Goal: Task Accomplishment & Management: Complete application form

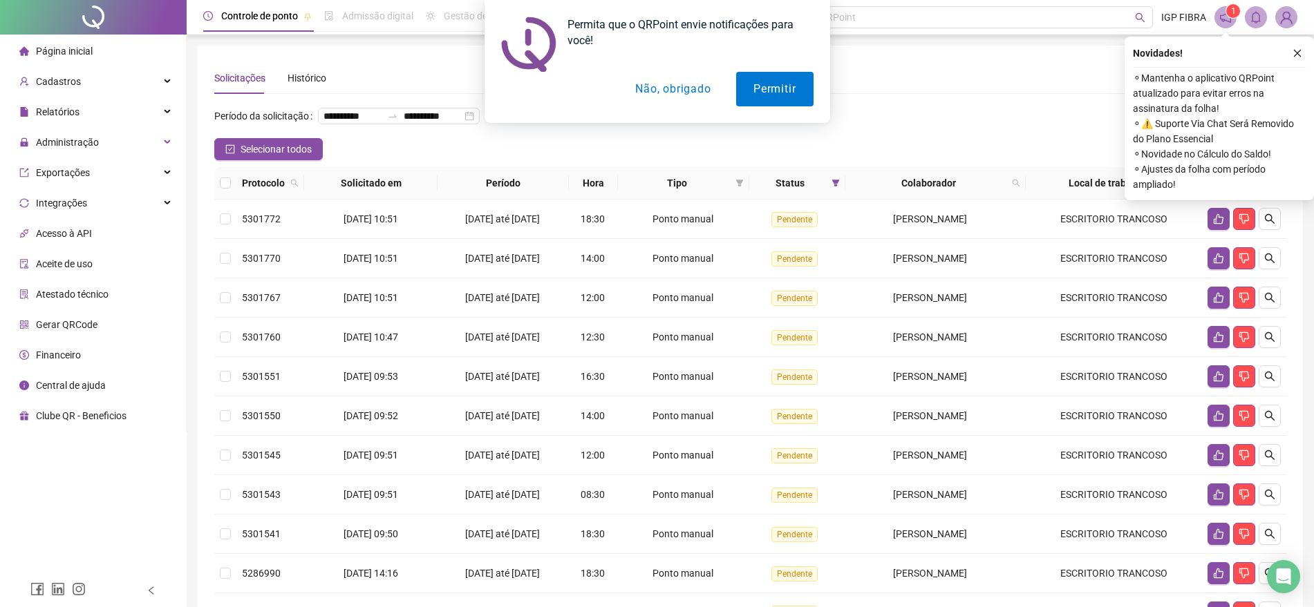
click at [66, 105] on div "Permita que o QRPoint envie notificações para você! Permitir Não, obrigado" at bounding box center [657, 61] width 1314 height 123
click at [69, 113] on div "Permita que o QRPoint envie notificações para você! Permitir Não, obrigado" at bounding box center [657, 61] width 1314 height 123
click at [65, 151] on span "Administração" at bounding box center [58, 143] width 79 height 28
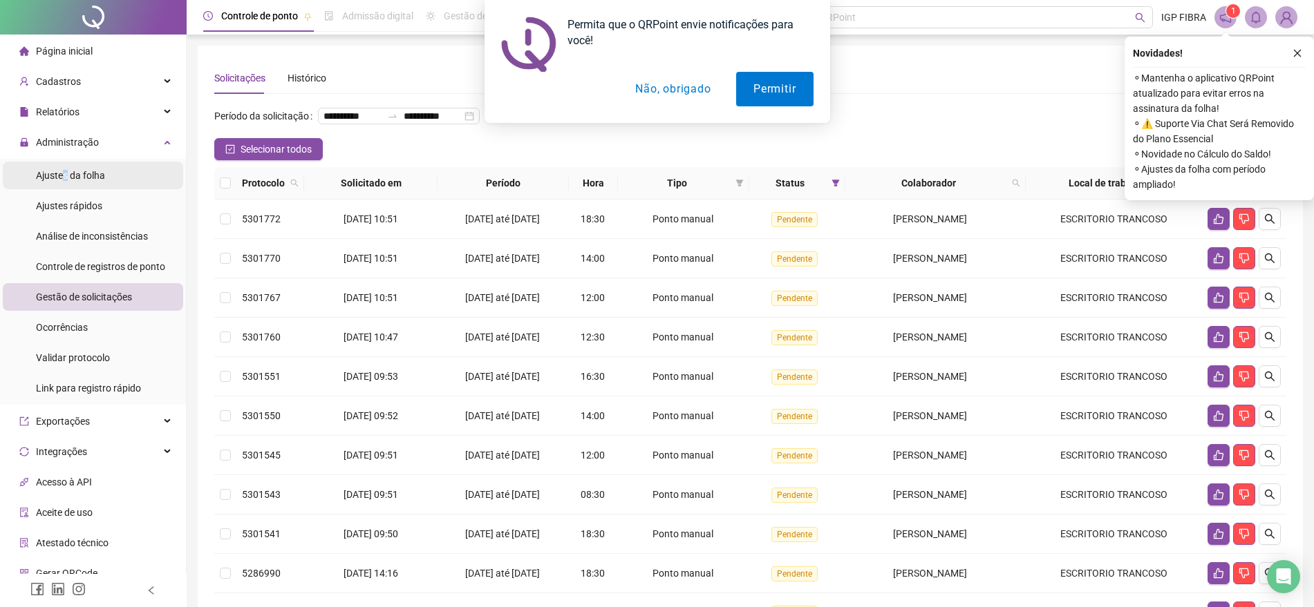
click at [65, 180] on span "Ajustes da folha" at bounding box center [70, 175] width 69 height 11
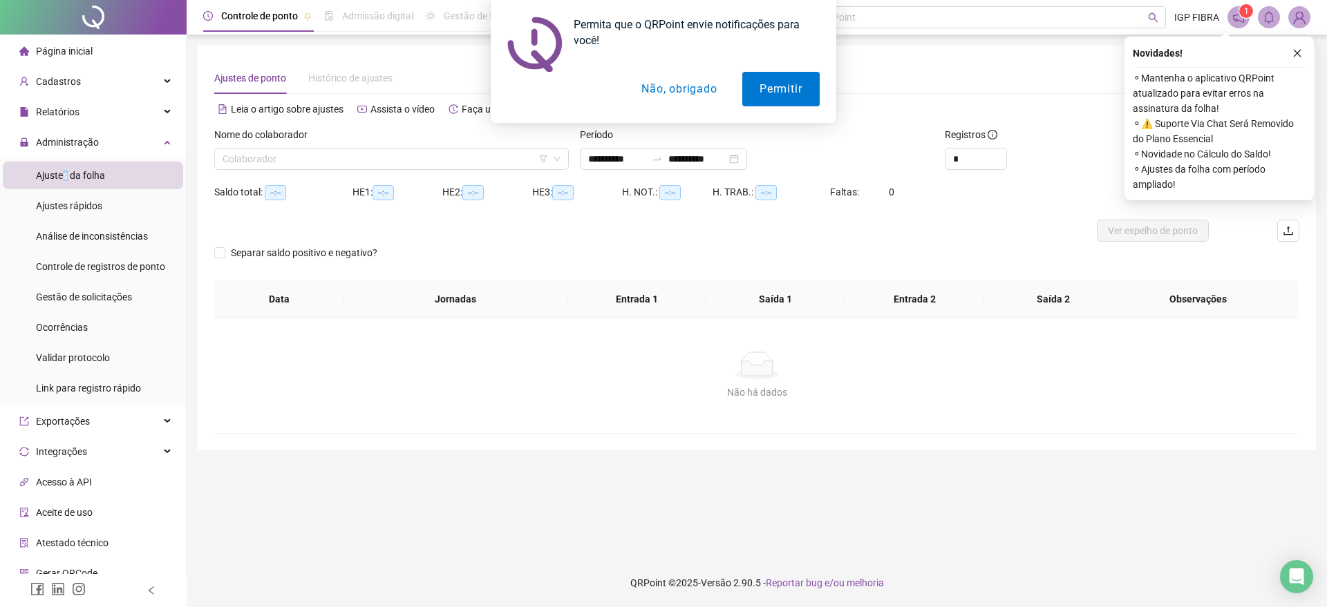
type input "**********"
click at [266, 158] on input "search" at bounding box center [385, 159] width 325 height 21
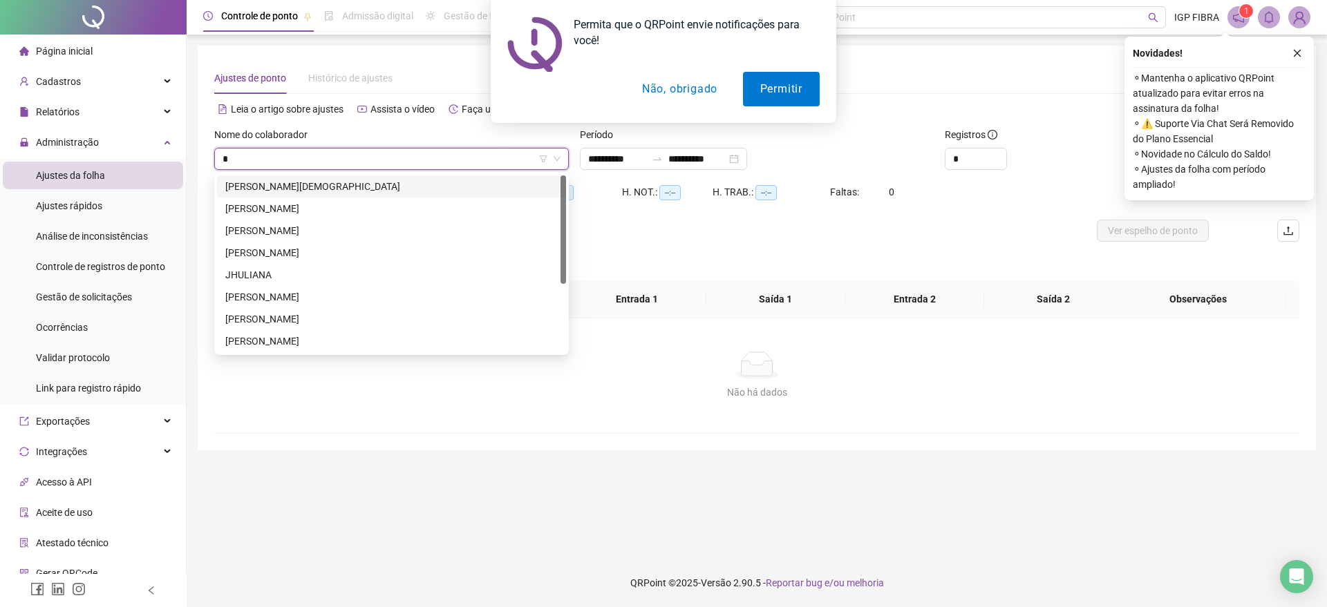
type input "**"
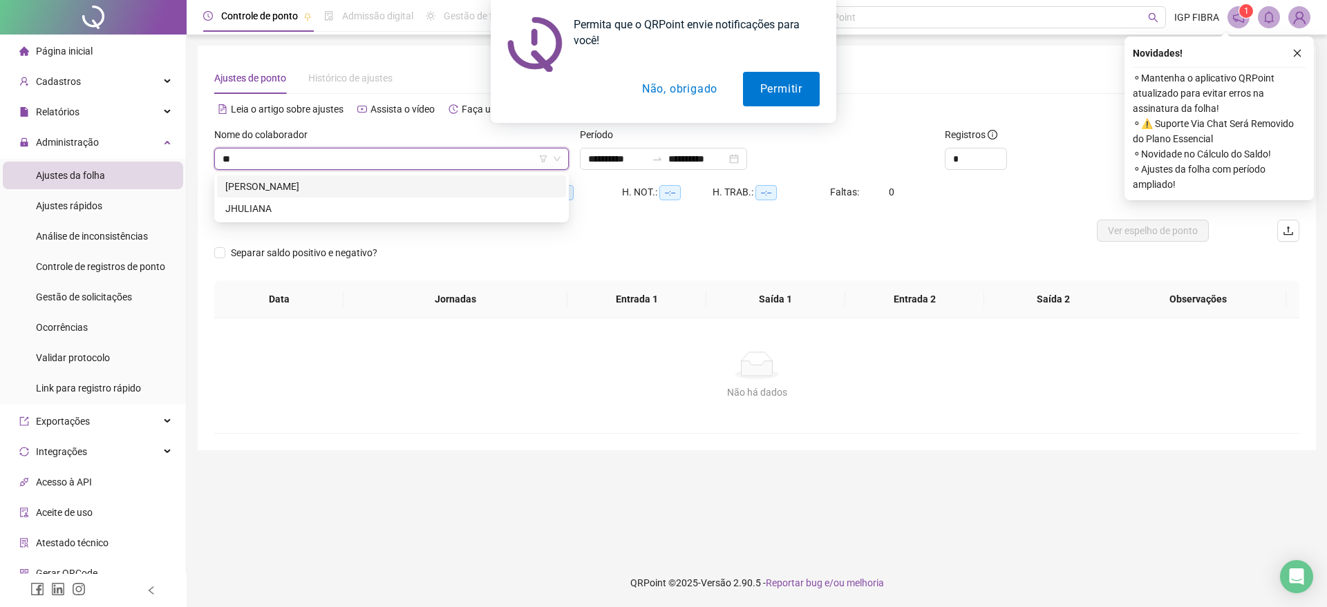
click at [268, 182] on div "[PERSON_NAME]" at bounding box center [391, 186] width 332 height 15
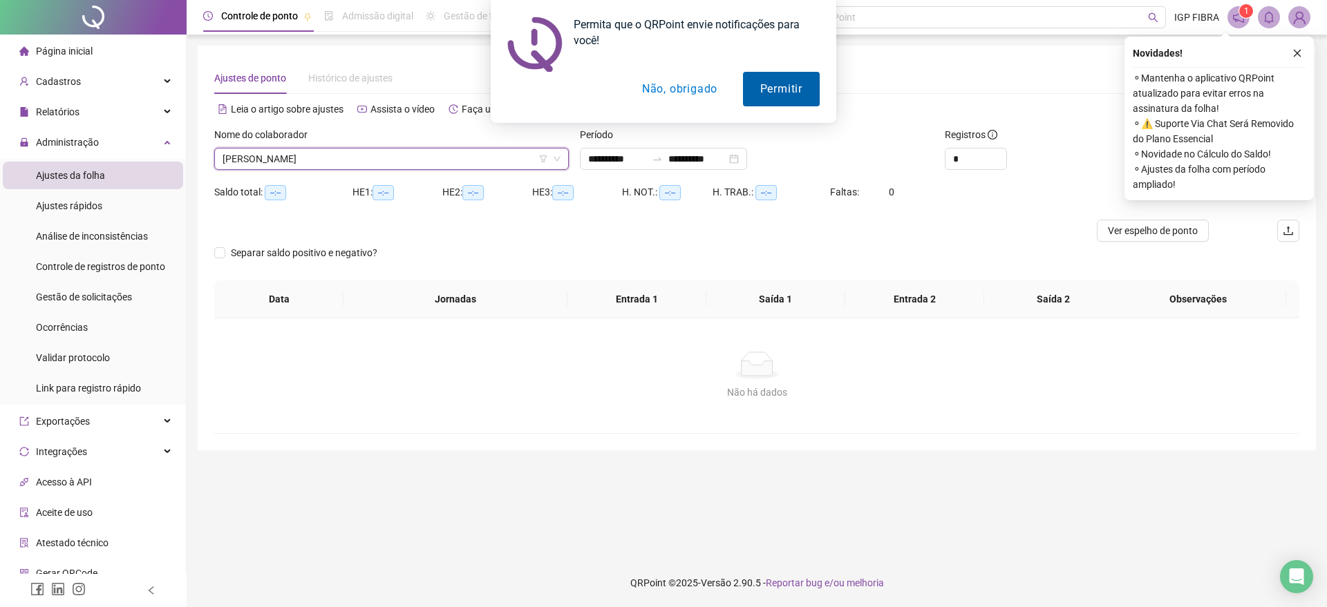
click at [777, 91] on button "Permitir" at bounding box center [781, 89] width 77 height 35
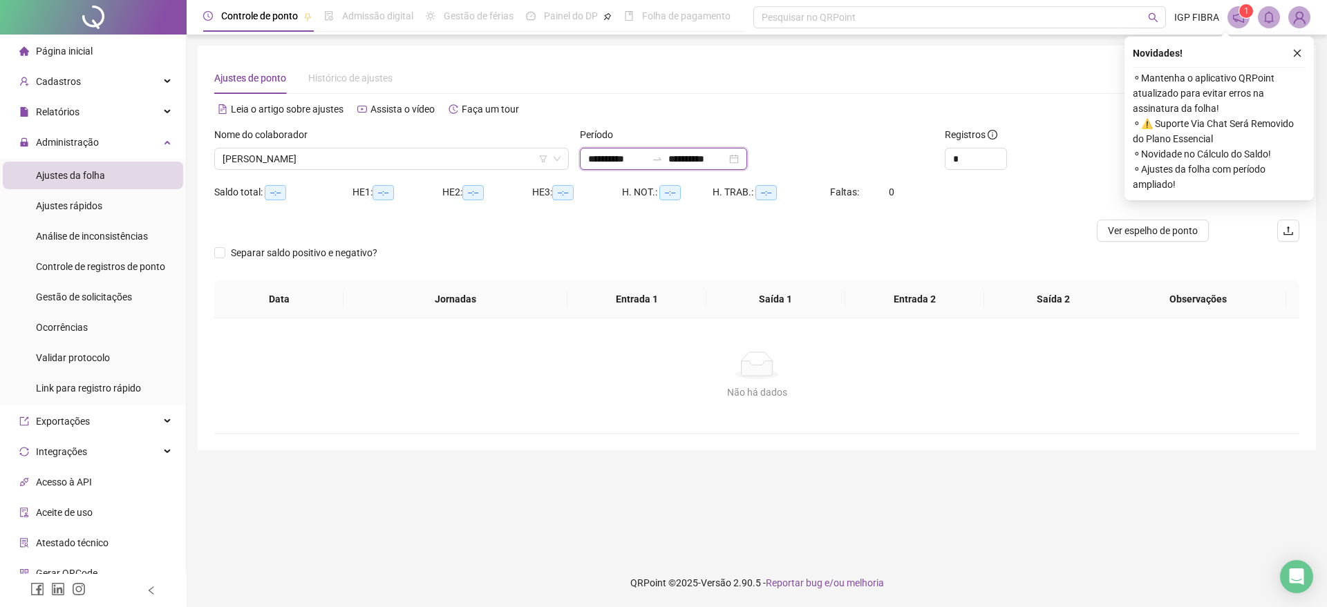
click at [615, 158] on input "**********" at bounding box center [617, 158] width 58 height 15
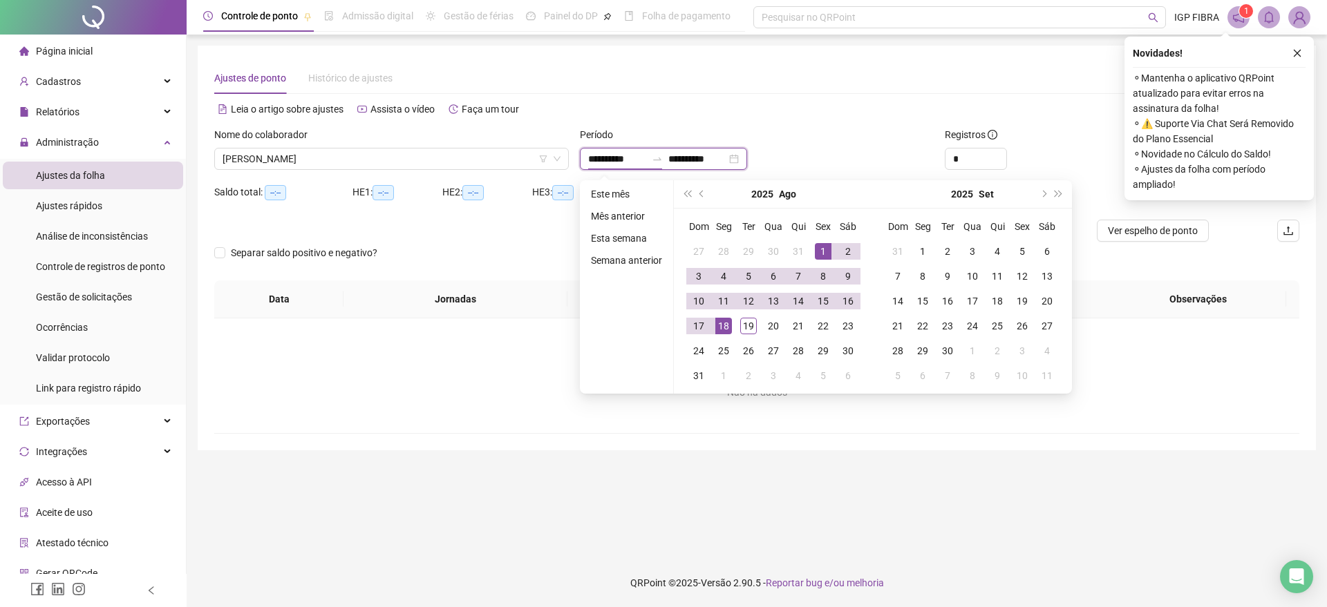
type input "**********"
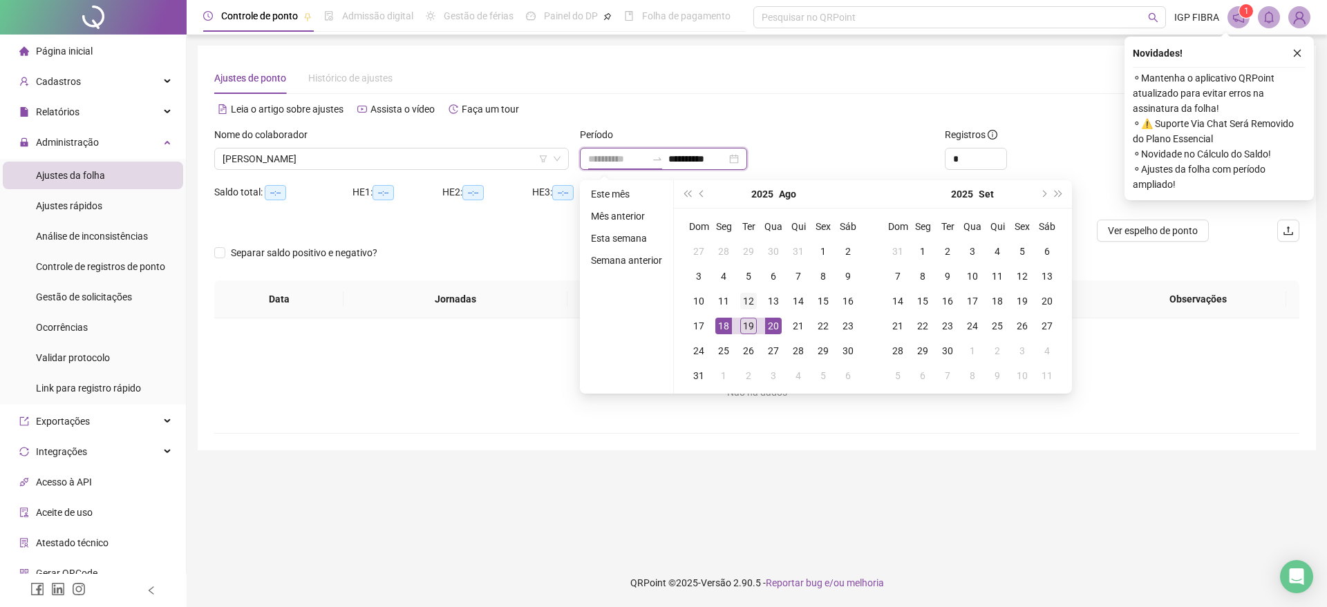
type input "**********"
click at [754, 301] on div "12" at bounding box center [748, 301] width 17 height 17
type input "**********"
click at [746, 325] on div "19" at bounding box center [748, 326] width 17 height 17
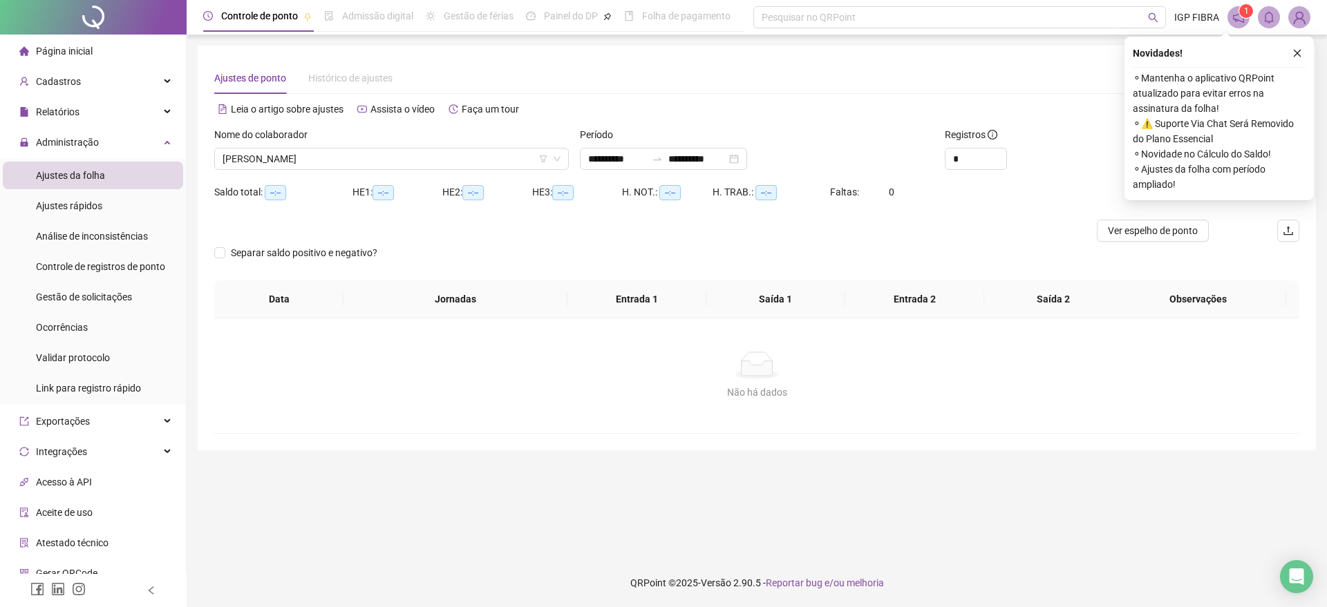
click at [1299, 52] on icon "close" at bounding box center [1297, 53] width 10 height 10
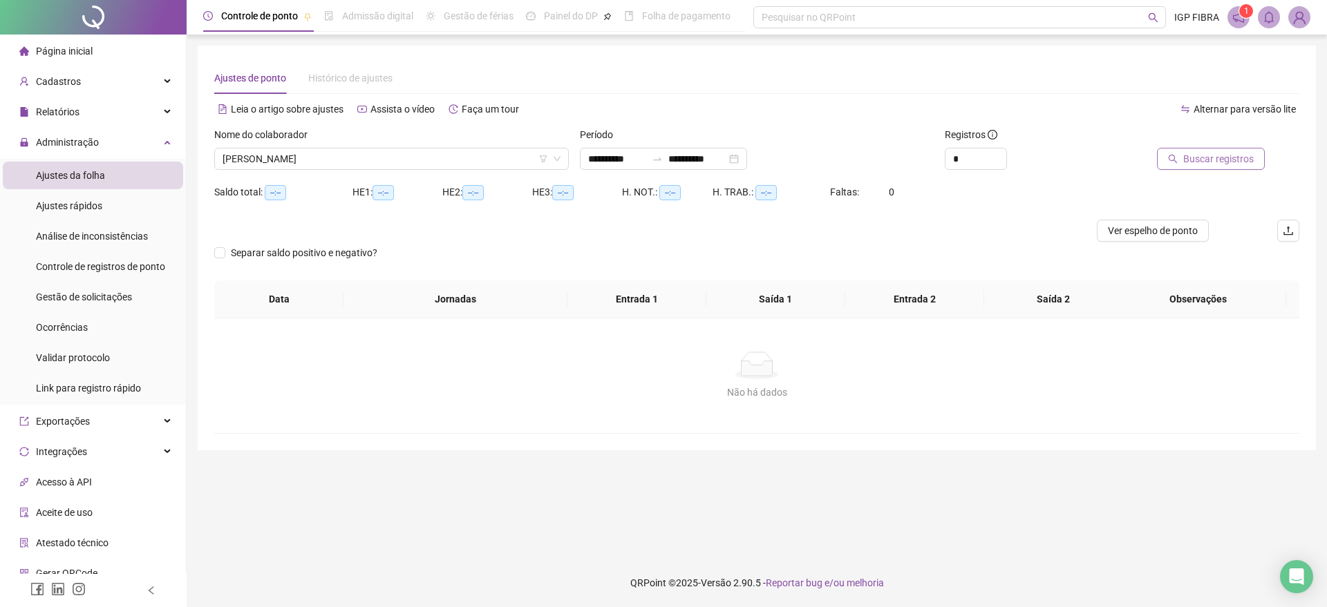
click at [1198, 158] on span "Buscar registros" at bounding box center [1218, 158] width 70 height 15
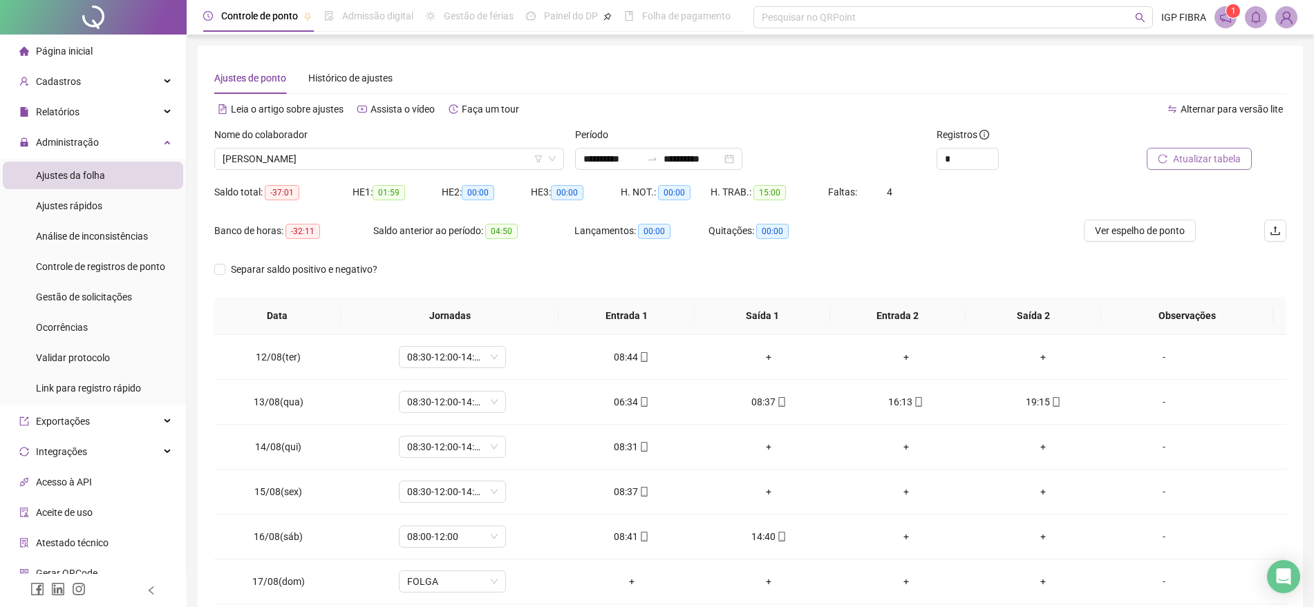
click at [1210, 157] on span "Atualizar tabela" at bounding box center [1207, 158] width 68 height 15
click at [1166, 156] on icon "reload" at bounding box center [1163, 159] width 10 height 10
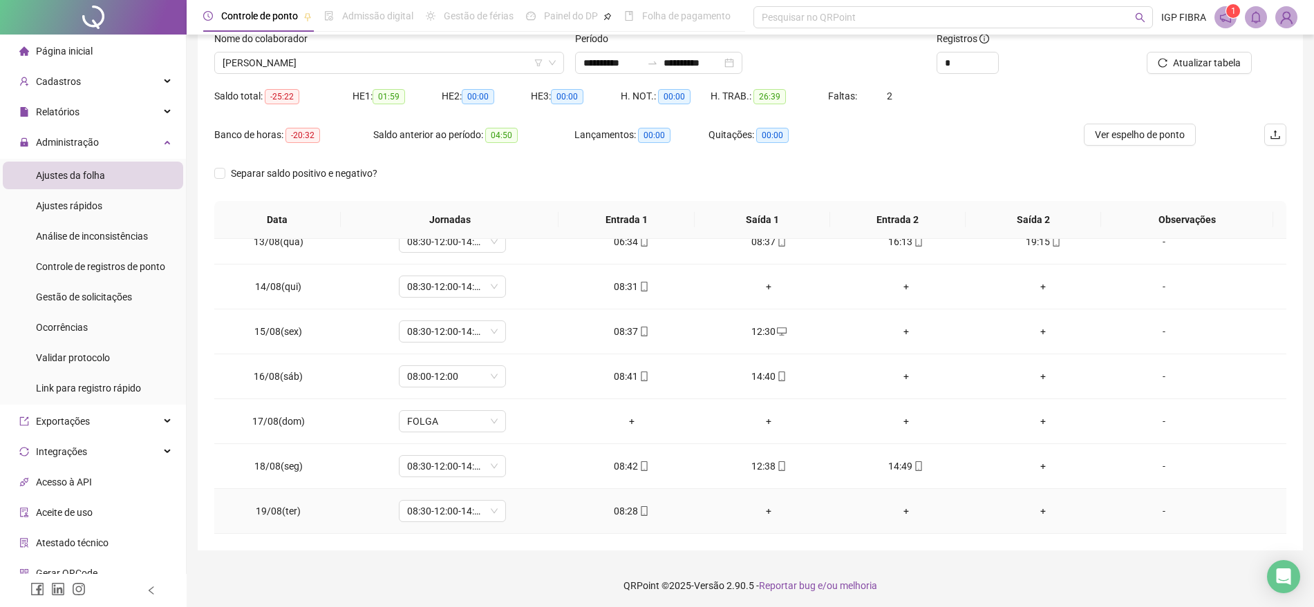
scroll to position [99, 0]
click at [629, 464] on div "08:42" at bounding box center [631, 463] width 115 height 15
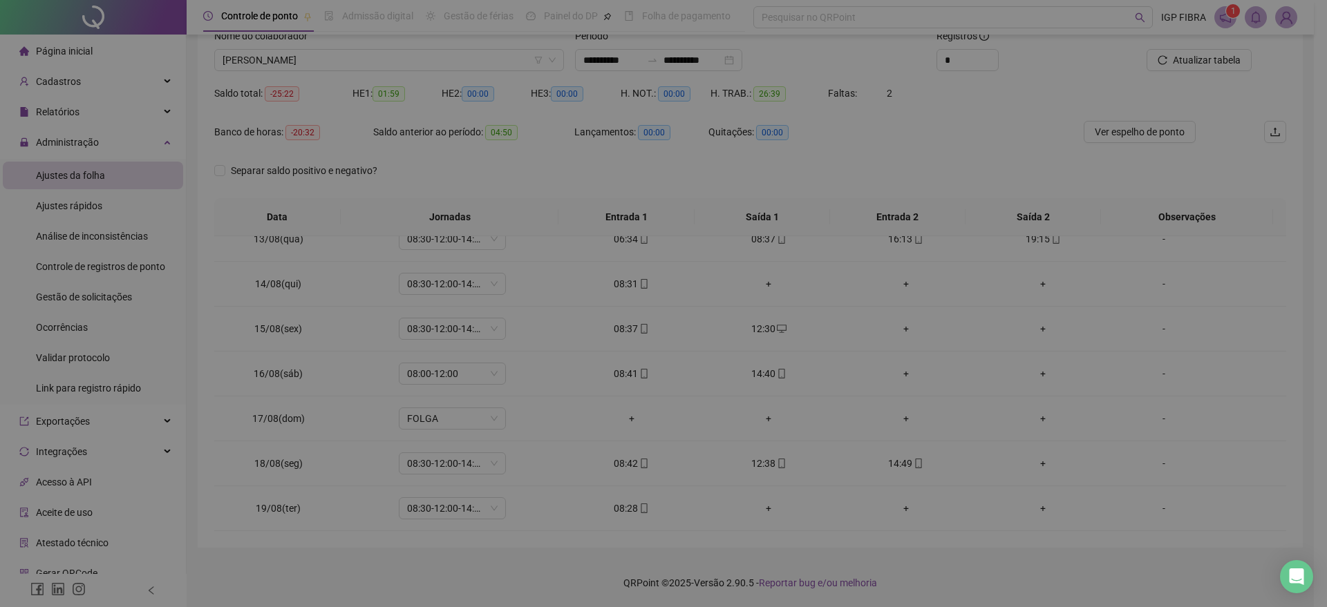
type input "**********"
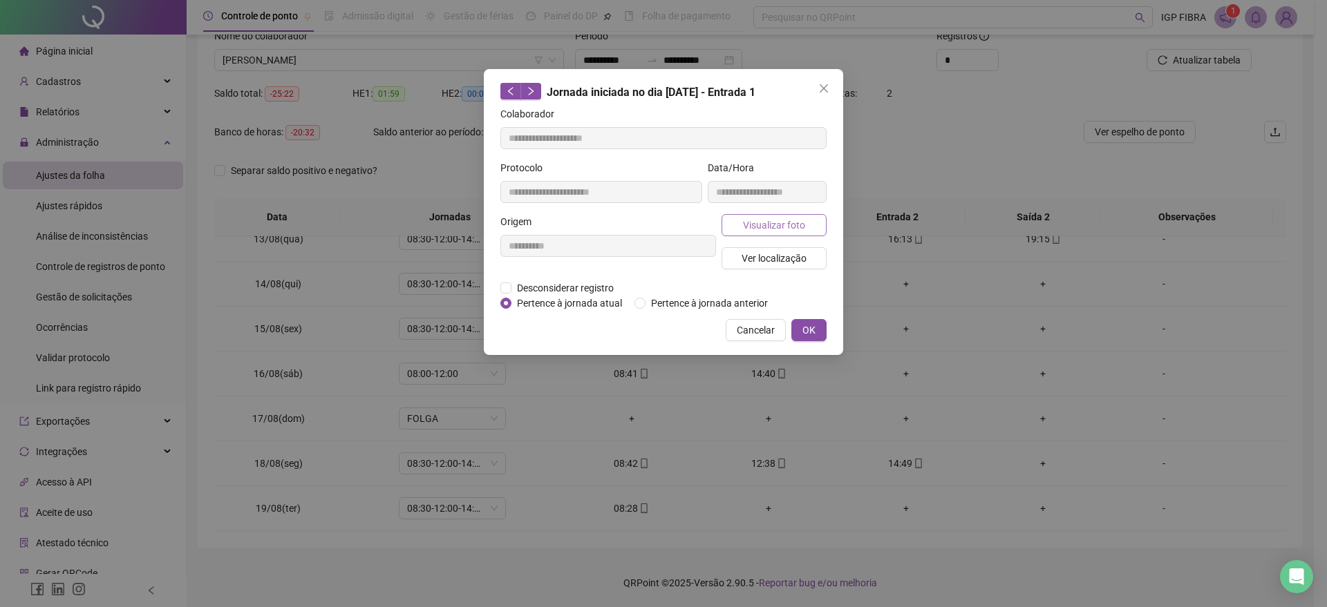
click at [779, 214] on button "Visualizar foto" at bounding box center [773, 225] width 105 height 22
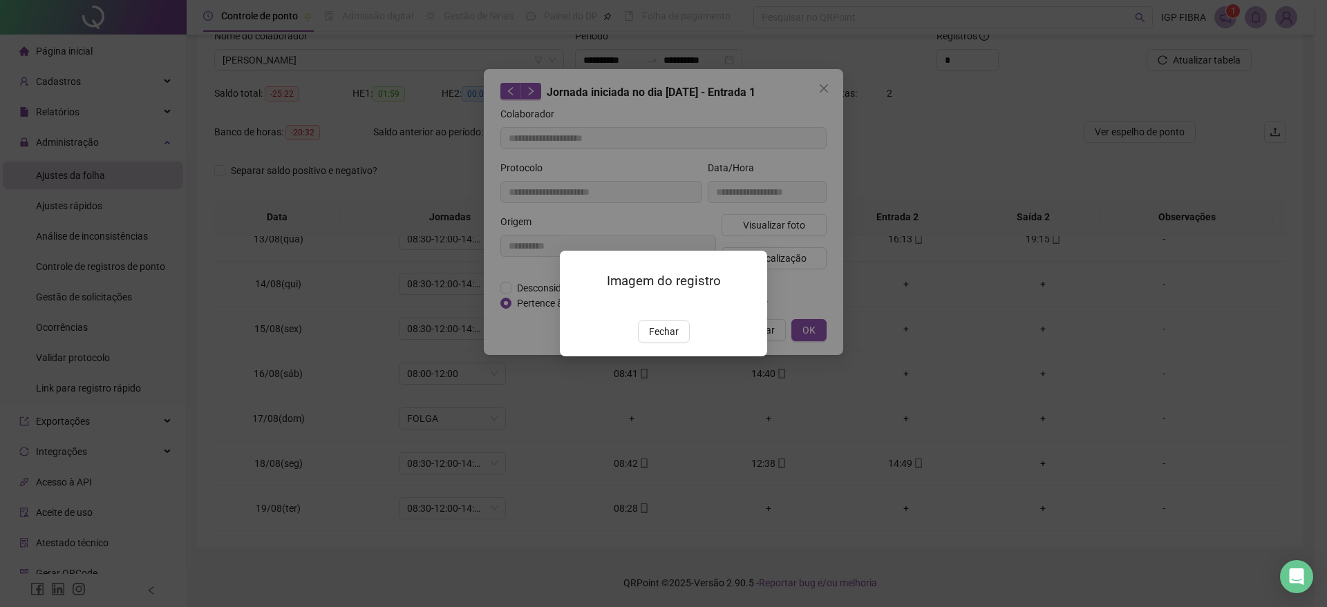
click at [656, 339] on span "Fechar" at bounding box center [664, 331] width 30 height 15
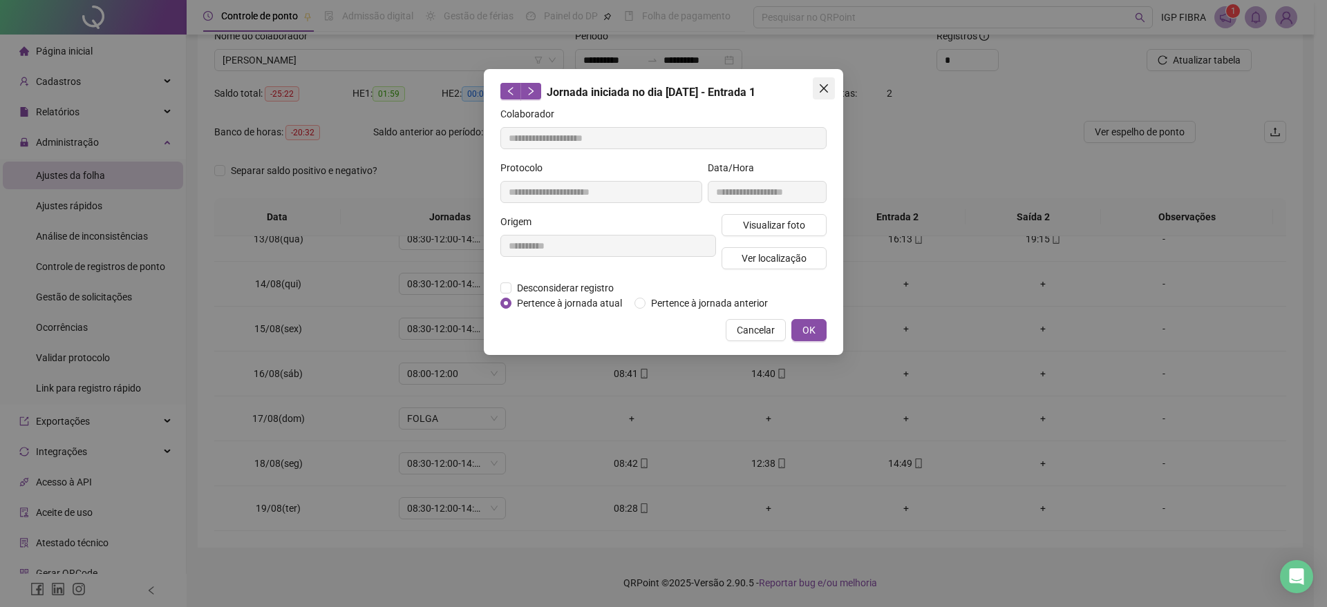
click at [817, 86] on span "Close" at bounding box center [824, 88] width 22 height 11
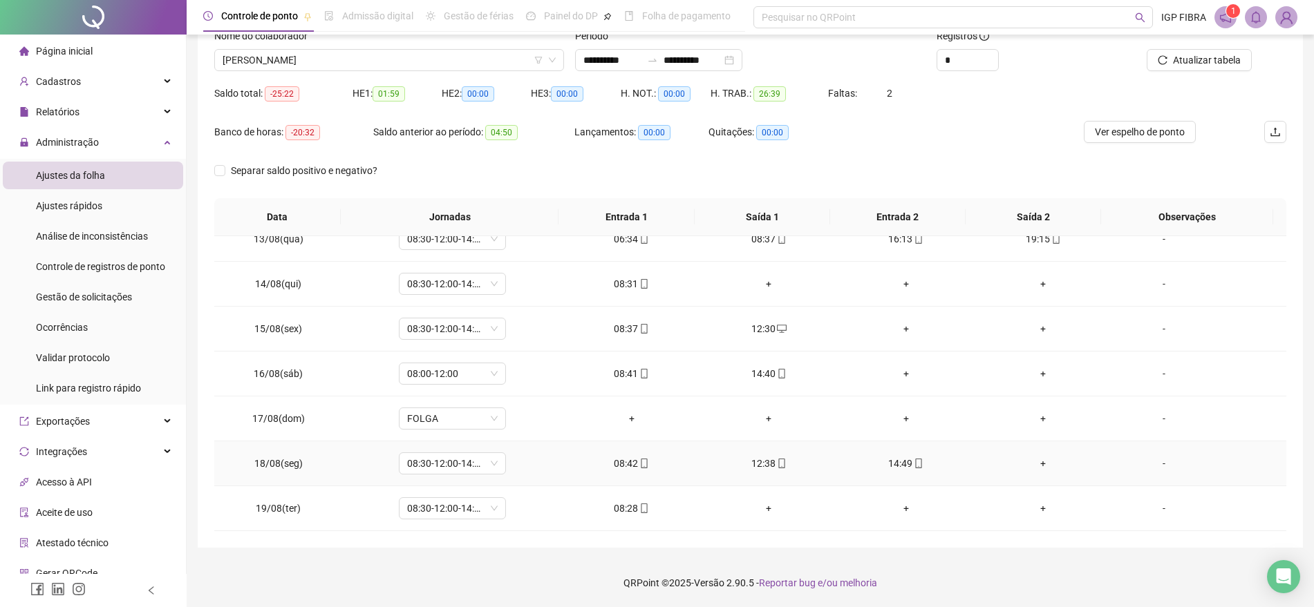
click at [621, 461] on div "08:42" at bounding box center [631, 463] width 115 height 15
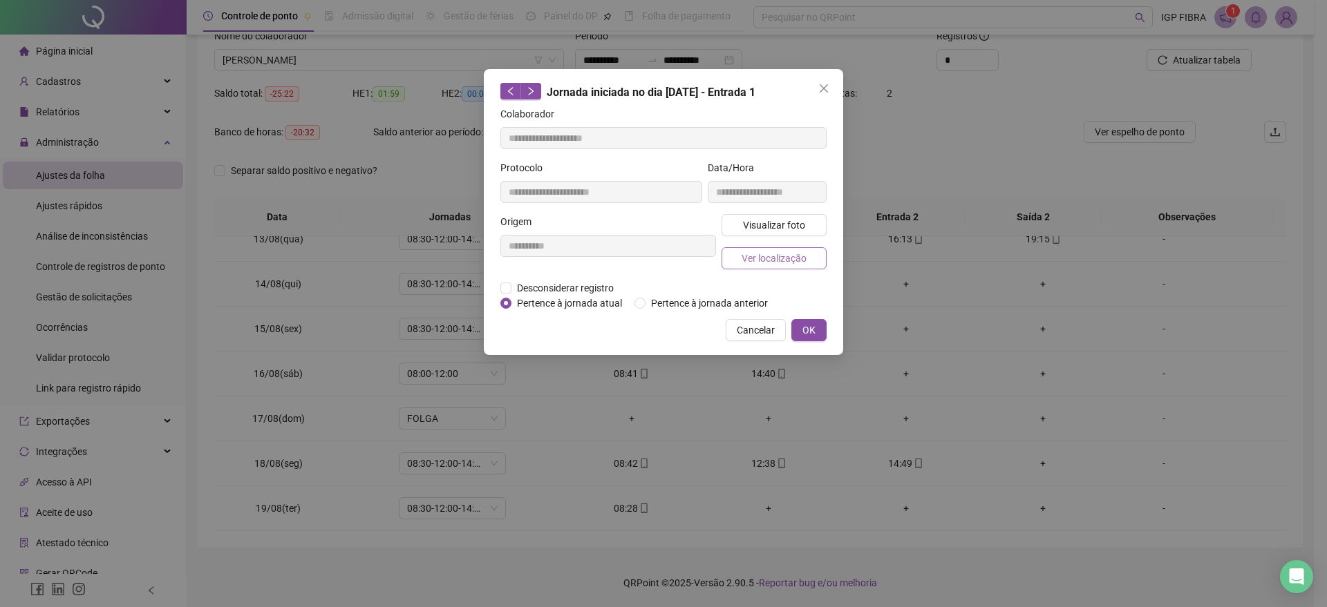
click at [770, 254] on span "Ver localização" at bounding box center [773, 258] width 65 height 15
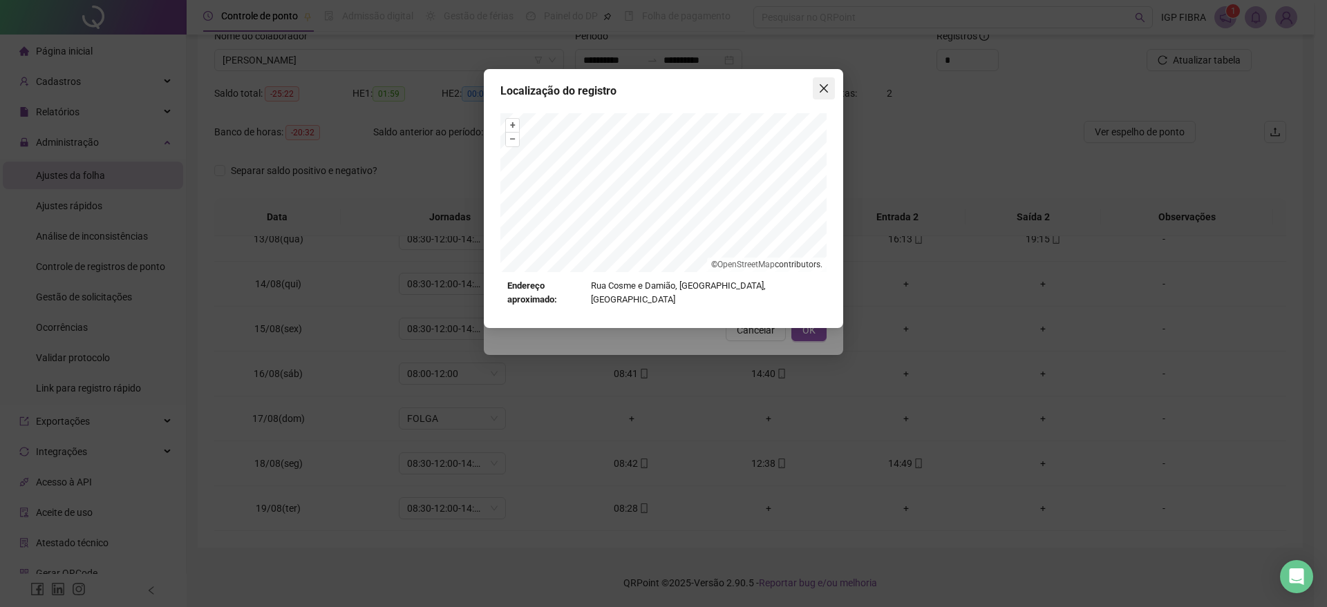
click at [833, 91] on span "Close" at bounding box center [824, 88] width 22 height 11
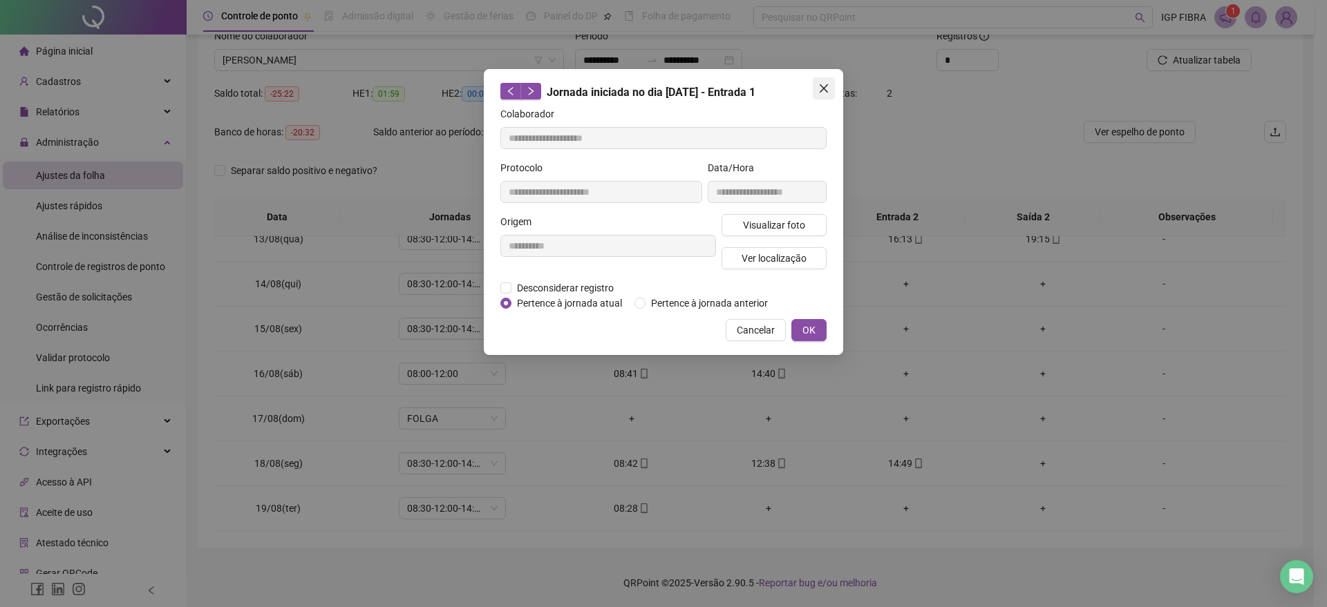
click at [829, 91] on icon "close" at bounding box center [823, 88] width 11 height 11
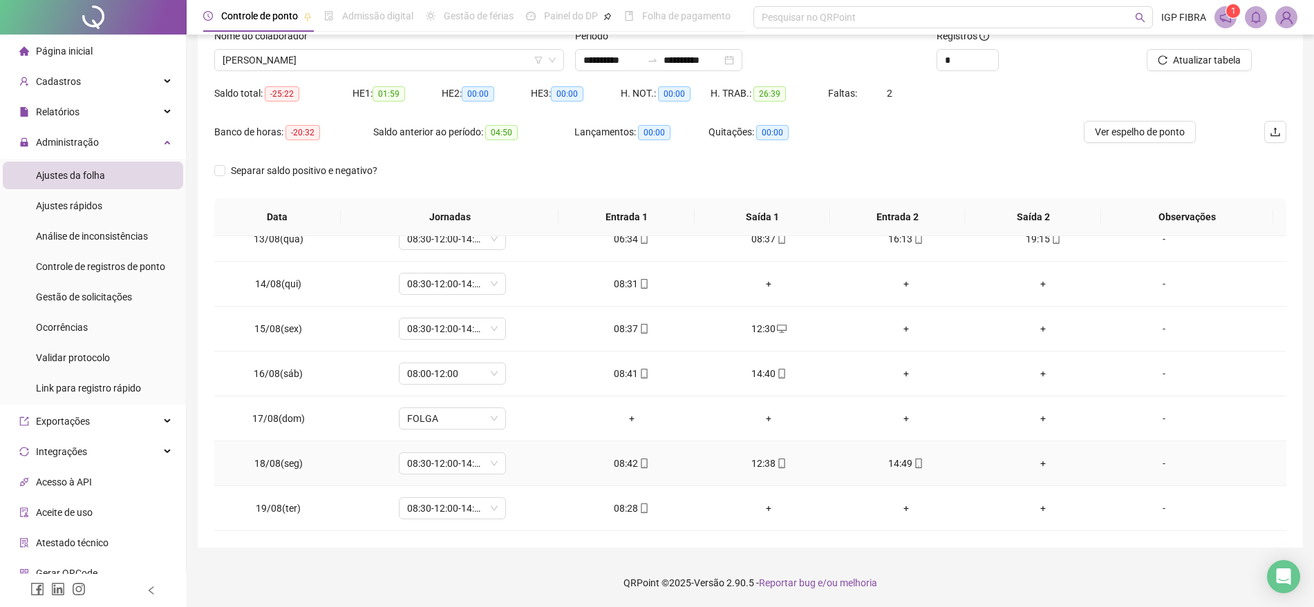
click at [755, 465] on div "12:38" at bounding box center [768, 463] width 115 height 15
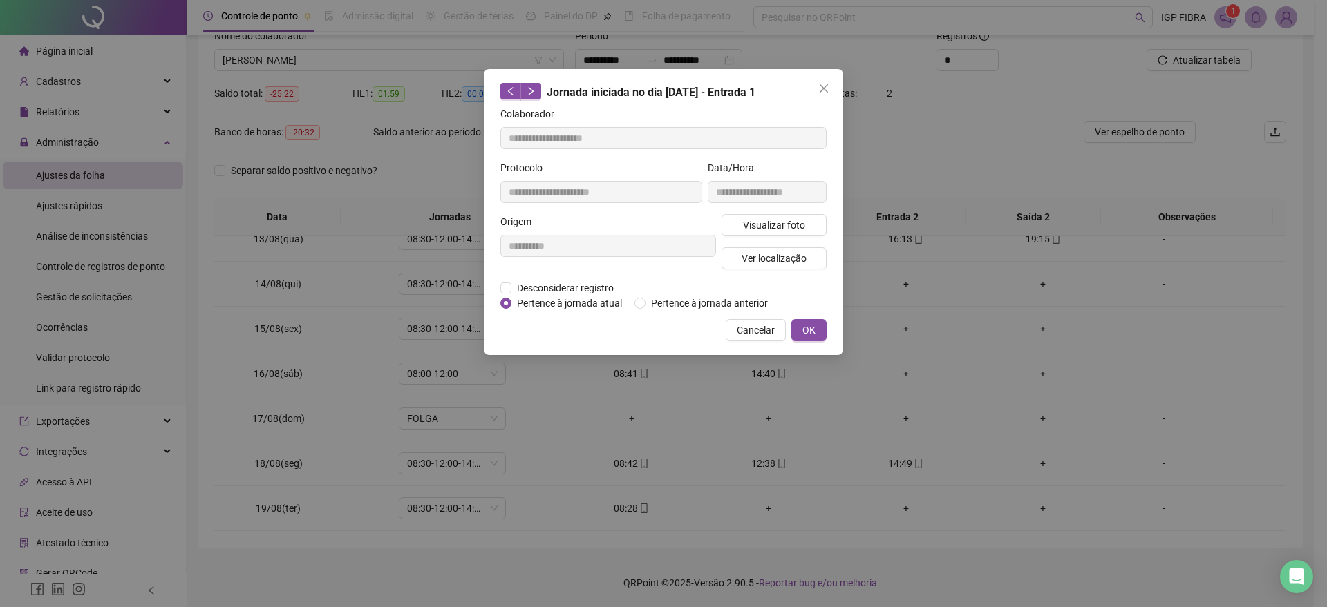
type input "**********"
click at [780, 223] on span "Visualizar foto" at bounding box center [774, 225] width 62 height 15
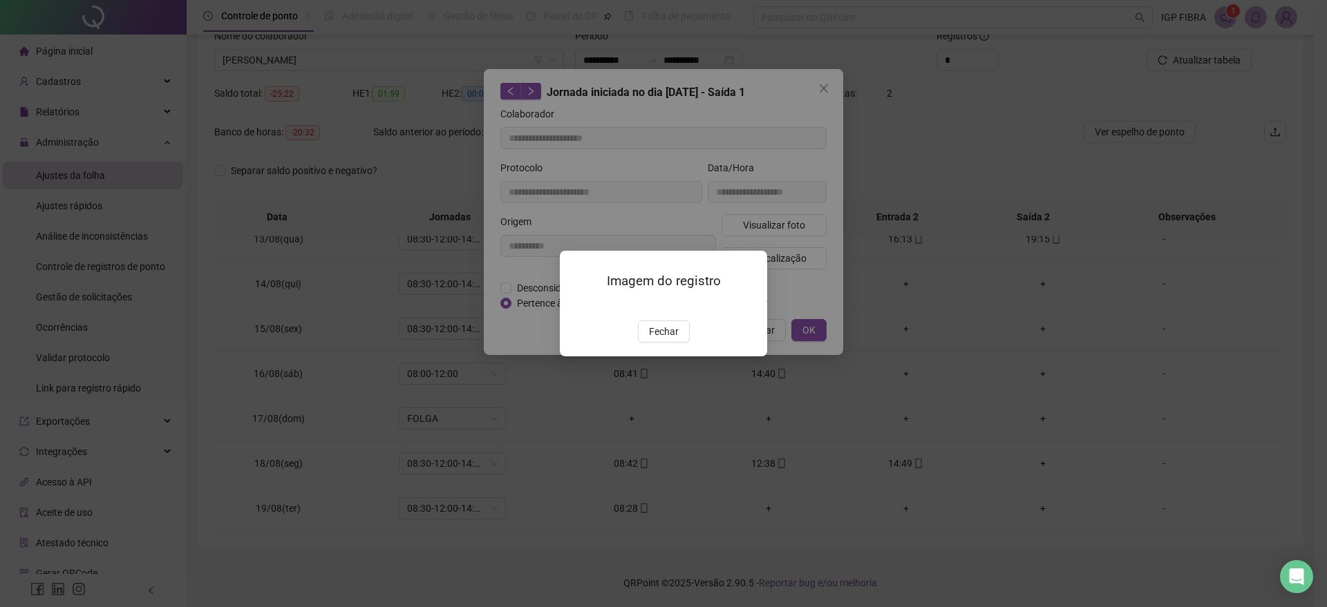
click at [708, 312] on div at bounding box center [663, 304] width 174 height 15
click at [670, 339] on span "Fechar" at bounding box center [664, 331] width 30 height 15
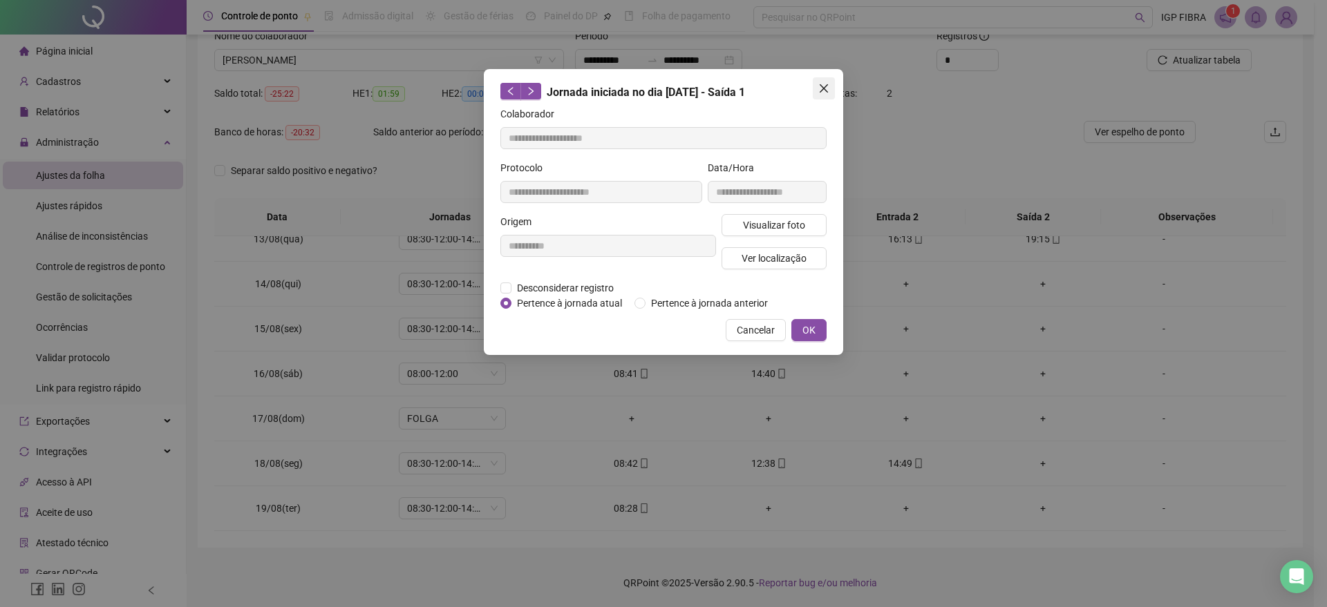
click at [818, 95] on button "Close" at bounding box center [824, 88] width 22 height 22
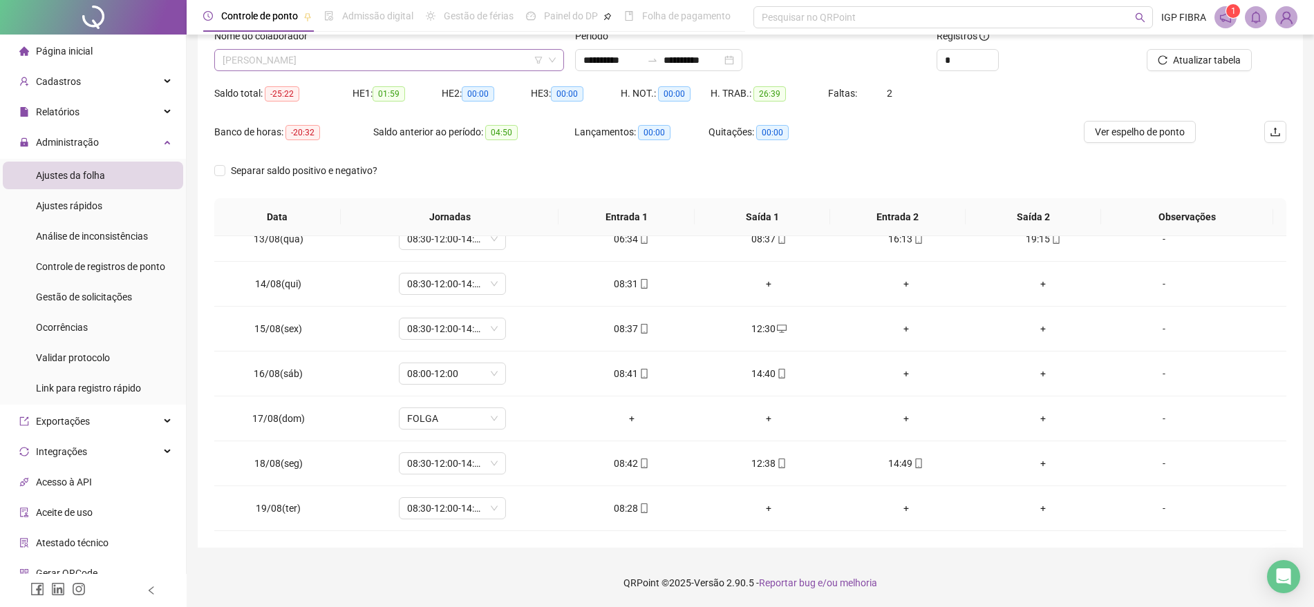
click at [366, 63] on span "[PERSON_NAME]" at bounding box center [389, 60] width 333 height 21
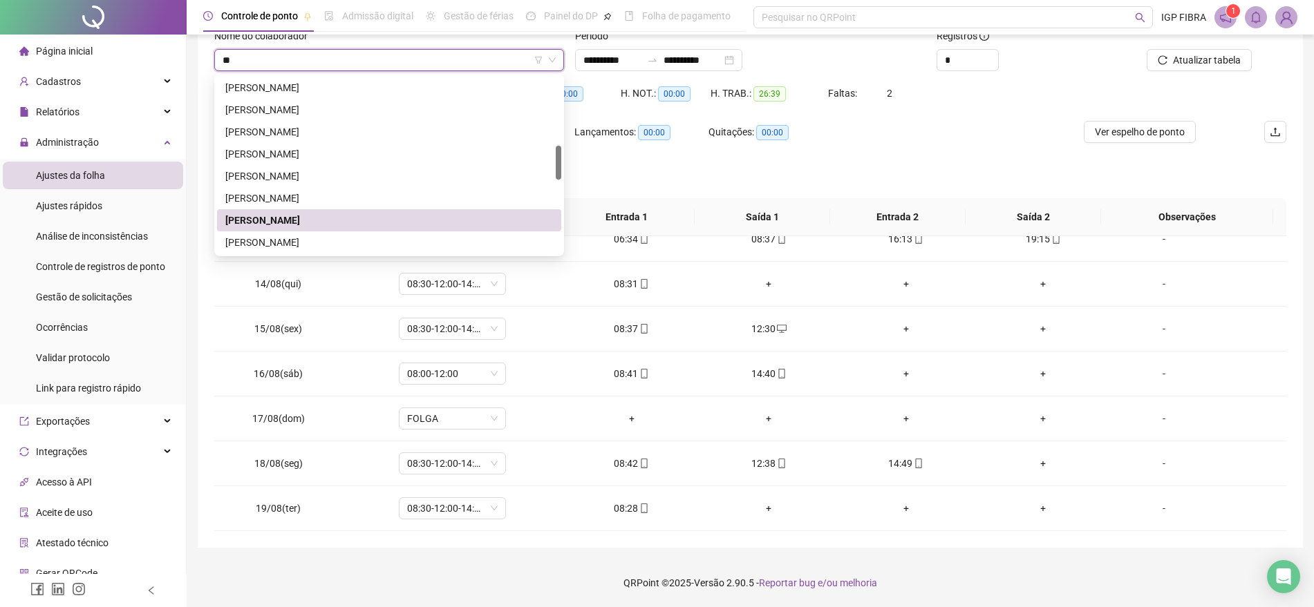
scroll to position [0, 0]
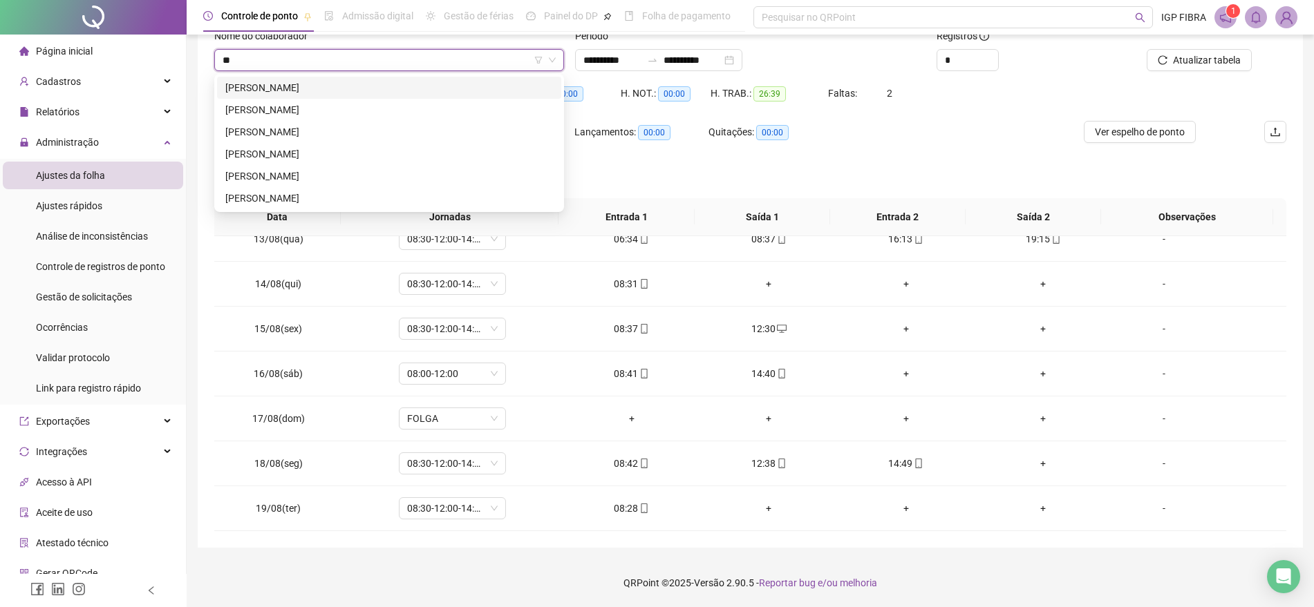
type input "***"
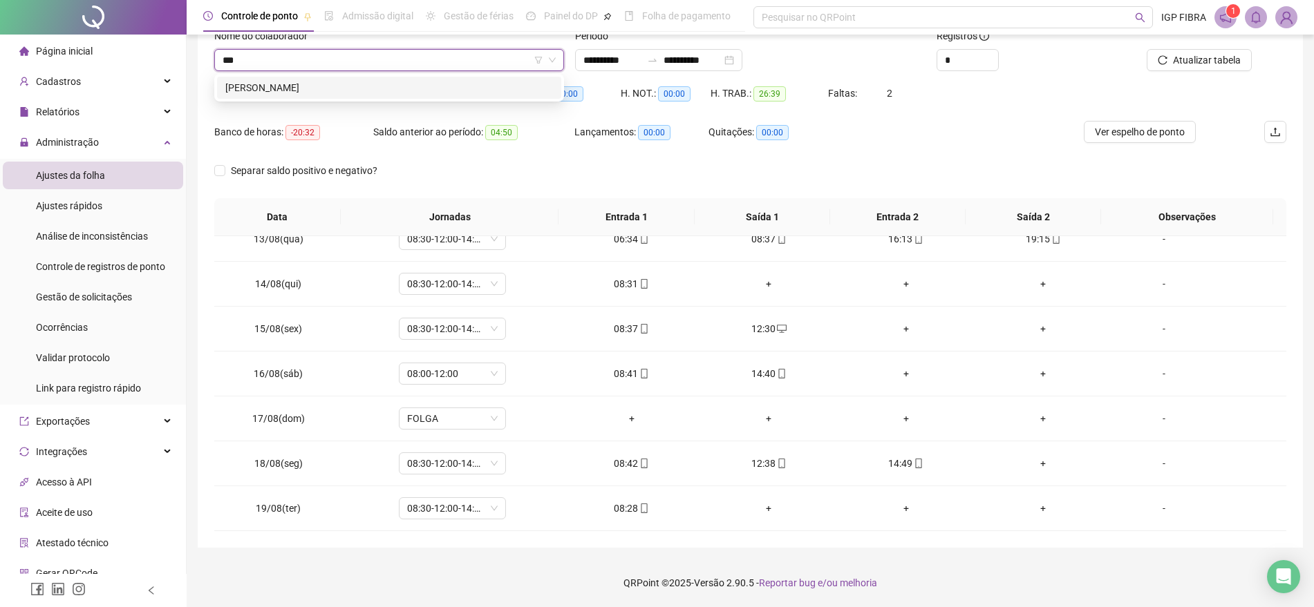
click at [350, 88] on div "[PERSON_NAME]" at bounding box center [389, 87] width 328 height 15
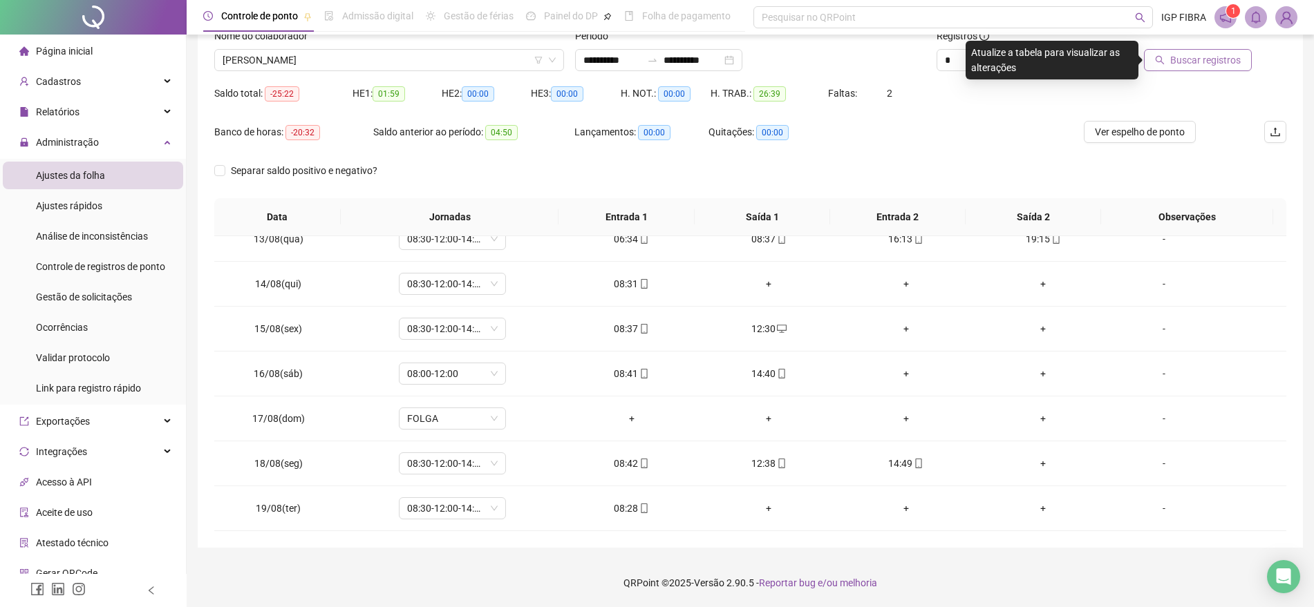
click at [1213, 53] on span "Buscar registros" at bounding box center [1205, 60] width 70 height 15
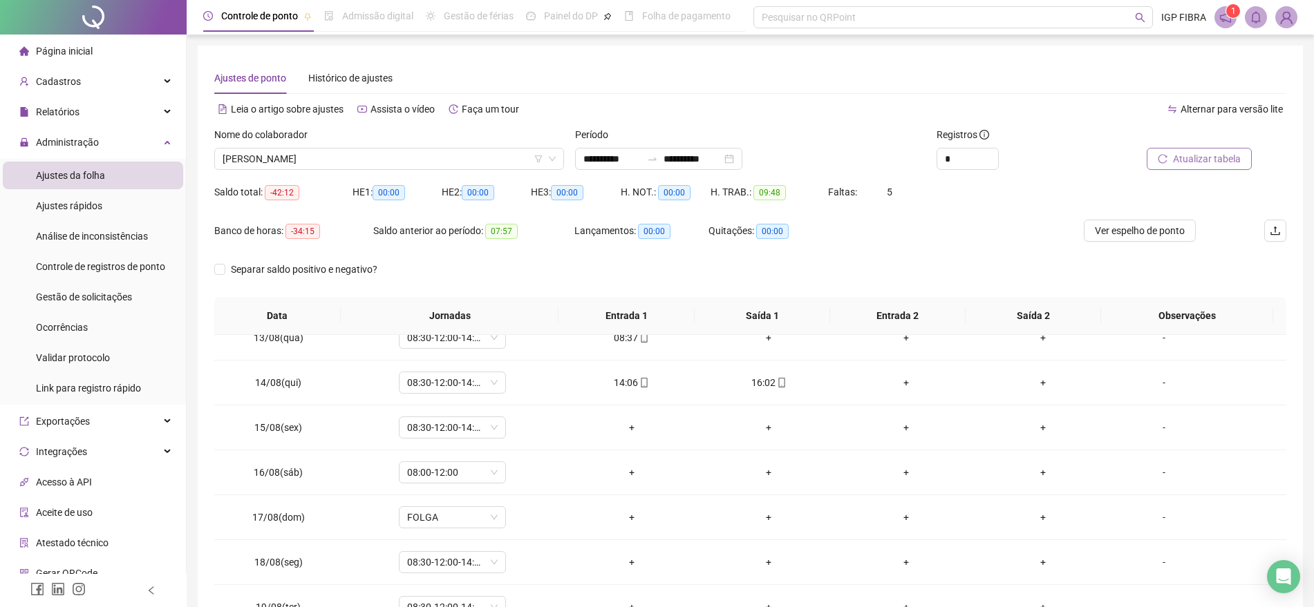
click at [1226, 151] on span "Atualizar tabela" at bounding box center [1207, 158] width 68 height 15
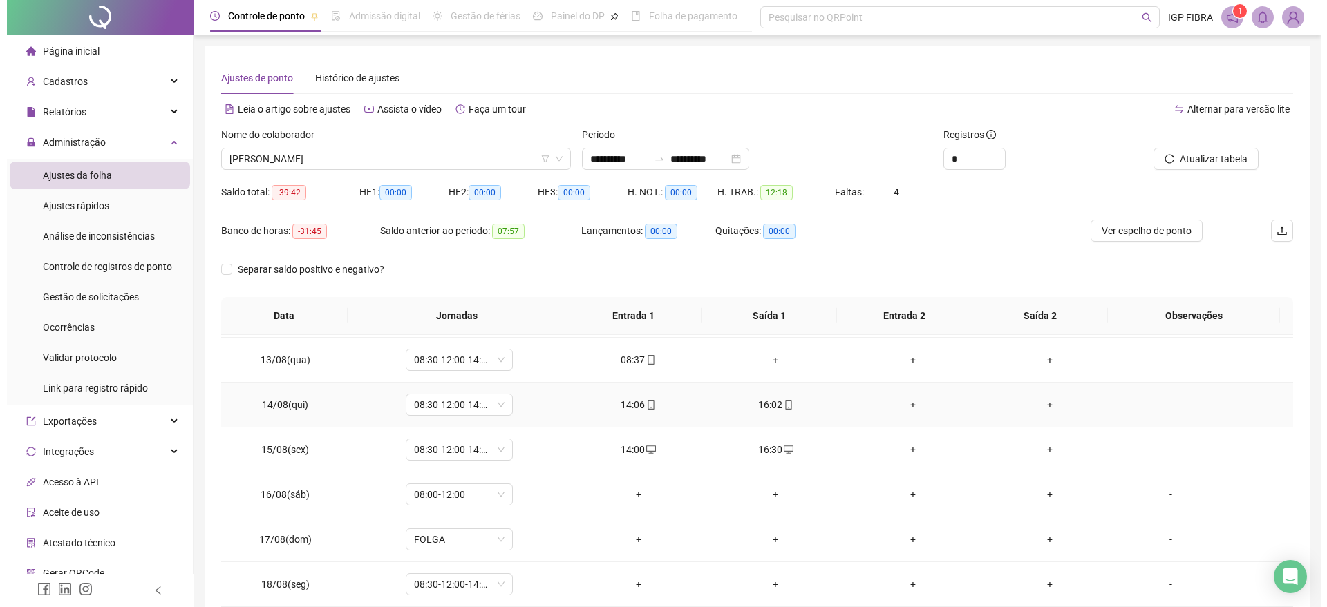
scroll to position [64, 0]
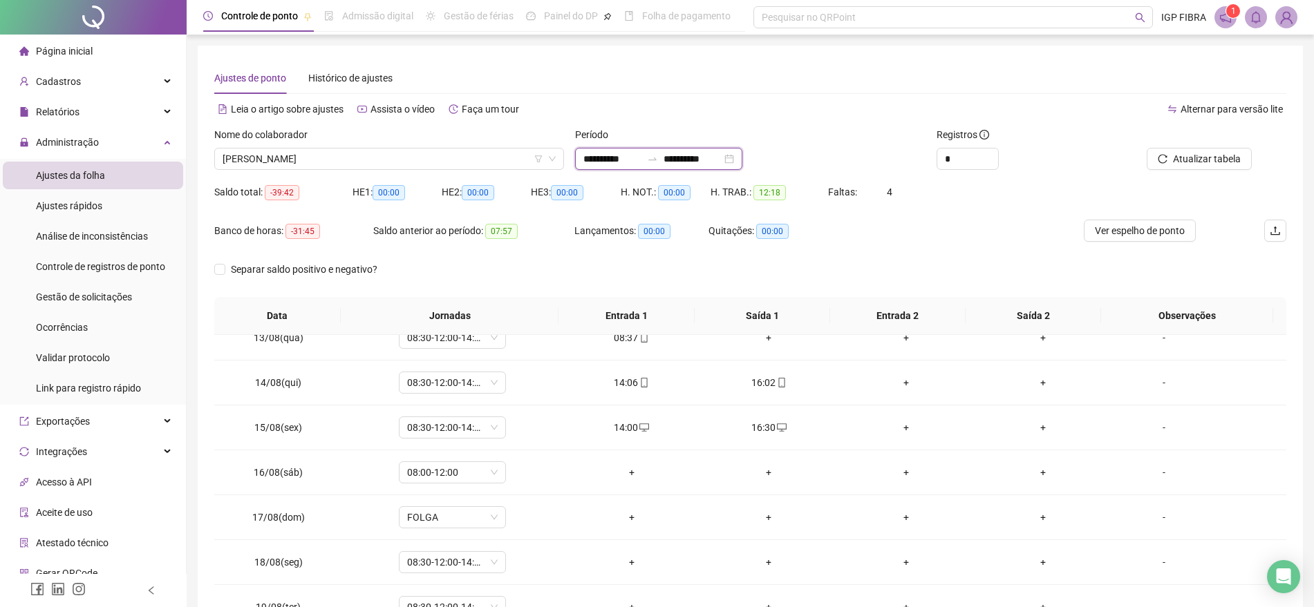
click at [613, 158] on input "**********" at bounding box center [612, 158] width 58 height 15
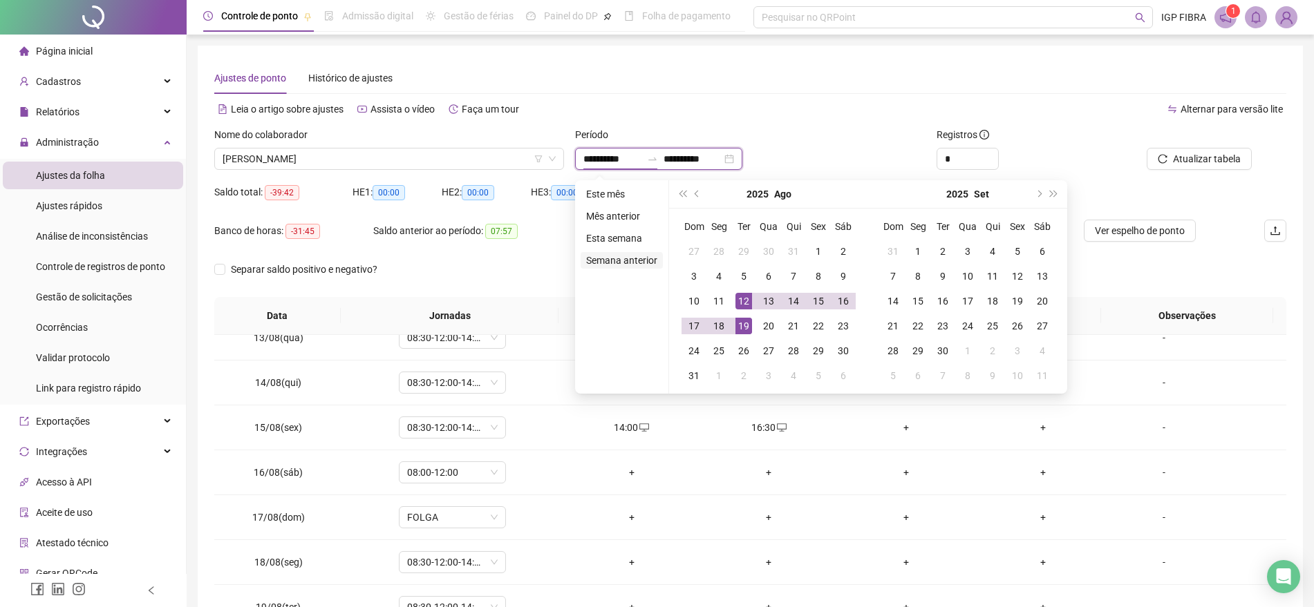
type input "**********"
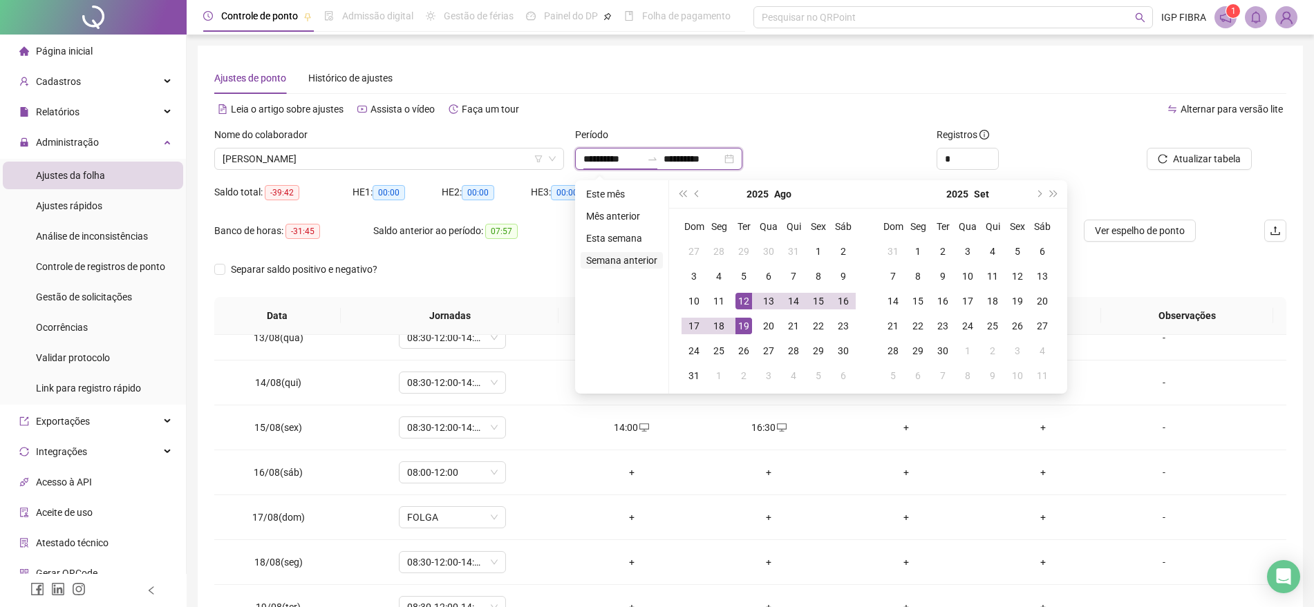
type input "**********"
click at [797, 276] on div "7" at bounding box center [793, 276] width 17 height 17
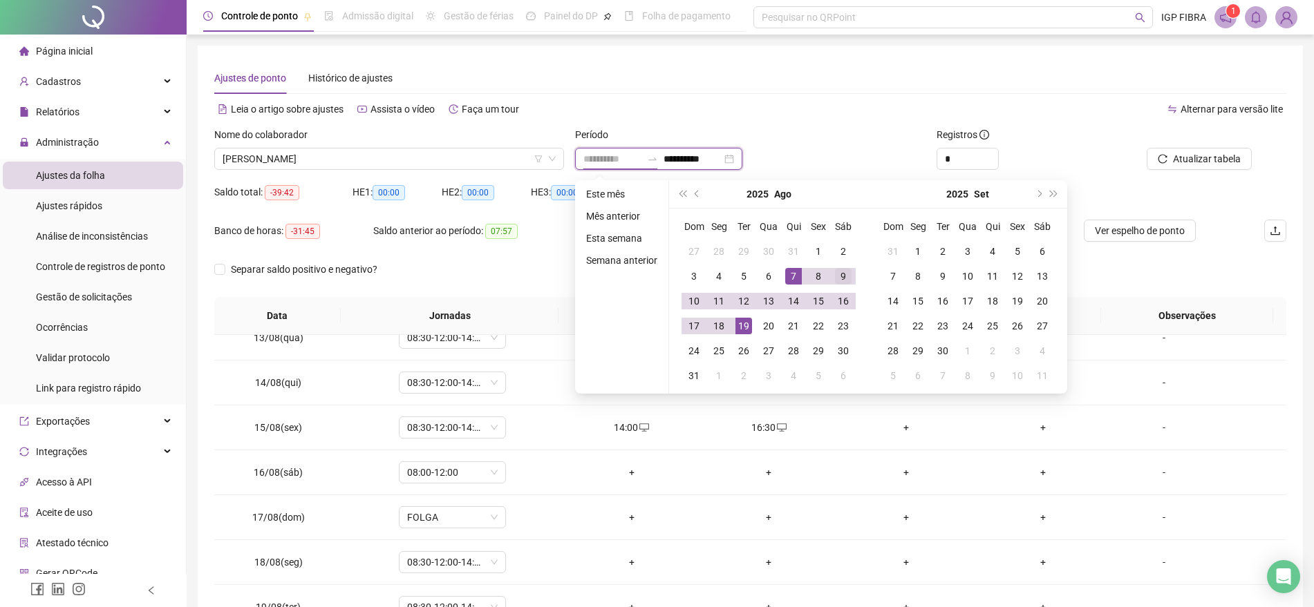
type input "**********"
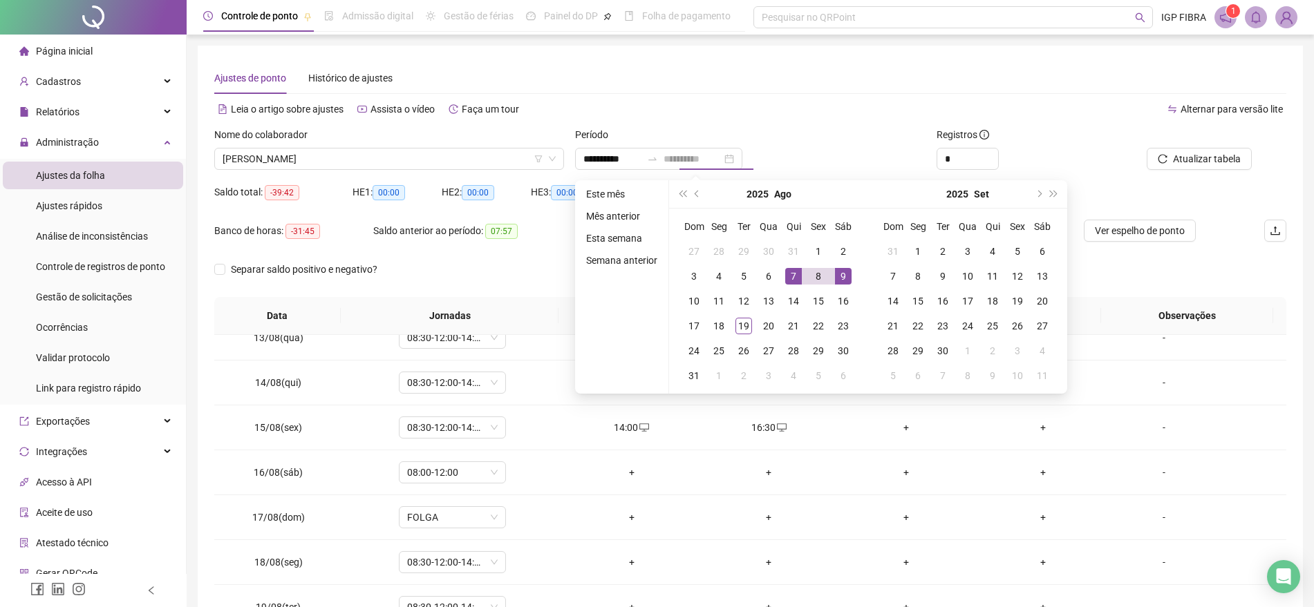
click at [838, 276] on div "9" at bounding box center [843, 276] width 17 height 17
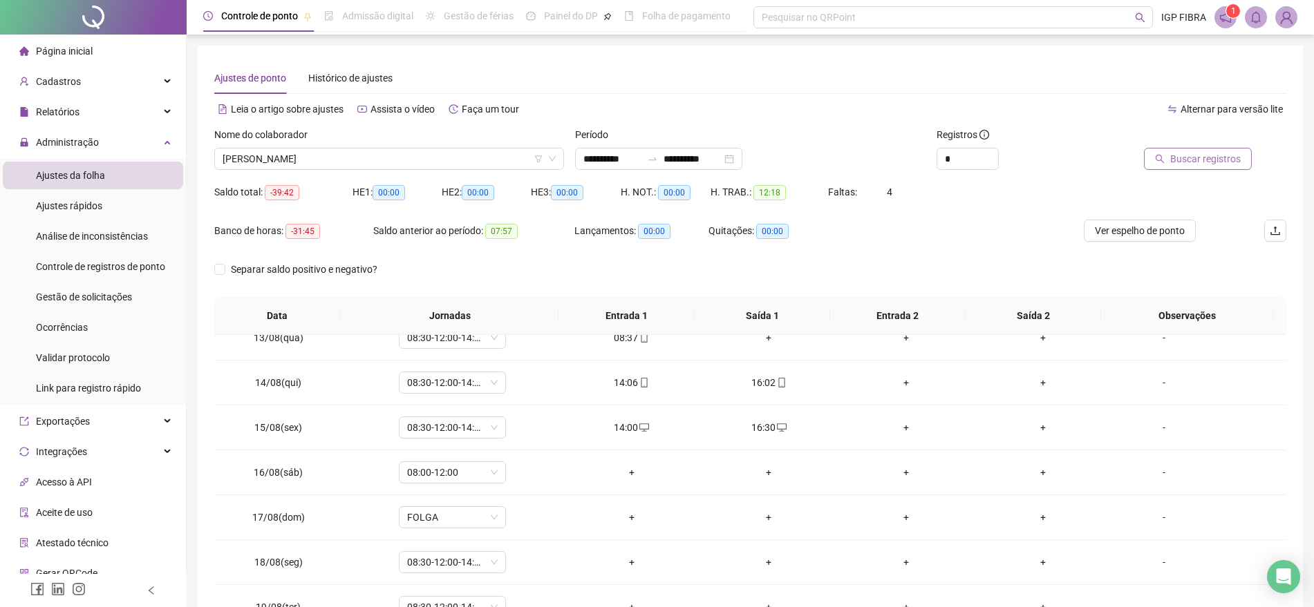
click at [1222, 156] on span "Buscar registros" at bounding box center [1205, 158] width 70 height 15
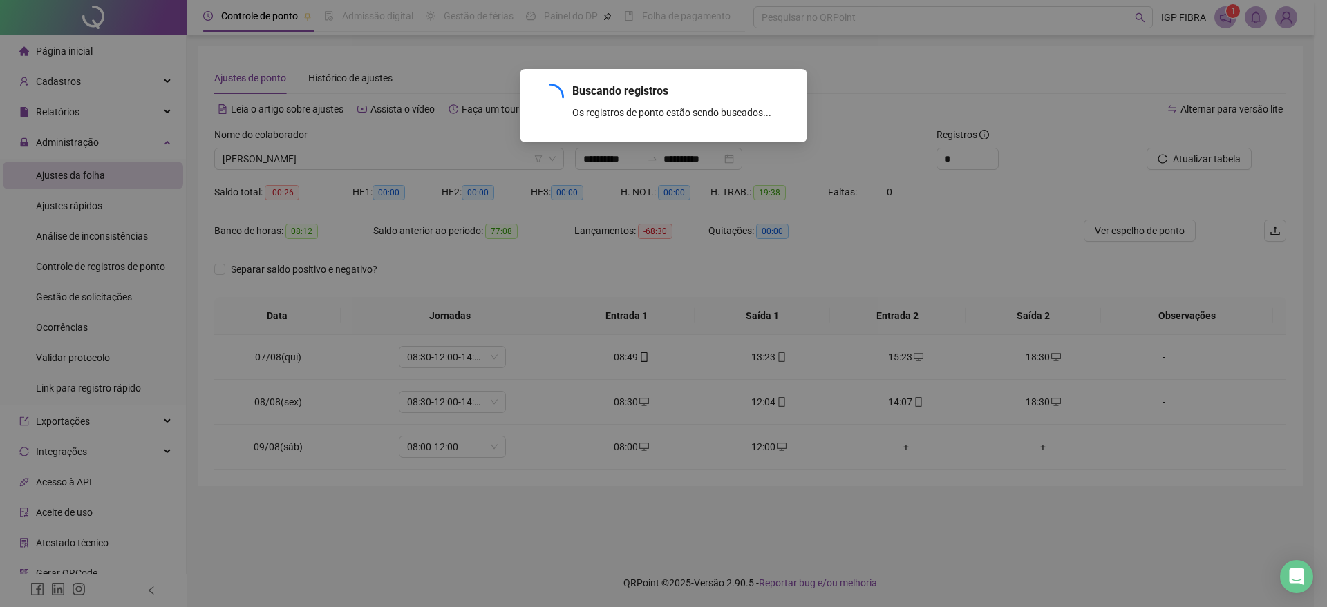
scroll to position [0, 0]
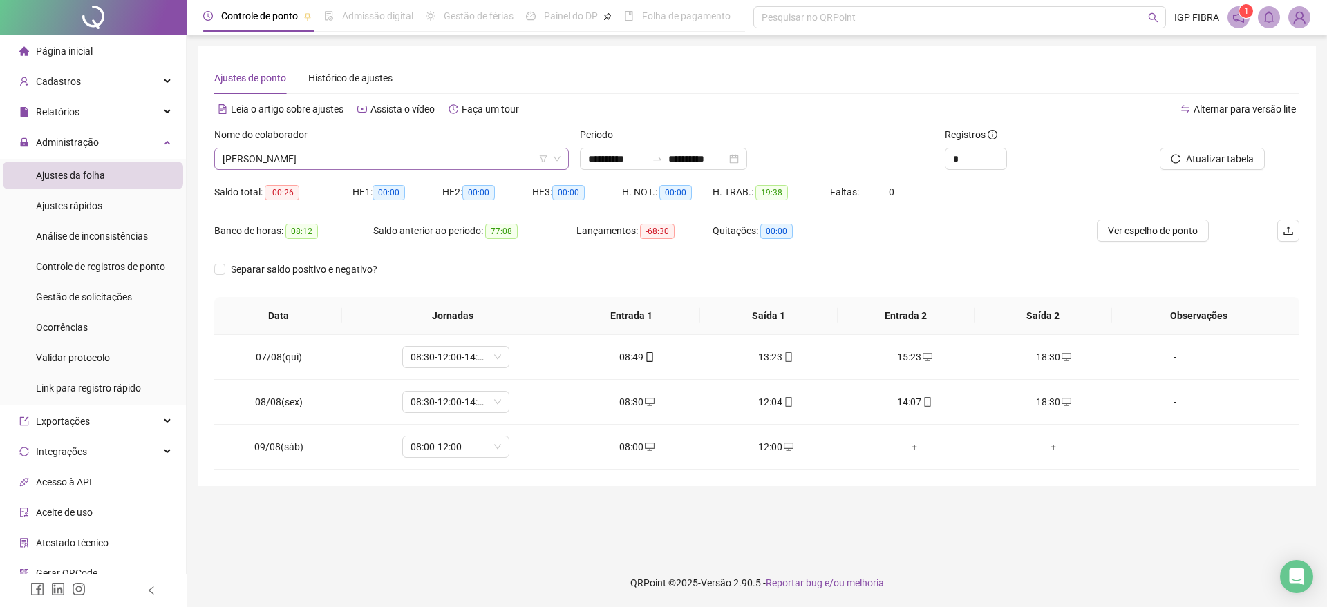
click at [375, 169] on div "[PERSON_NAME]" at bounding box center [391, 159] width 355 height 22
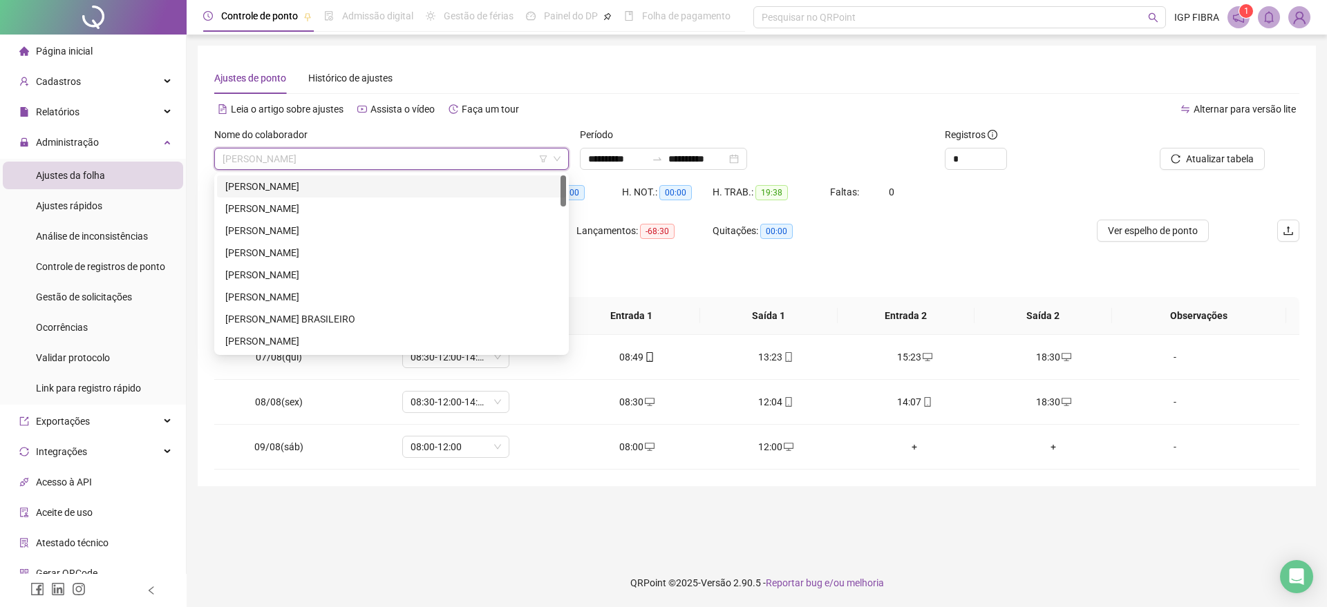
click at [289, 189] on div "[PERSON_NAME]" at bounding box center [391, 186] width 332 height 15
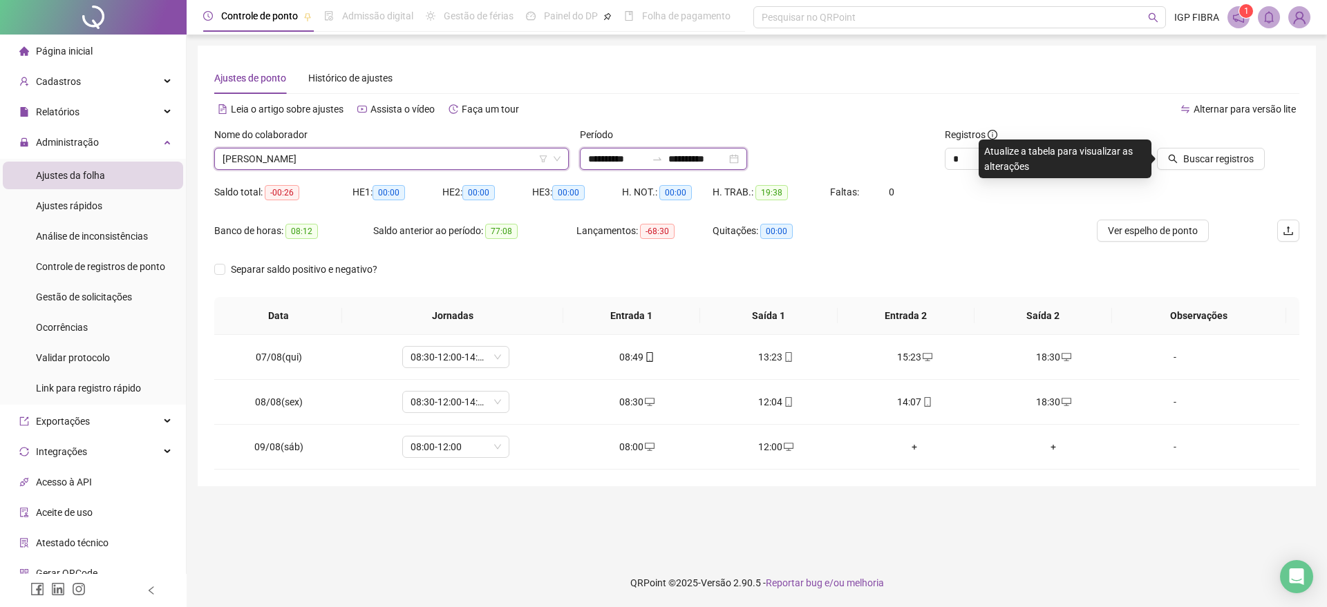
click at [621, 163] on input "**********" at bounding box center [617, 158] width 58 height 15
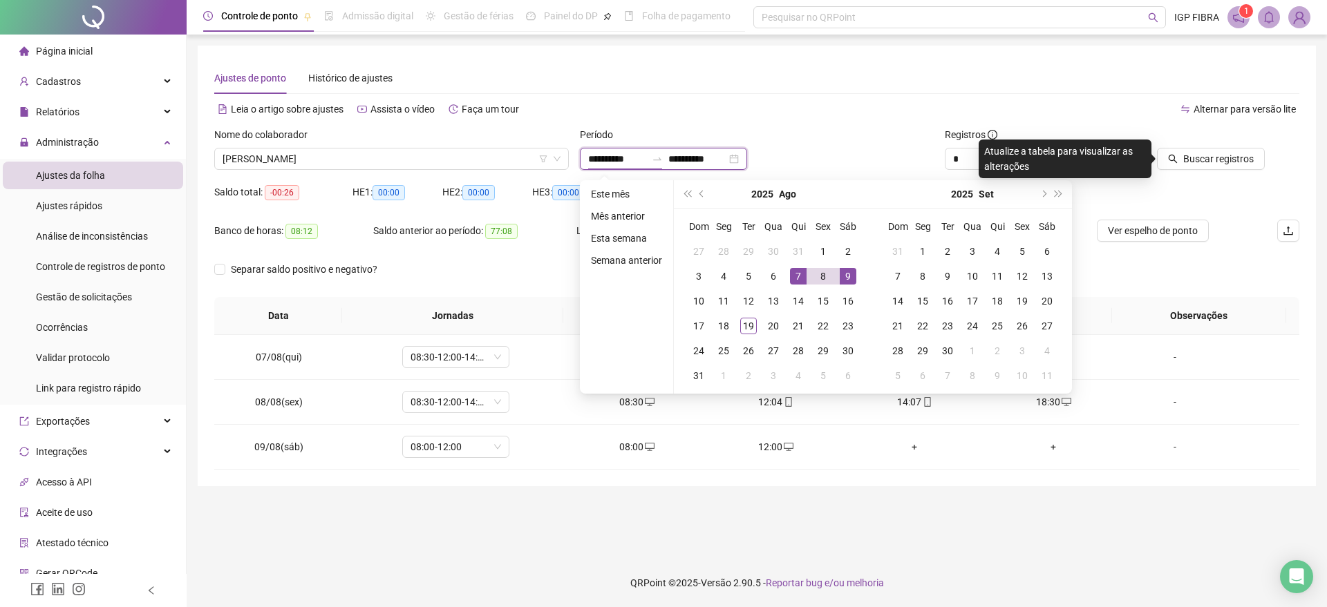
type input "**********"
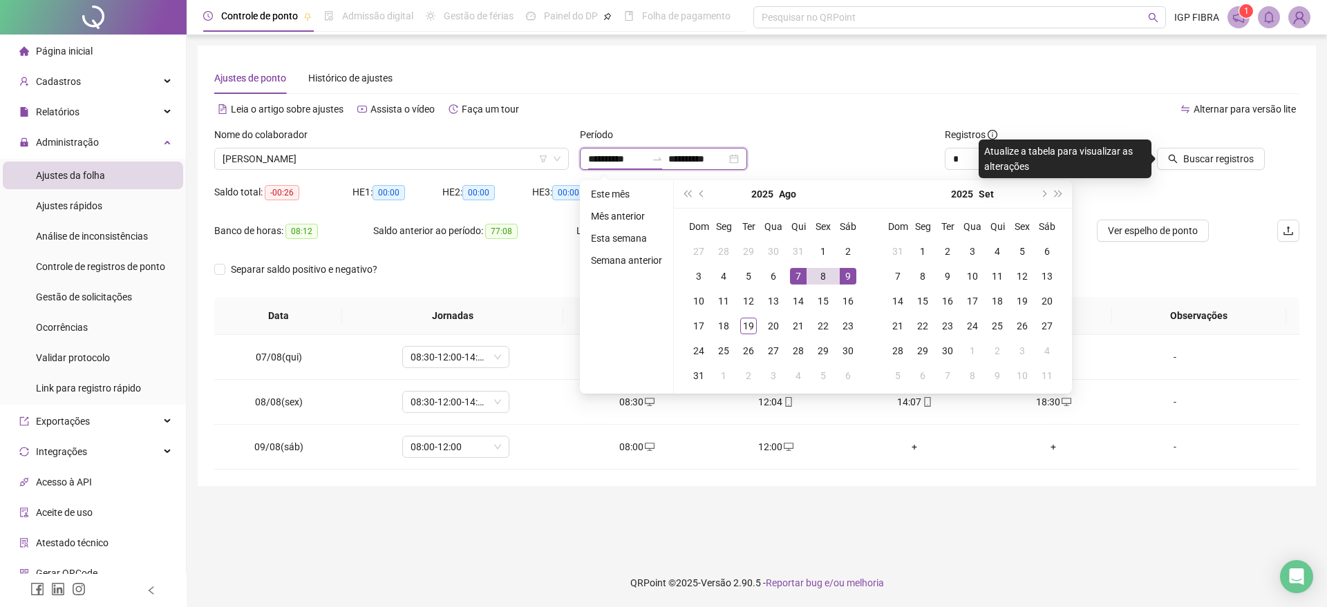
type input "**********"
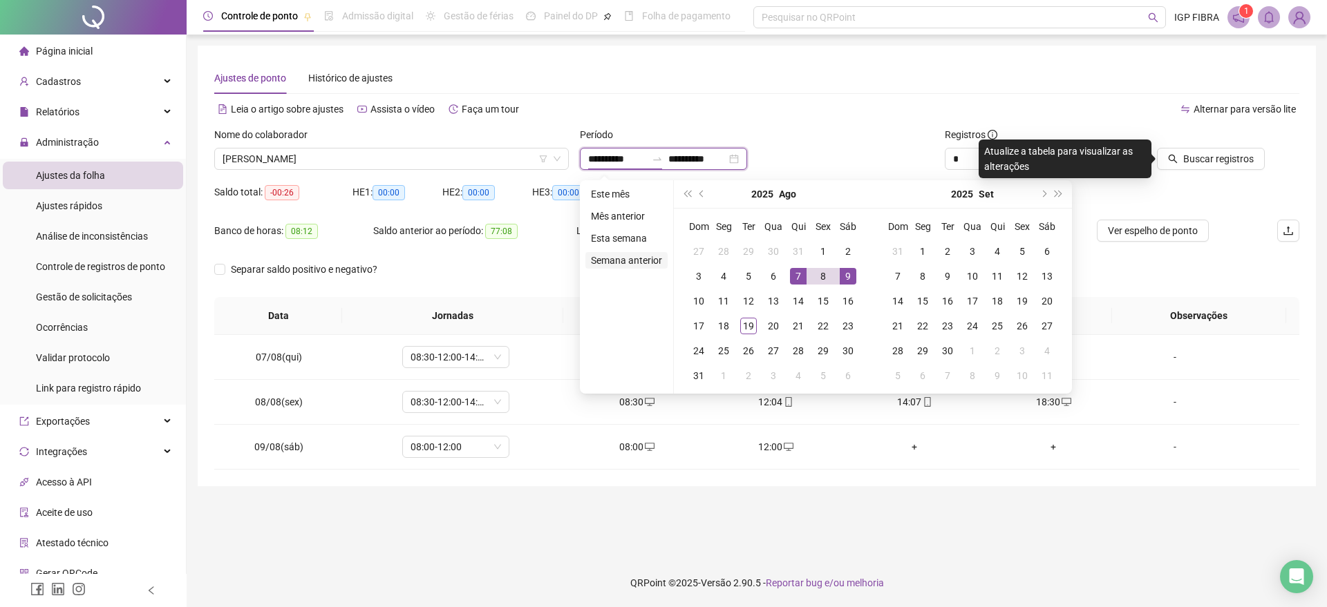
type input "**********"
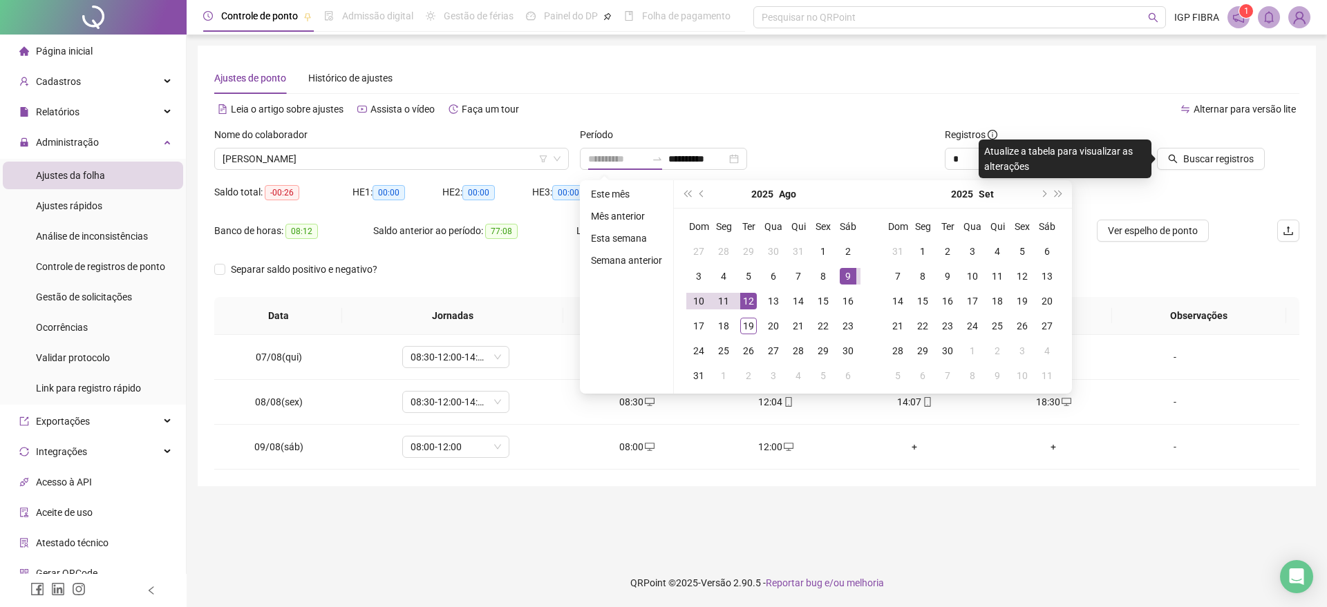
click at [743, 296] on div "12" at bounding box center [748, 301] width 17 height 17
type input "**********"
click at [747, 319] on div "19" at bounding box center [748, 326] width 17 height 17
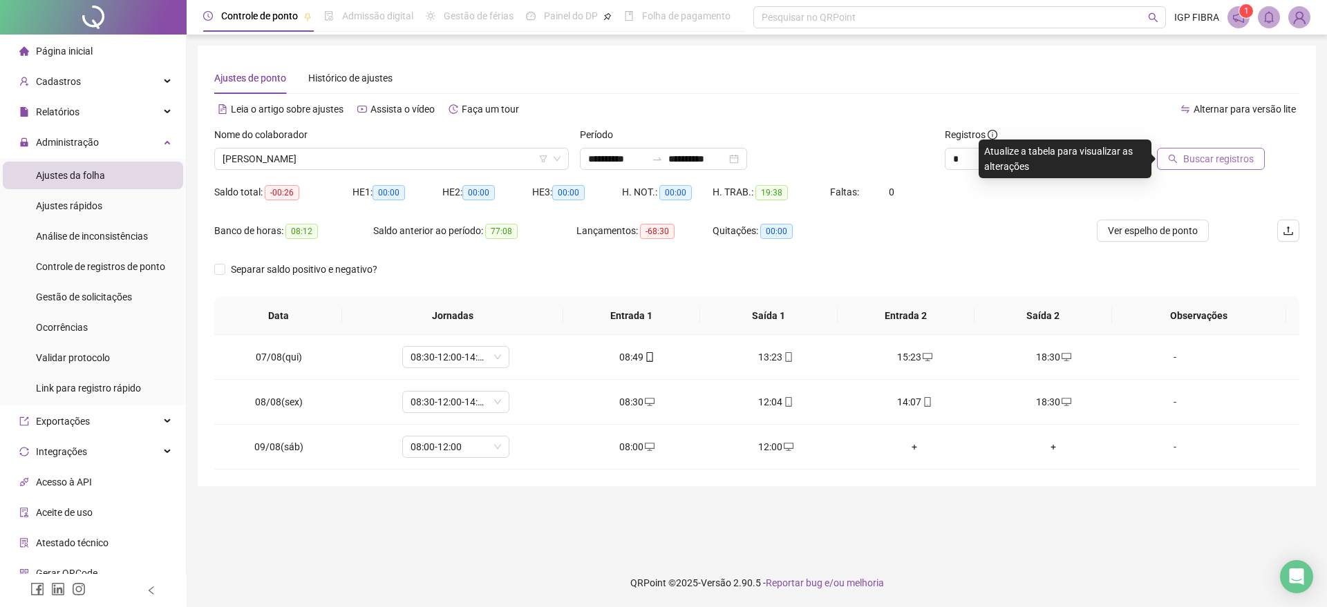
click at [1210, 160] on span "Buscar registros" at bounding box center [1218, 158] width 70 height 15
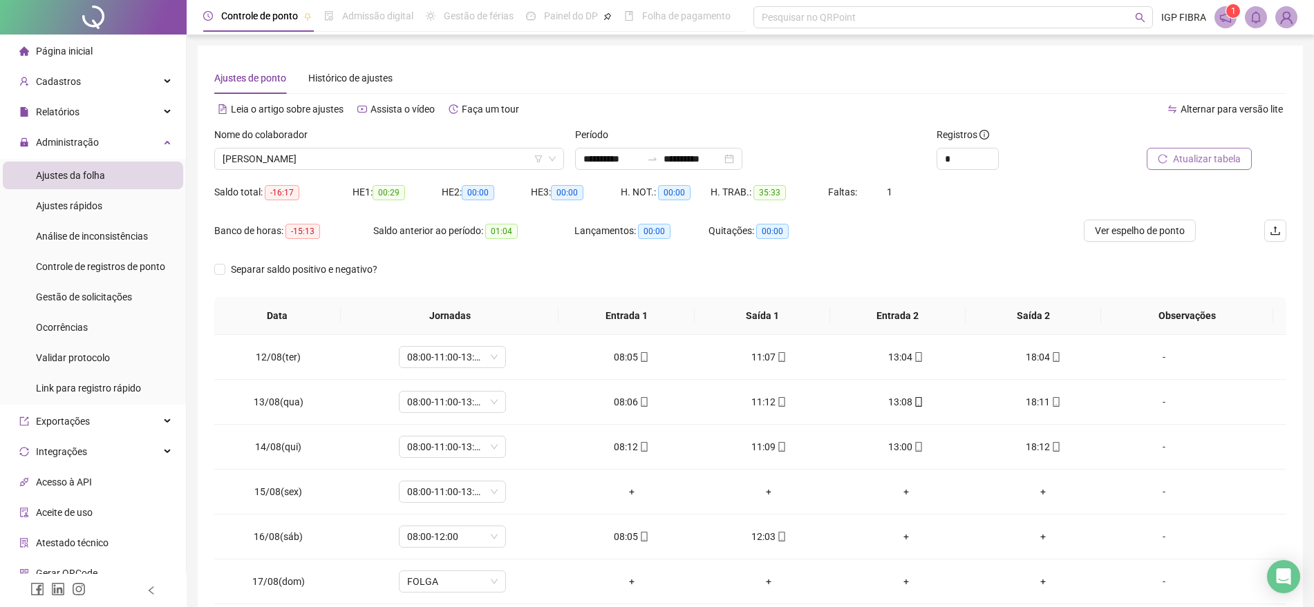
click at [1213, 161] on span "Atualizar tabela" at bounding box center [1207, 158] width 68 height 15
click at [1191, 161] on span "Atualizar tabela" at bounding box center [1207, 158] width 68 height 15
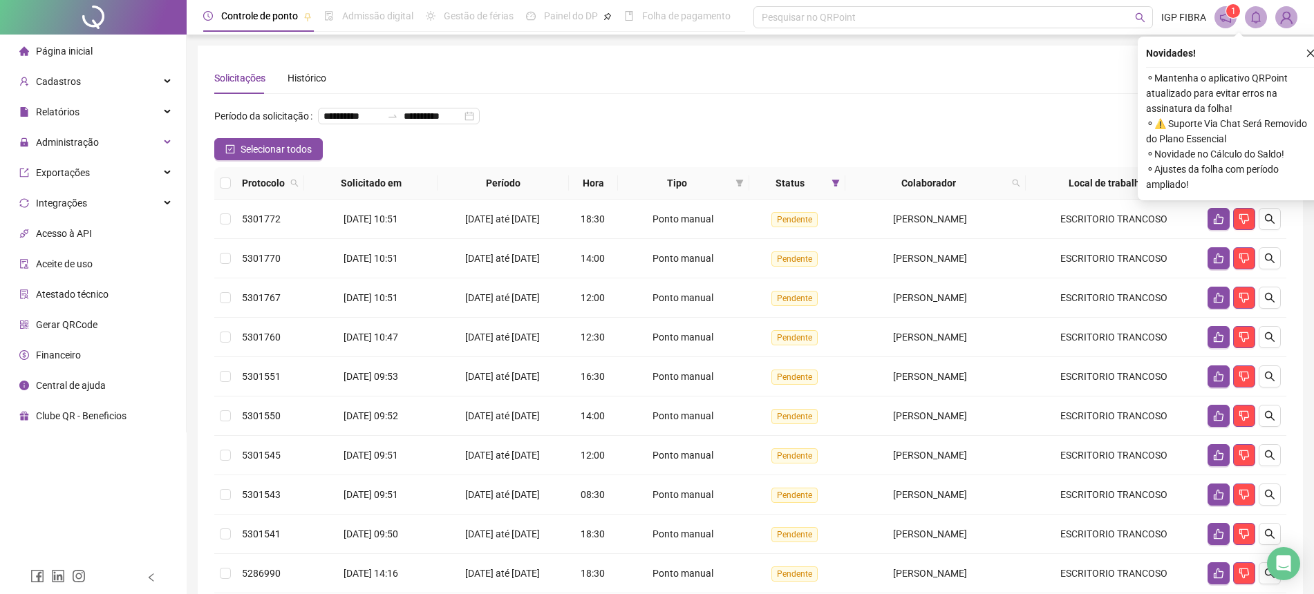
click at [770, 107] on div "**********" at bounding box center [750, 121] width 1072 height 33
click at [1312, 53] on icon "close" at bounding box center [1310, 53] width 10 height 10
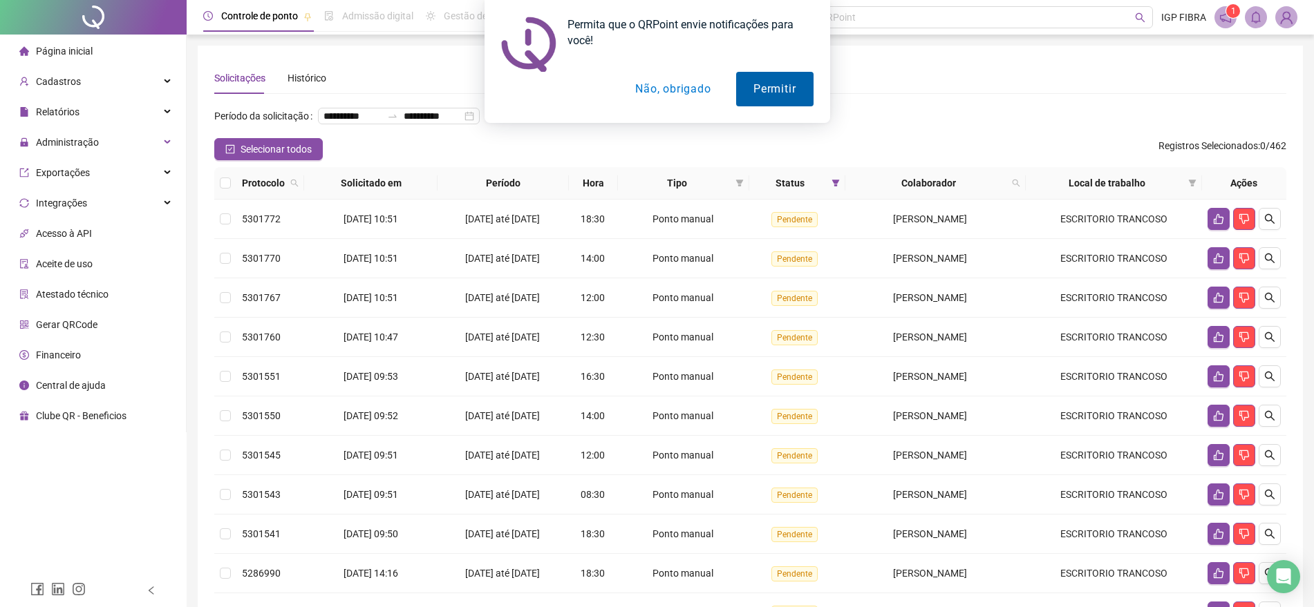
click at [772, 75] on button "Permitir" at bounding box center [774, 89] width 77 height 35
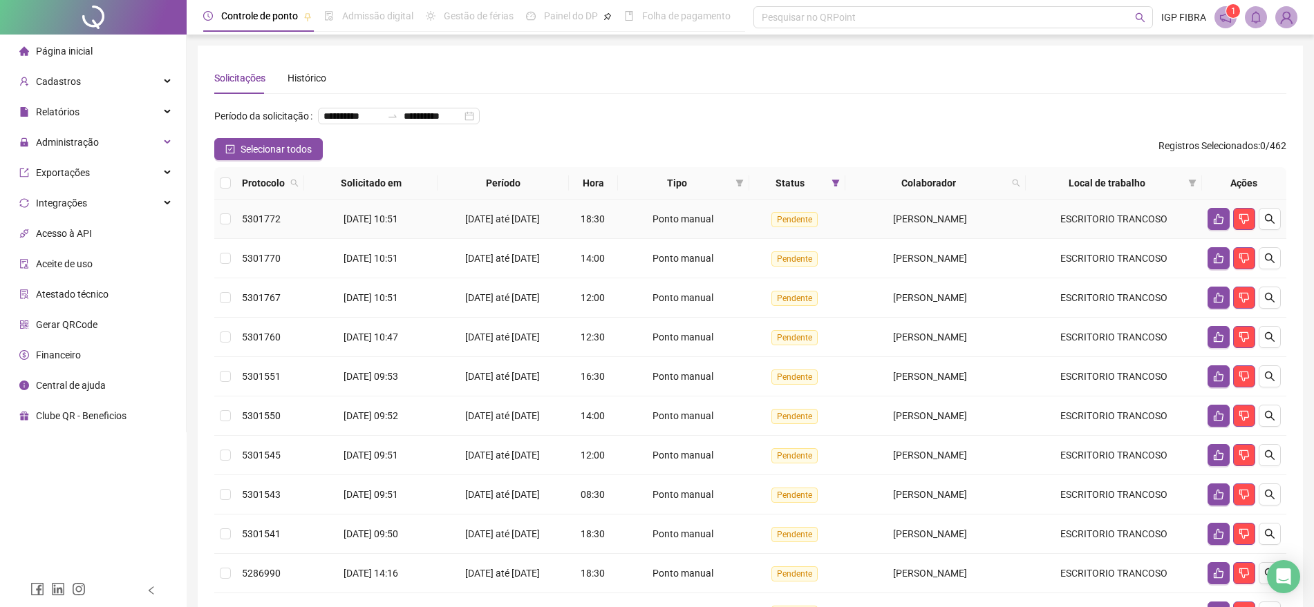
click at [569, 239] on td "[DATE] até [DATE]" at bounding box center [502, 219] width 131 height 39
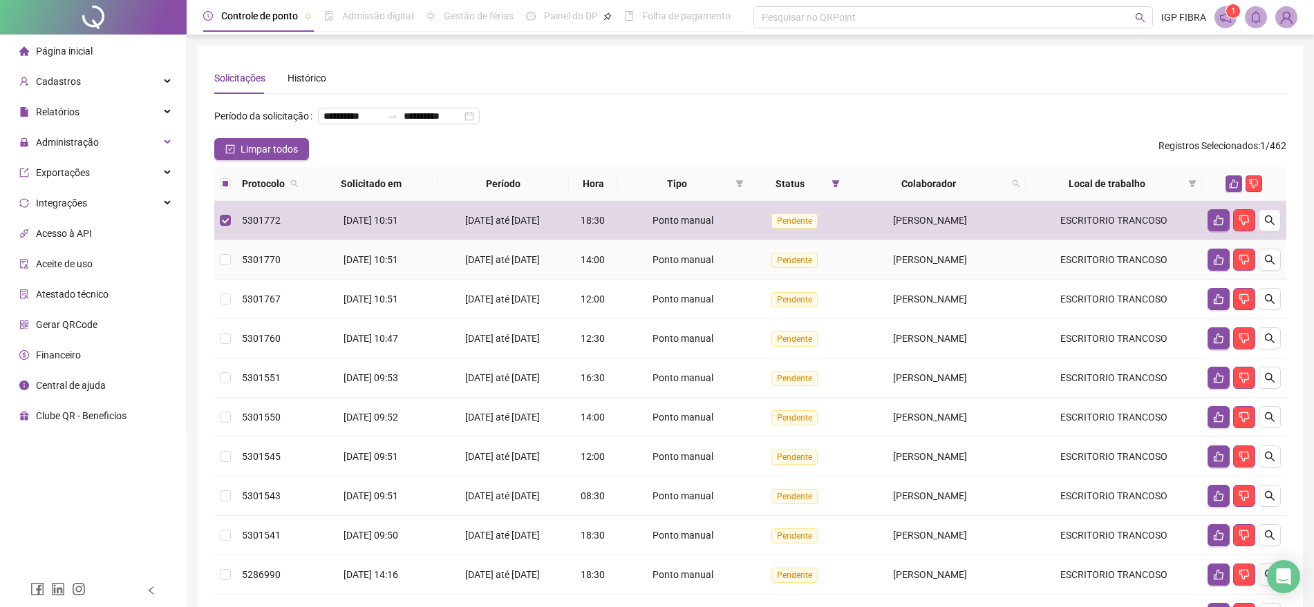
click at [566, 280] on td "[DATE] até [DATE]" at bounding box center [502, 259] width 131 height 39
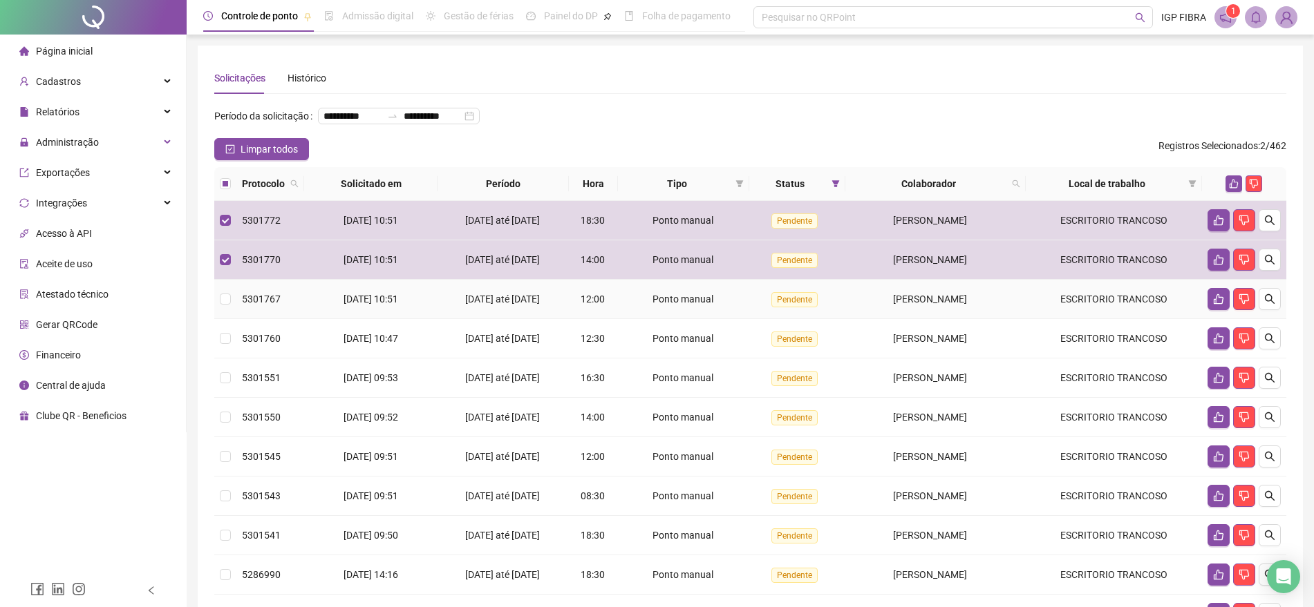
click at [571, 317] on td "12:00" at bounding box center [593, 299] width 49 height 39
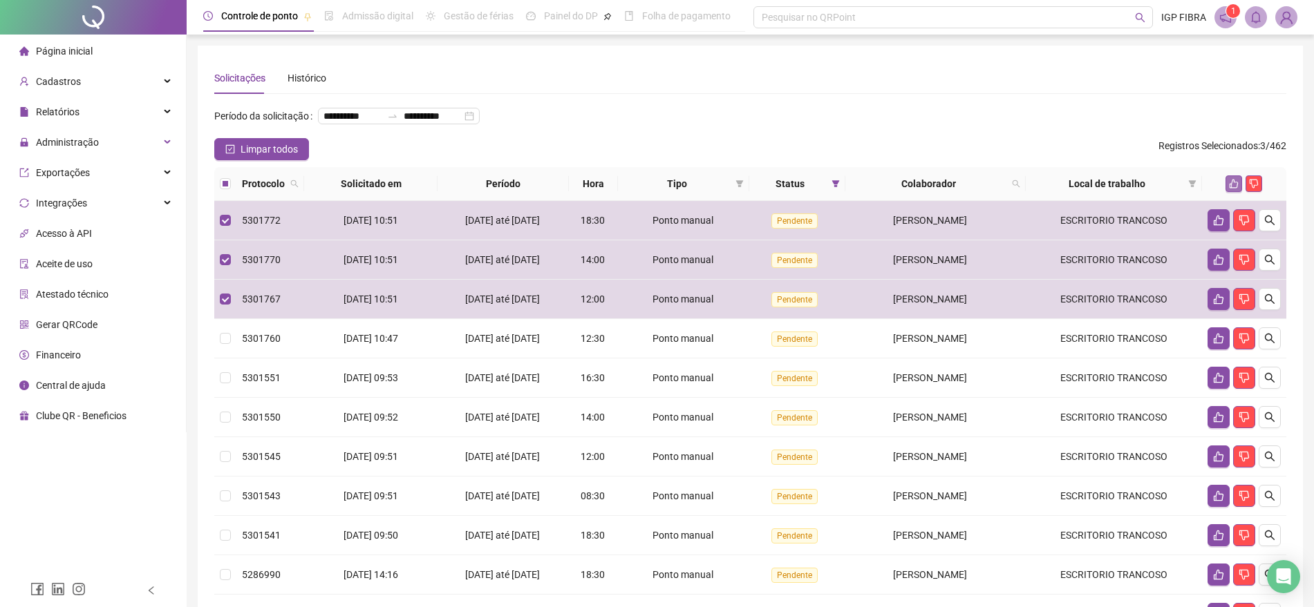
click at [1230, 189] on icon "like" at bounding box center [1234, 184] width 10 height 10
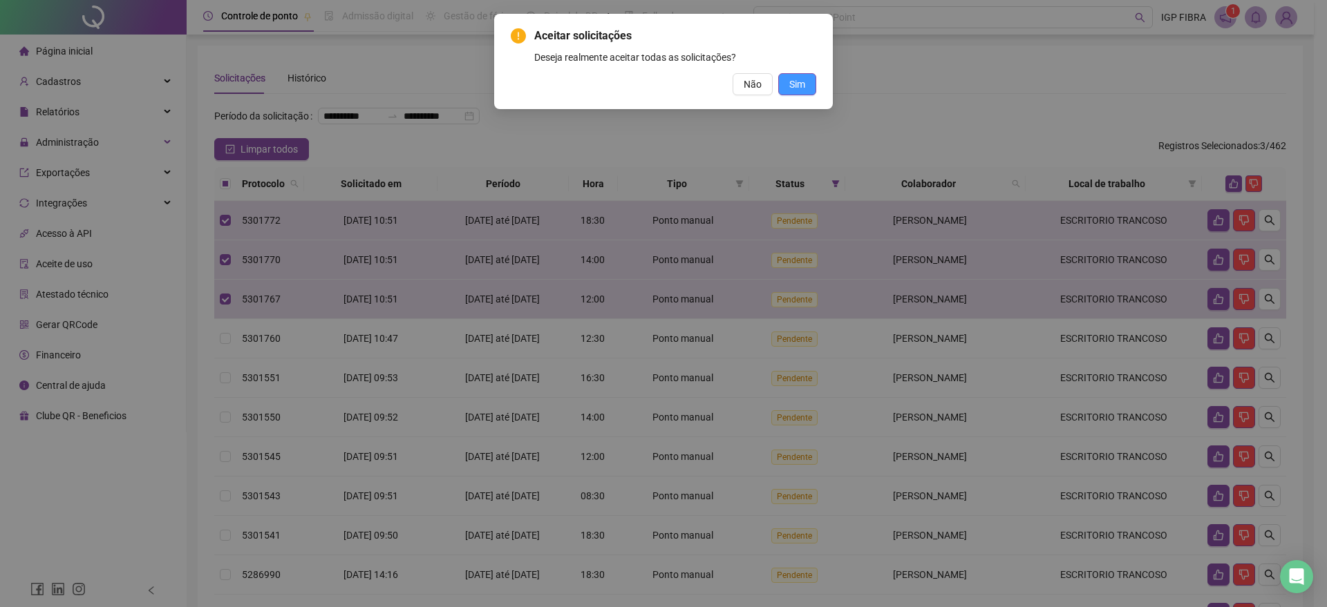
click at [795, 77] on span "Sim" at bounding box center [797, 84] width 16 height 15
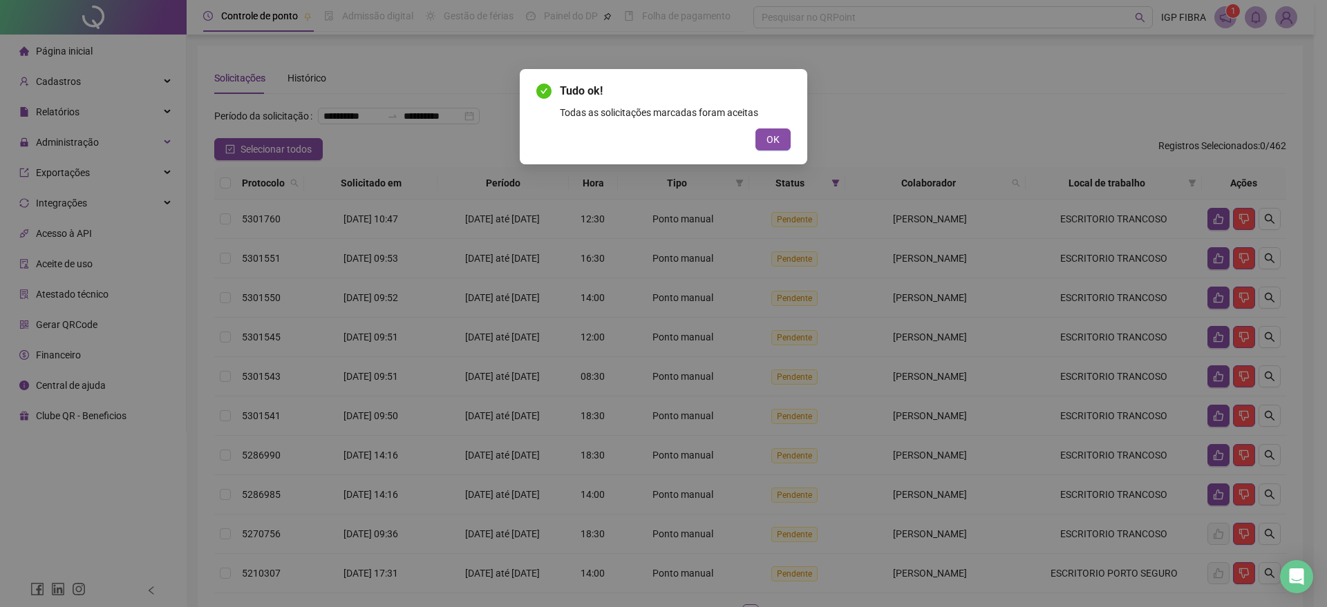
click at [783, 142] on button "OK" at bounding box center [772, 140] width 35 height 22
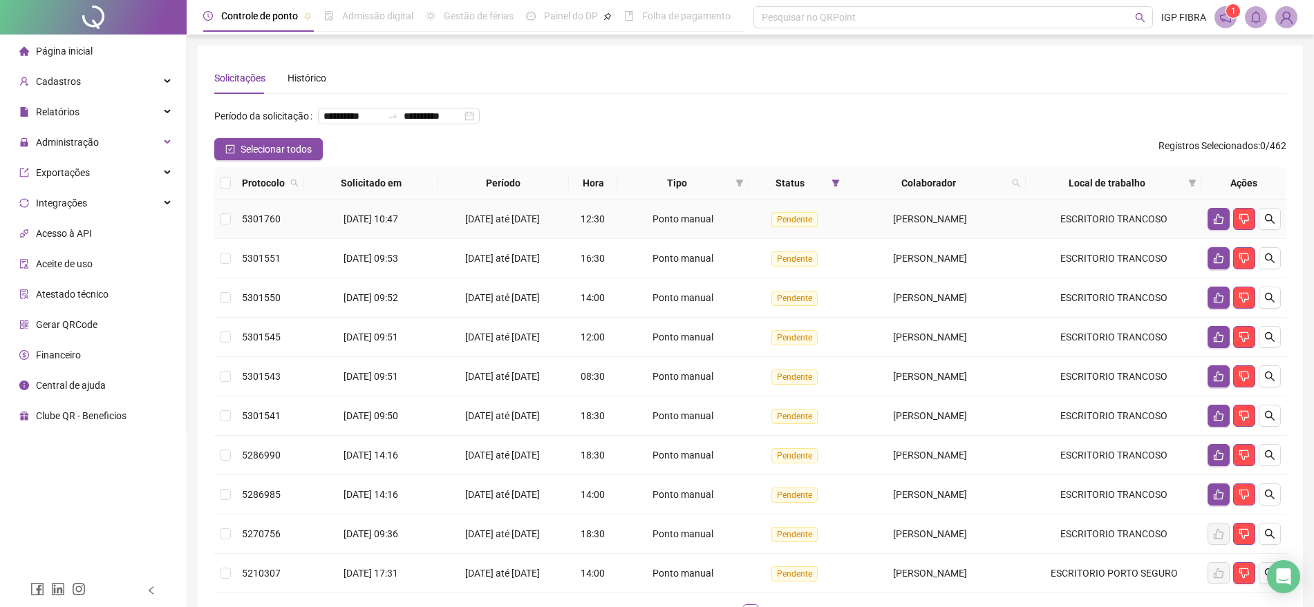
click at [460, 239] on td "[DATE] até [DATE]" at bounding box center [502, 219] width 131 height 39
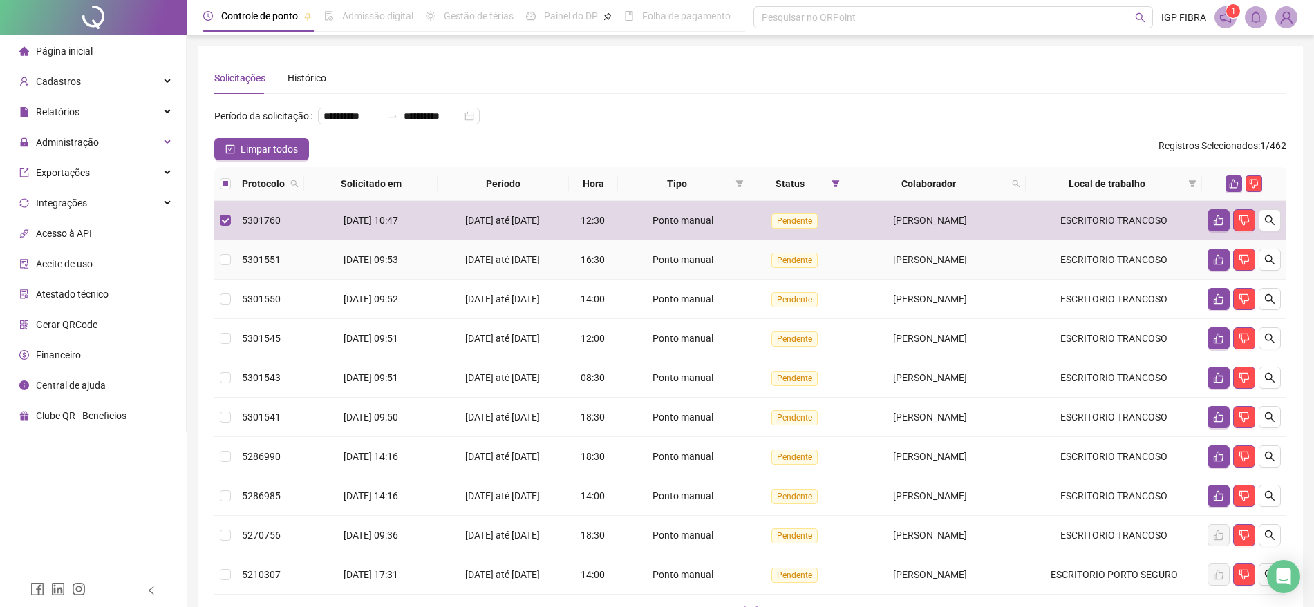
click at [484, 265] on span "[DATE] até [DATE]" at bounding box center [502, 259] width 75 height 11
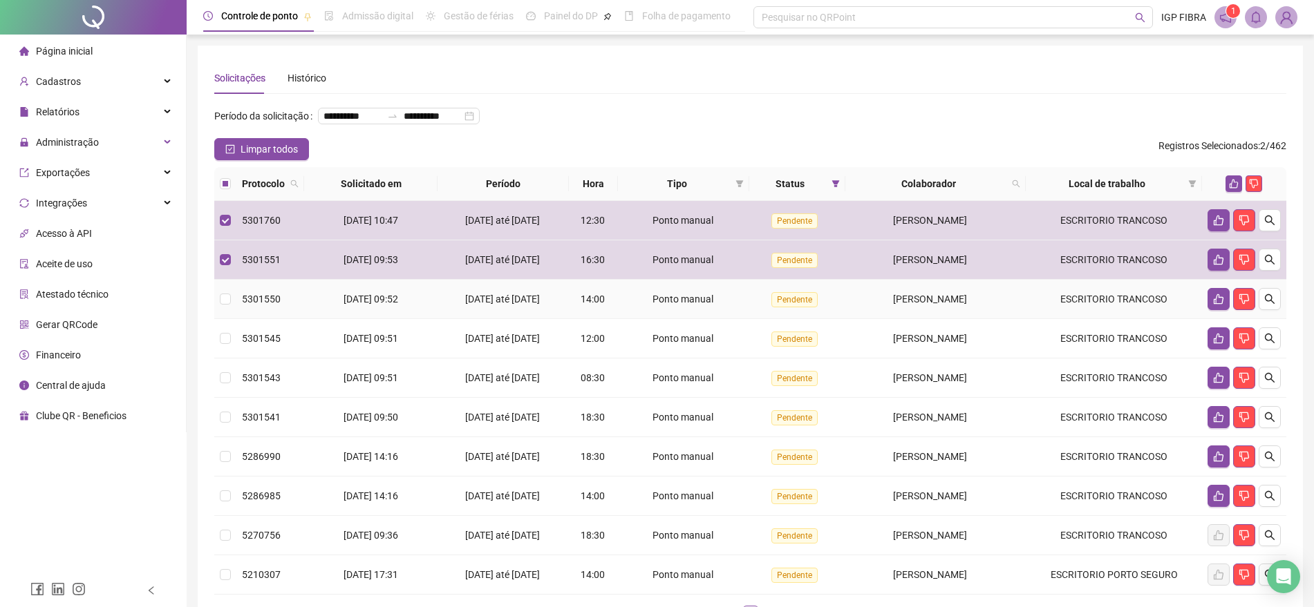
click at [498, 305] on span "[DATE] até [DATE]" at bounding box center [502, 299] width 75 height 11
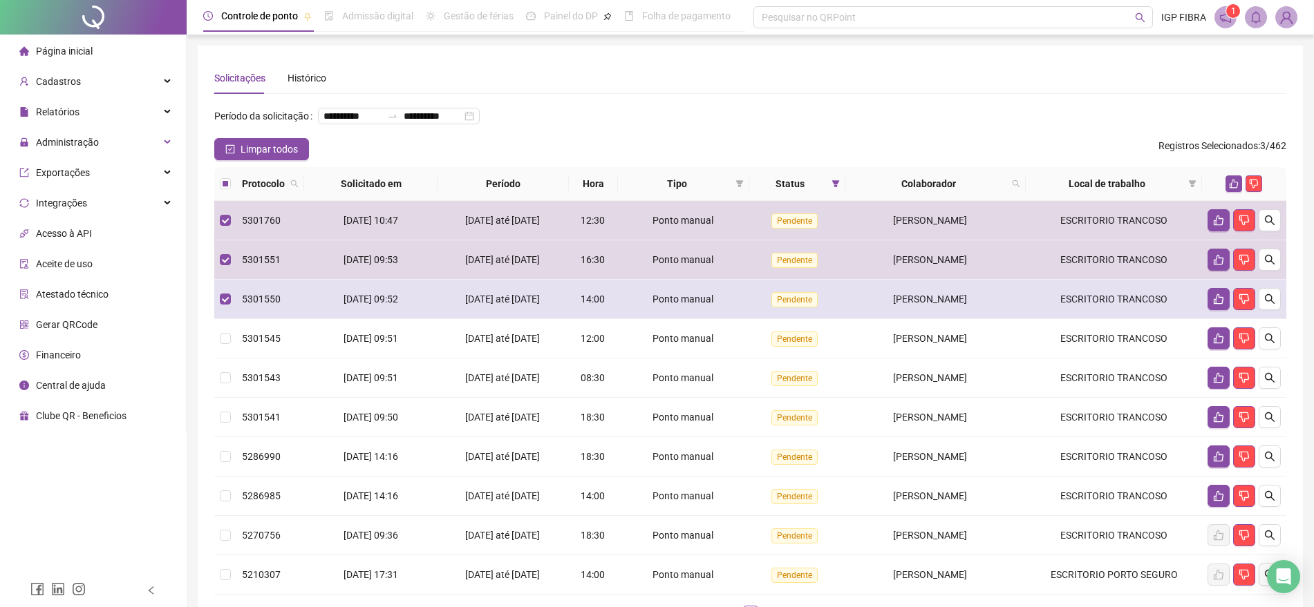
click at [647, 319] on td "Ponto manual" at bounding box center [683, 299] width 131 height 39
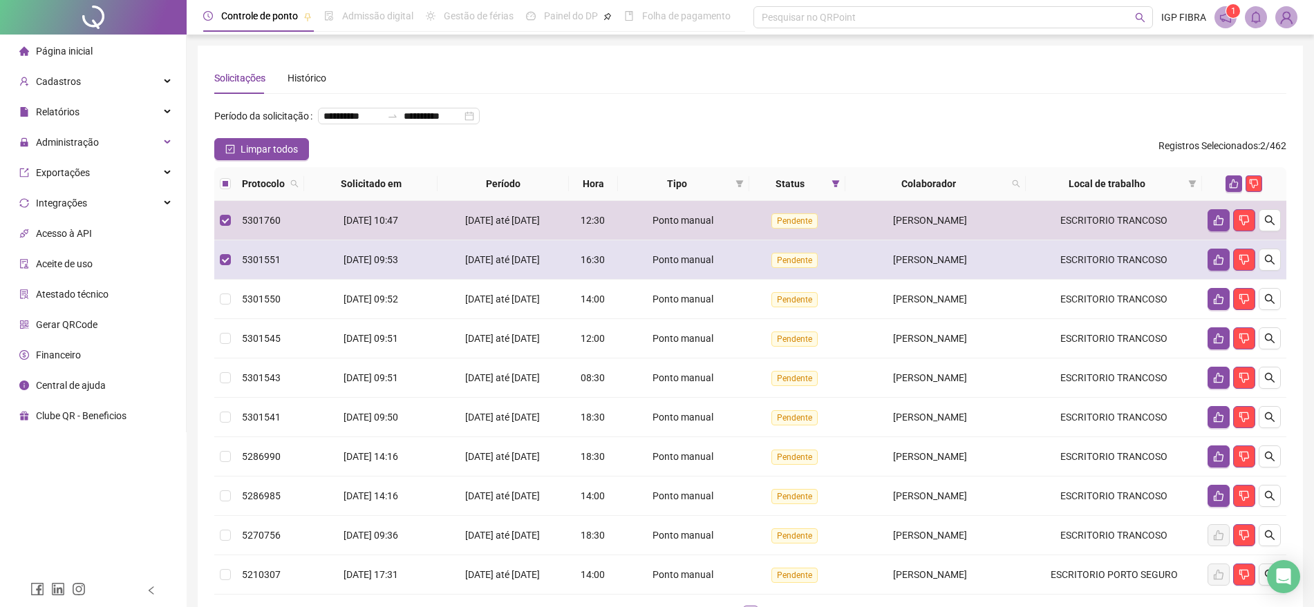
click at [623, 267] on div "Ponto manual" at bounding box center [683, 259] width 120 height 15
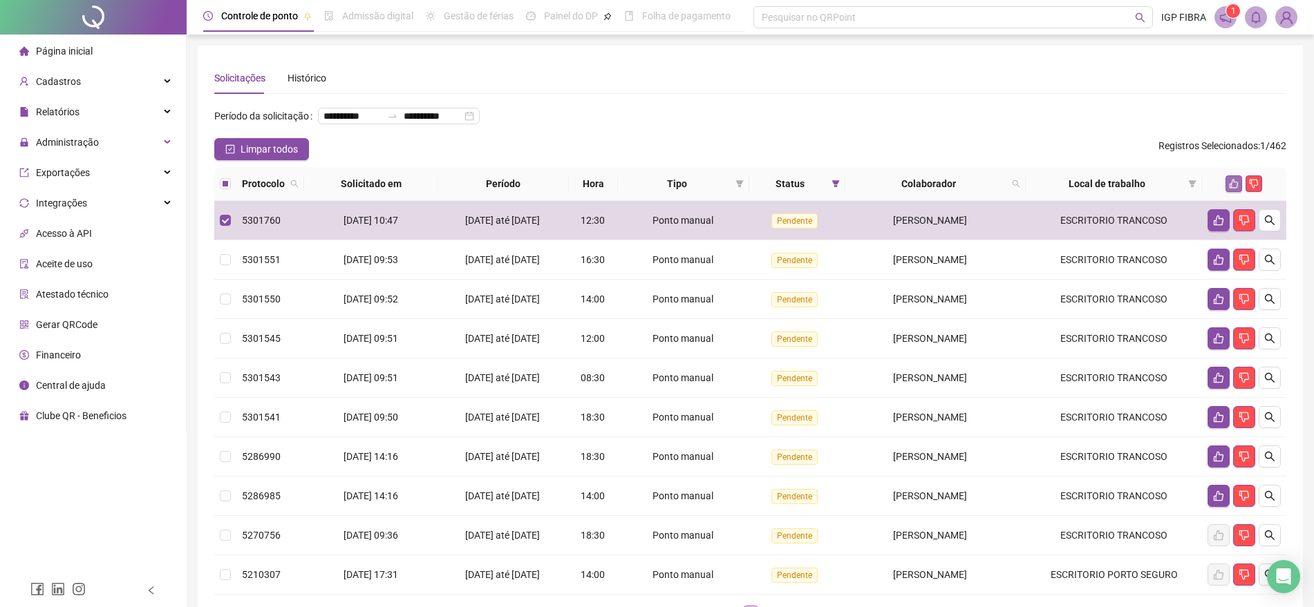
click at [1231, 189] on icon "like" at bounding box center [1234, 184] width 10 height 10
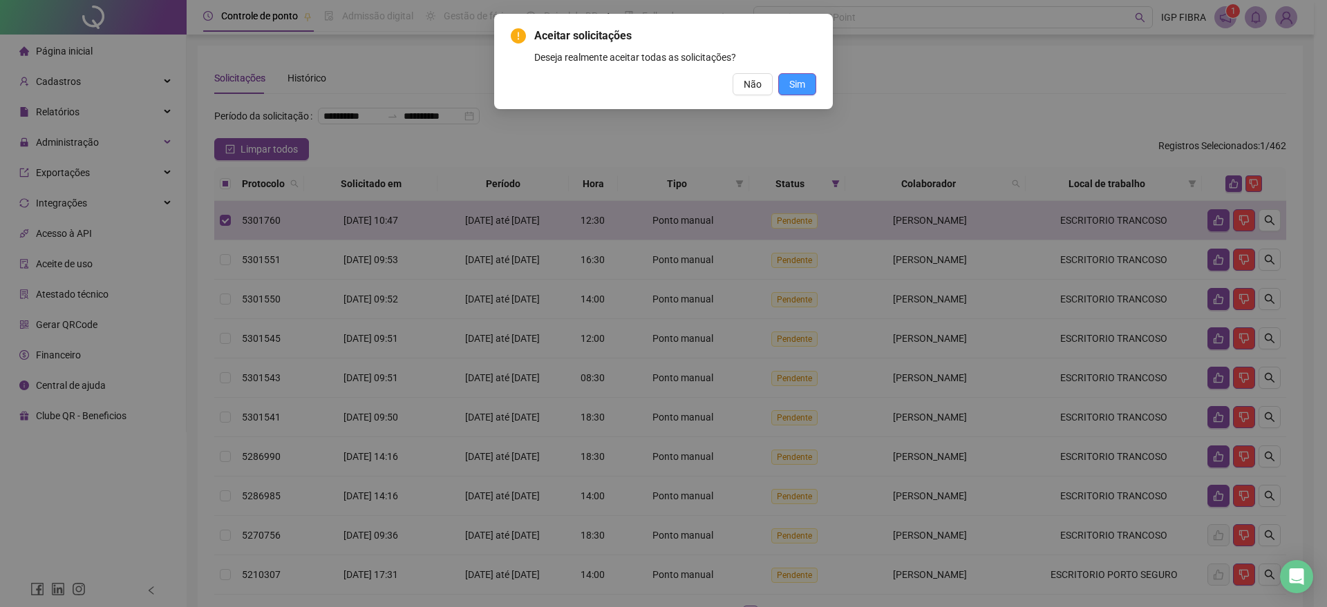
click at [809, 80] on button "Sim" at bounding box center [797, 84] width 38 height 22
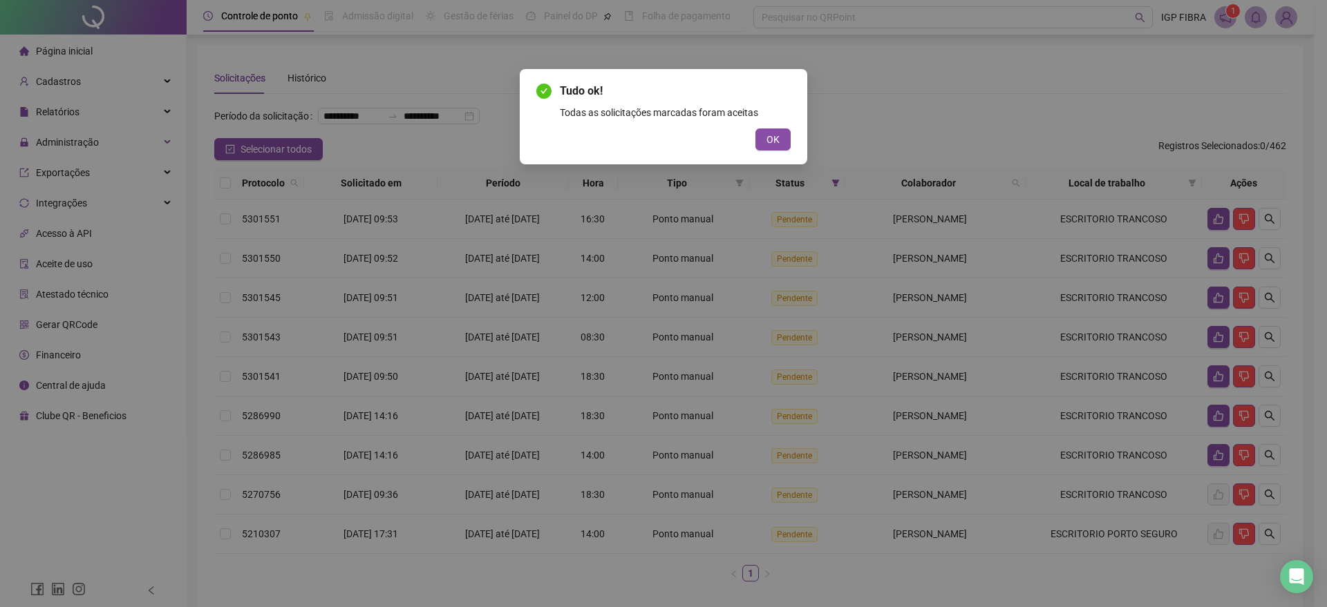
drag, startPoint x: 784, startPoint y: 138, endPoint x: 794, endPoint y: 111, distance: 28.0
click at [784, 136] on button "OK" at bounding box center [772, 140] width 35 height 22
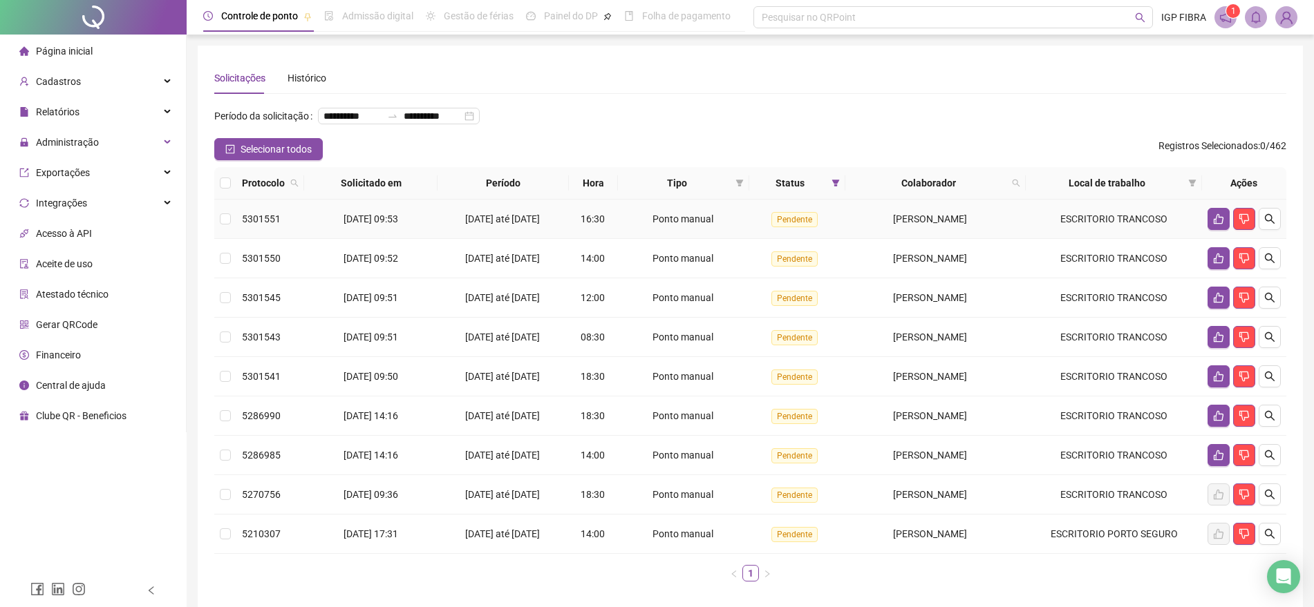
click at [749, 239] on td "Pendente" at bounding box center [797, 219] width 96 height 39
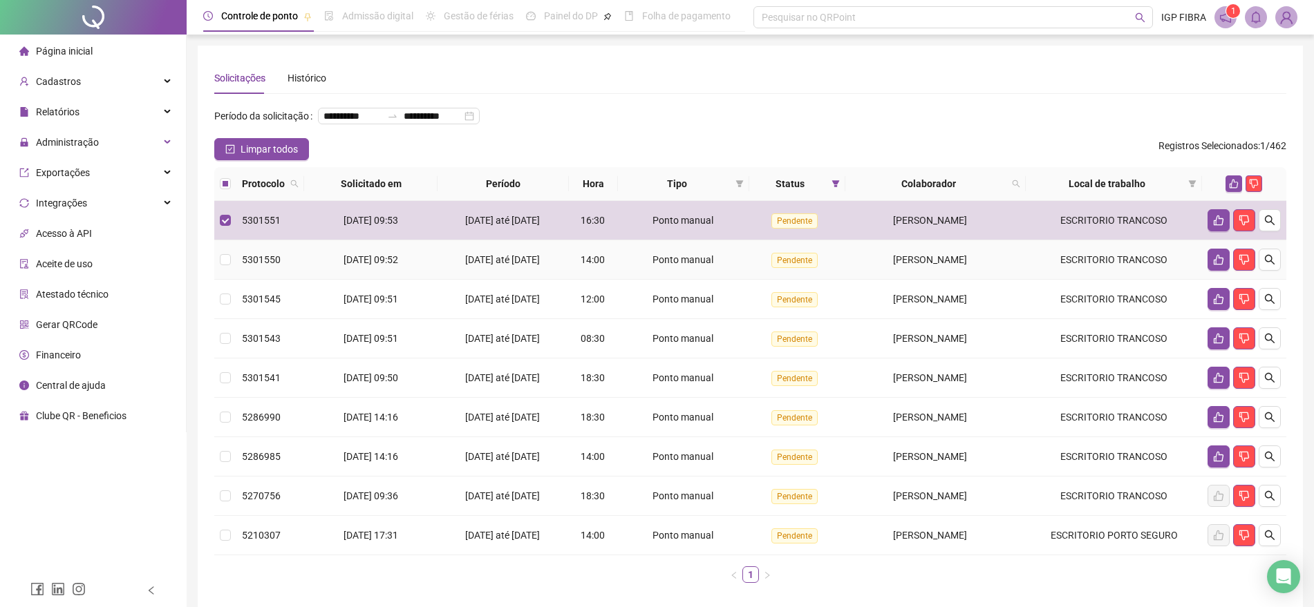
click at [654, 280] on td "Ponto manual" at bounding box center [683, 259] width 131 height 39
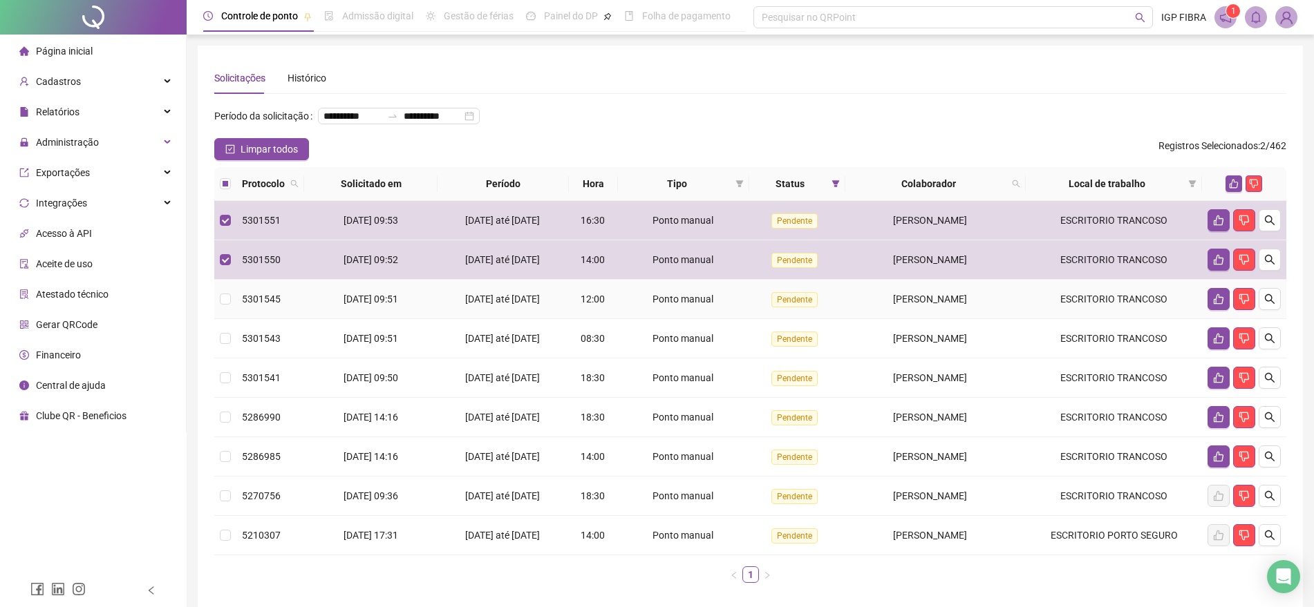
click at [585, 305] on span "12:00" at bounding box center [592, 299] width 24 height 11
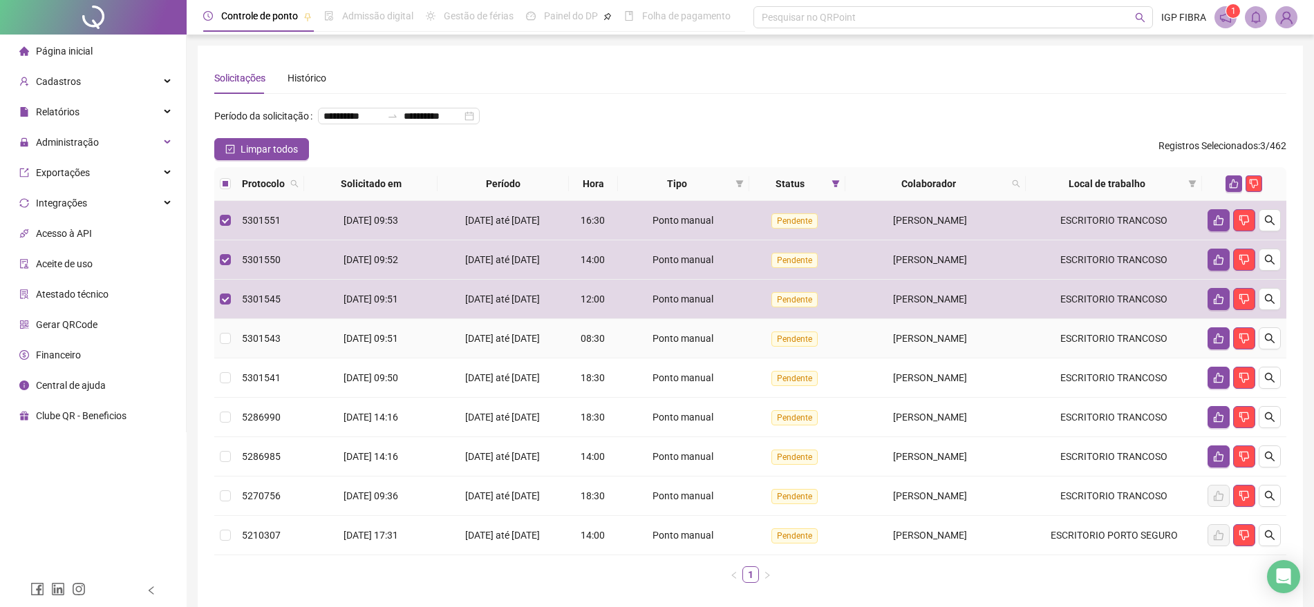
click at [564, 344] on td "[DATE] até [DATE]" at bounding box center [502, 338] width 131 height 39
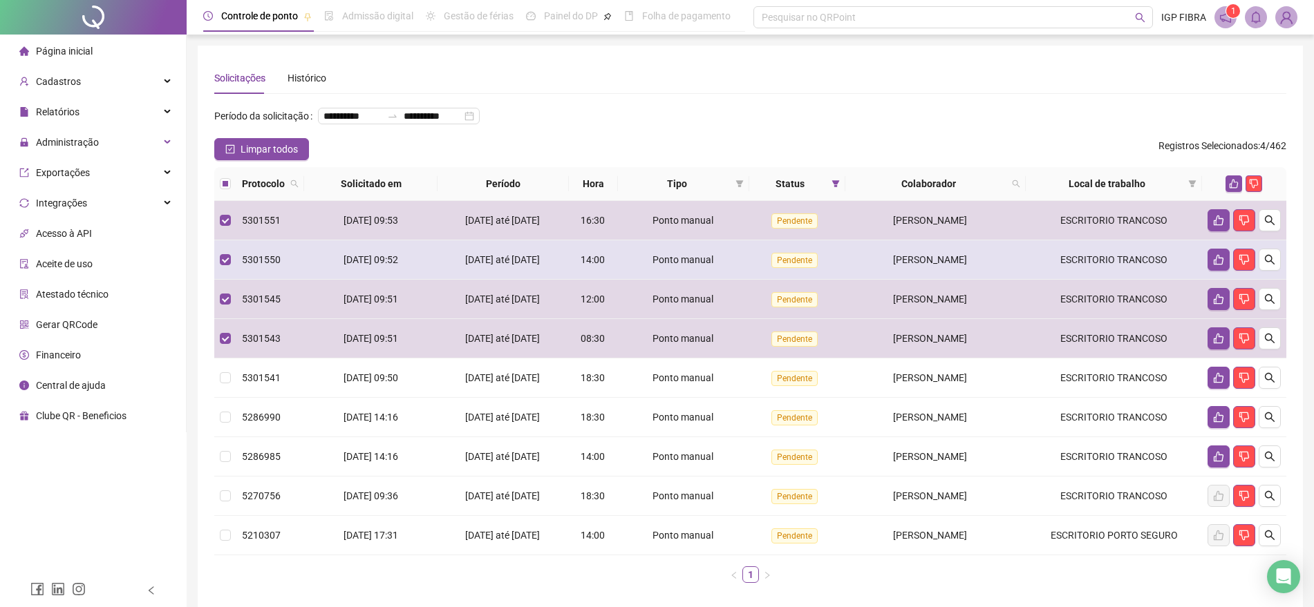
click at [610, 273] on td "14:00" at bounding box center [593, 259] width 49 height 39
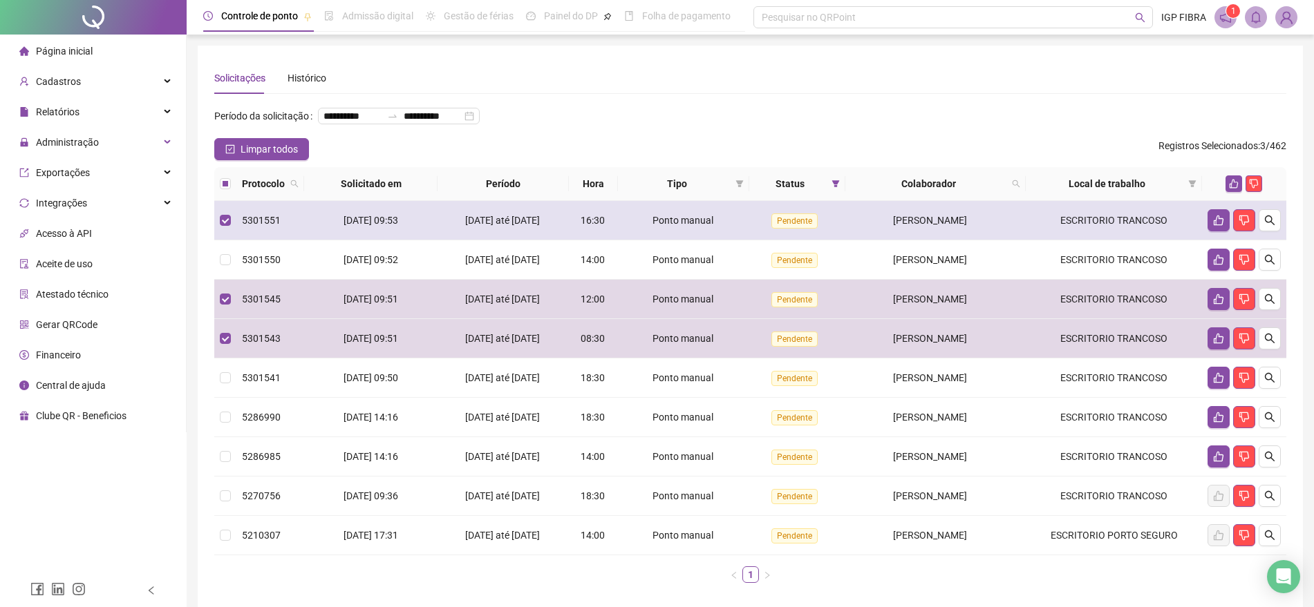
click at [612, 240] on td "16:30" at bounding box center [593, 220] width 49 height 39
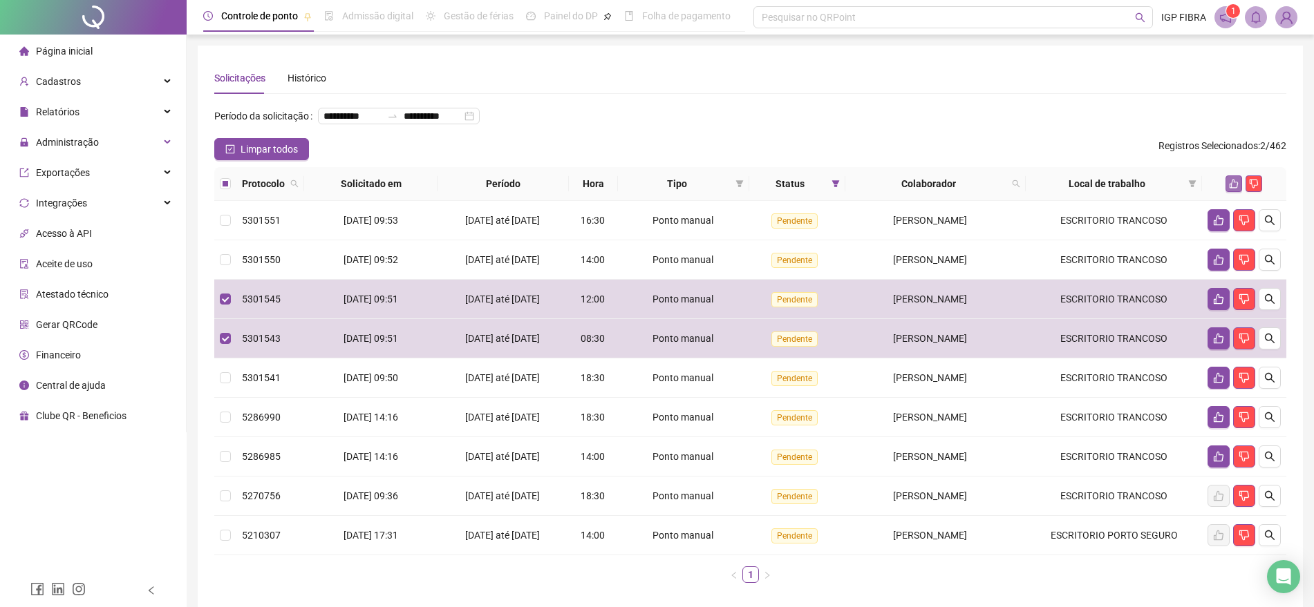
click at [1240, 192] on button "button" at bounding box center [1233, 184] width 17 height 17
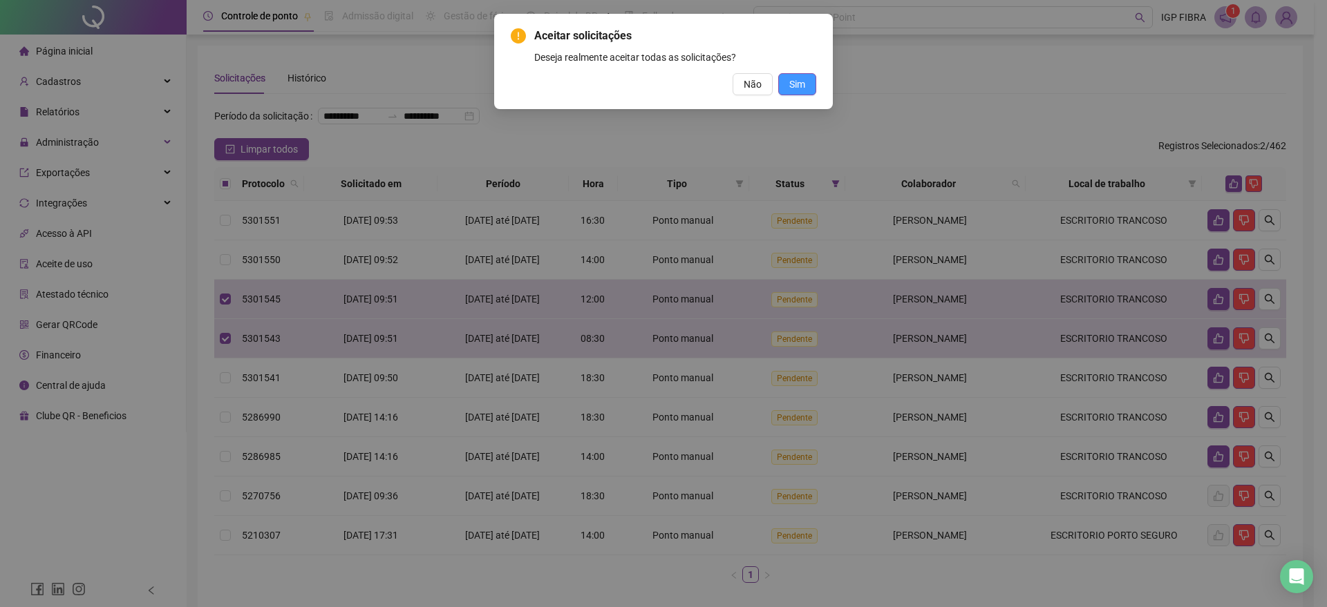
click at [800, 84] on span "Sim" at bounding box center [797, 84] width 16 height 15
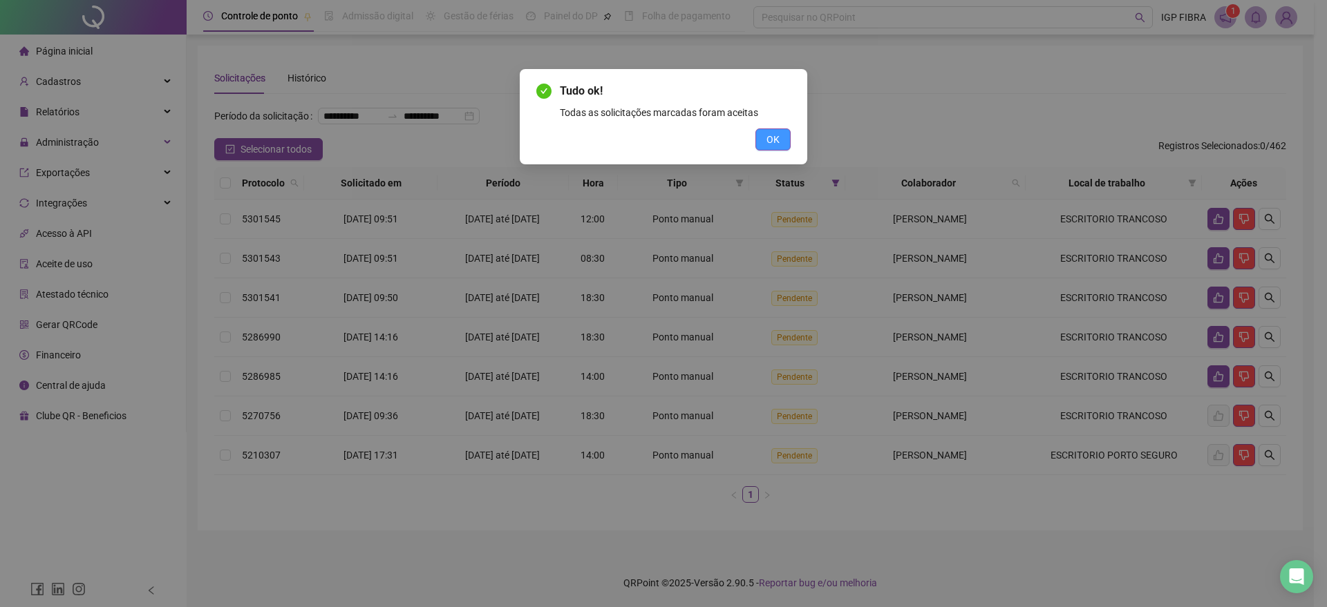
drag, startPoint x: 778, startPoint y: 137, endPoint x: 656, endPoint y: 198, distance: 136.3
click at [777, 135] on span "OK" at bounding box center [772, 139] width 13 height 15
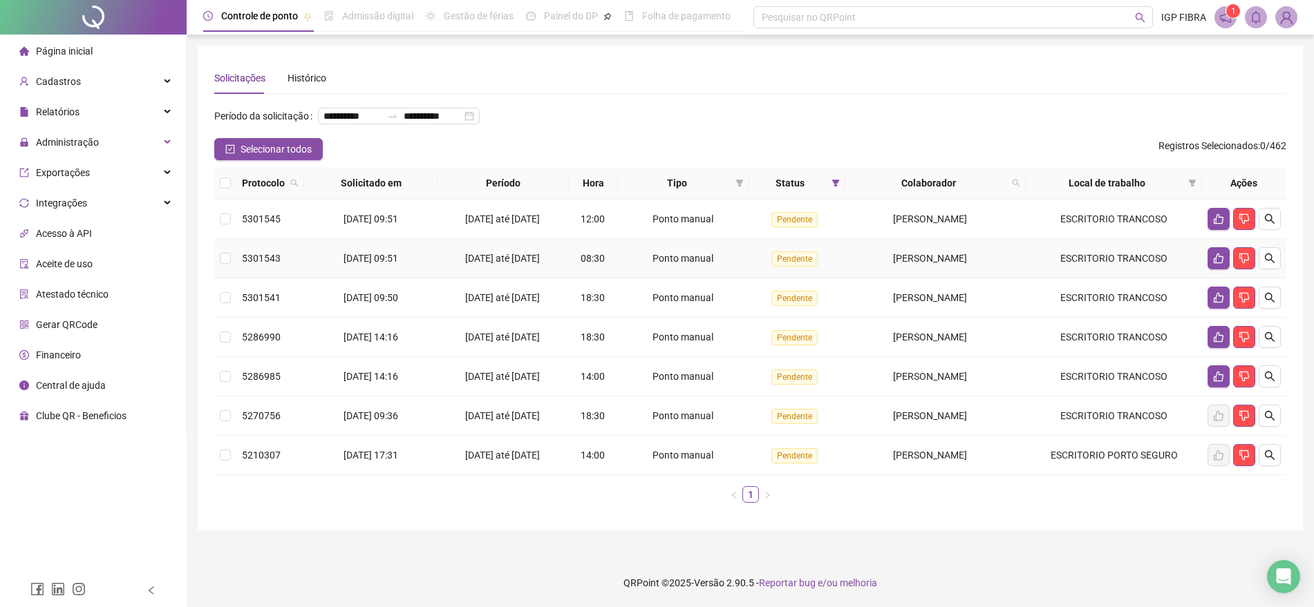
click at [486, 278] on td "[DATE] até [DATE]" at bounding box center [502, 258] width 131 height 39
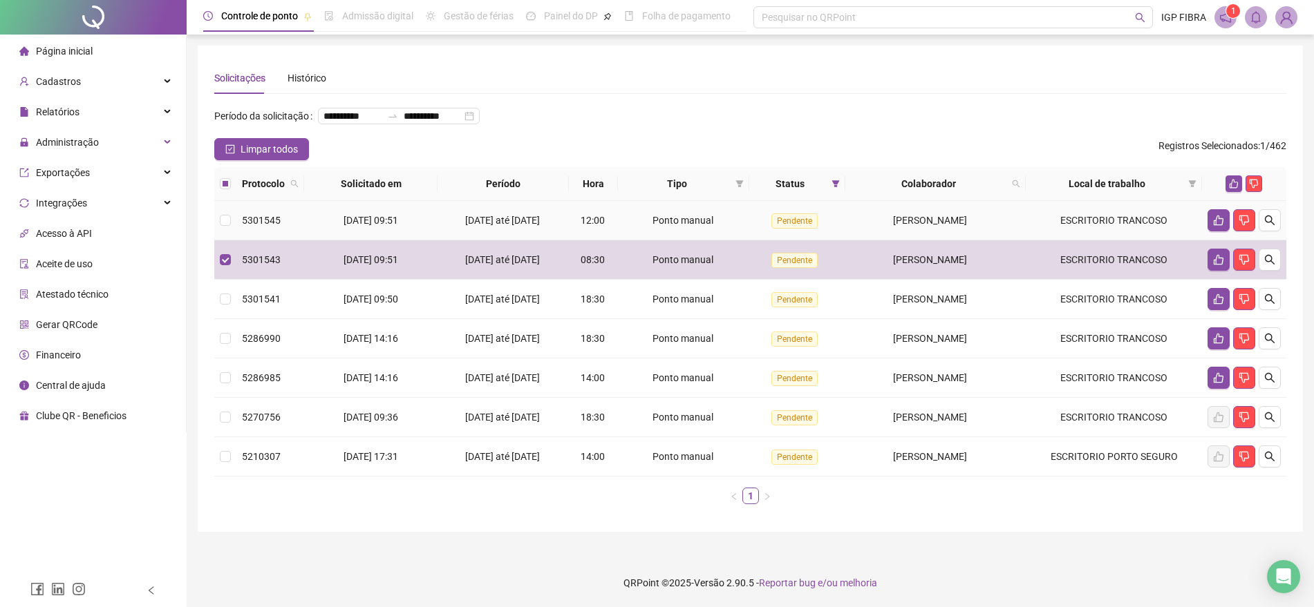
click at [502, 226] on span "[DATE] até [DATE]" at bounding box center [502, 220] width 75 height 11
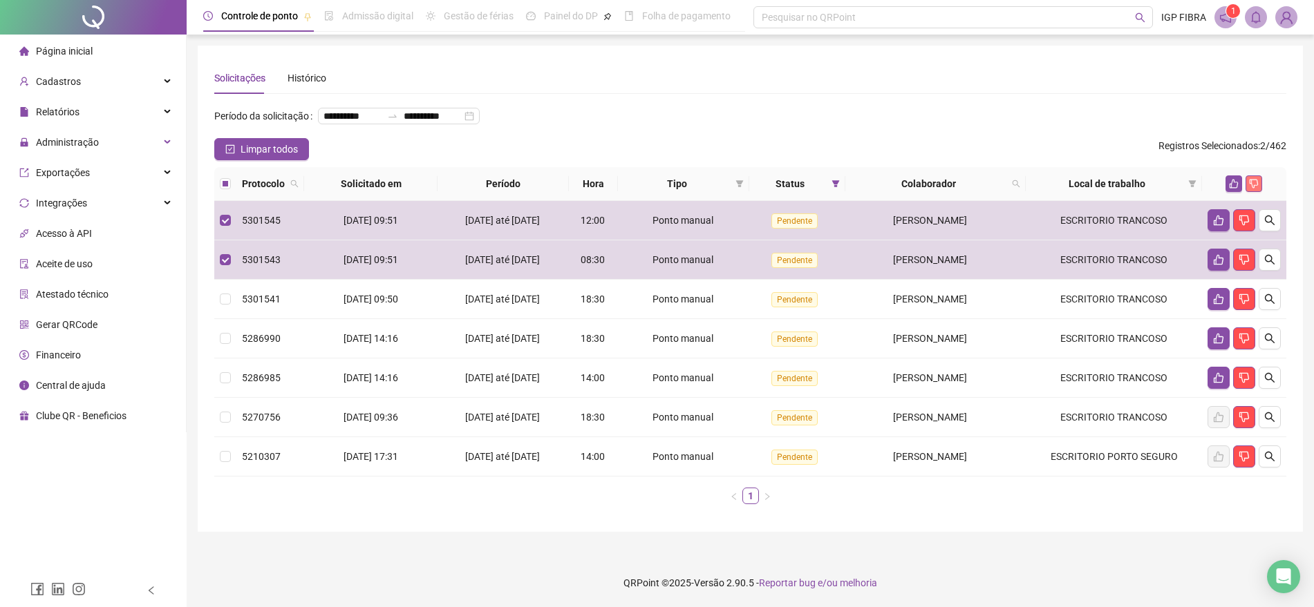
click at [1257, 189] on icon "dislike" at bounding box center [1253, 184] width 9 height 9
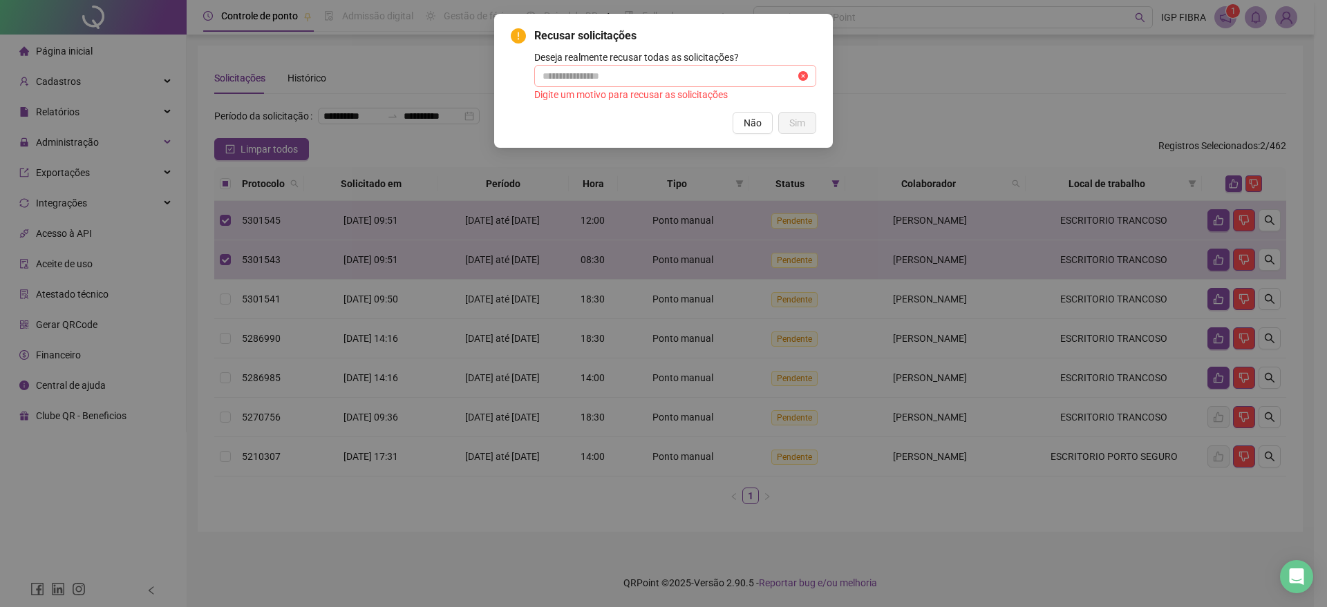
click at [576, 83] on span at bounding box center [675, 76] width 282 height 22
click at [598, 69] on input "text" at bounding box center [668, 75] width 253 height 15
type input "*****"
click at [798, 120] on span "Sim" at bounding box center [797, 122] width 16 height 15
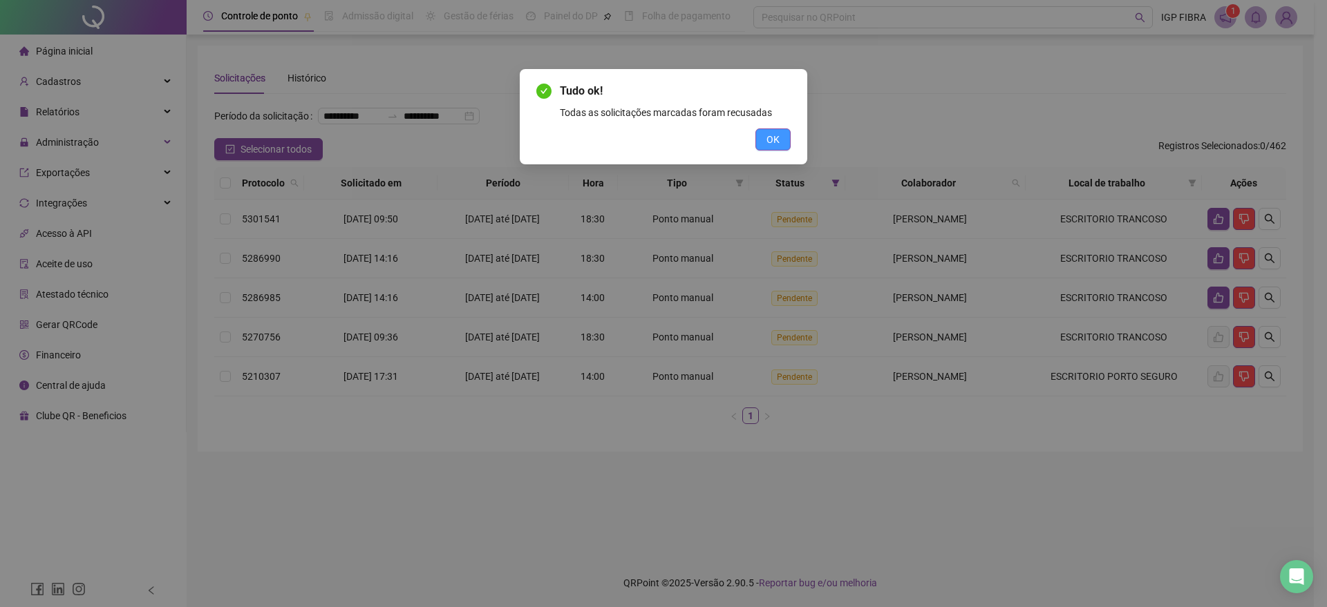
click at [773, 144] on span "OK" at bounding box center [772, 139] width 13 height 15
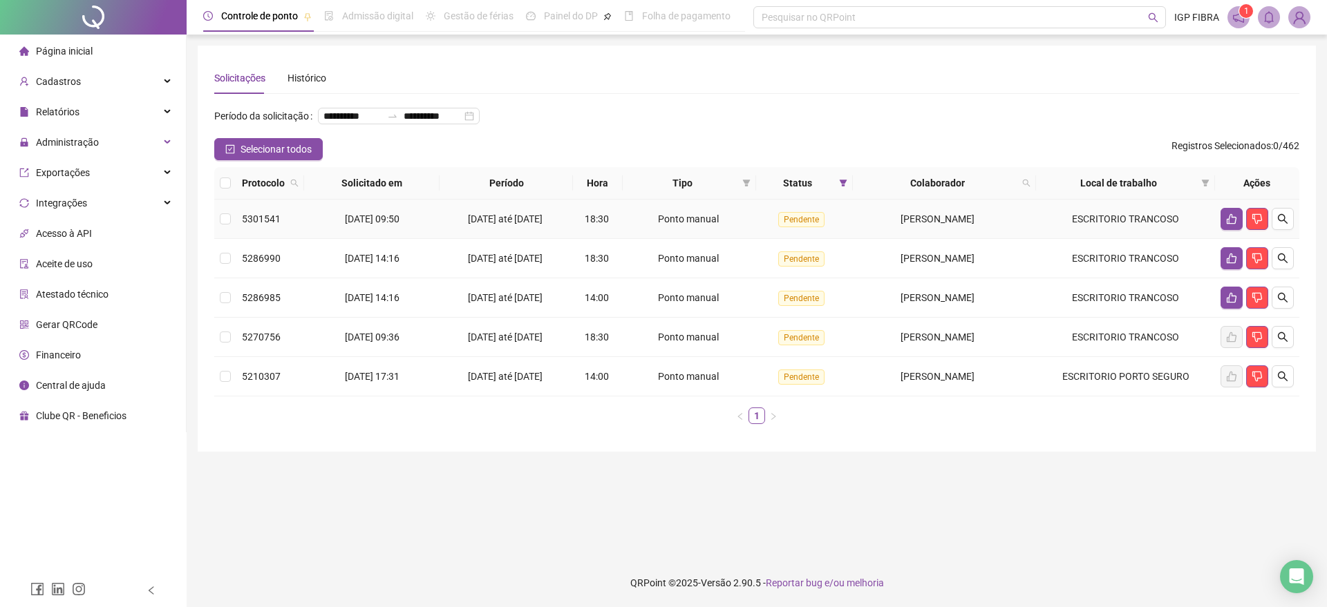
click at [503, 225] on span "[DATE] até [DATE]" at bounding box center [505, 219] width 75 height 11
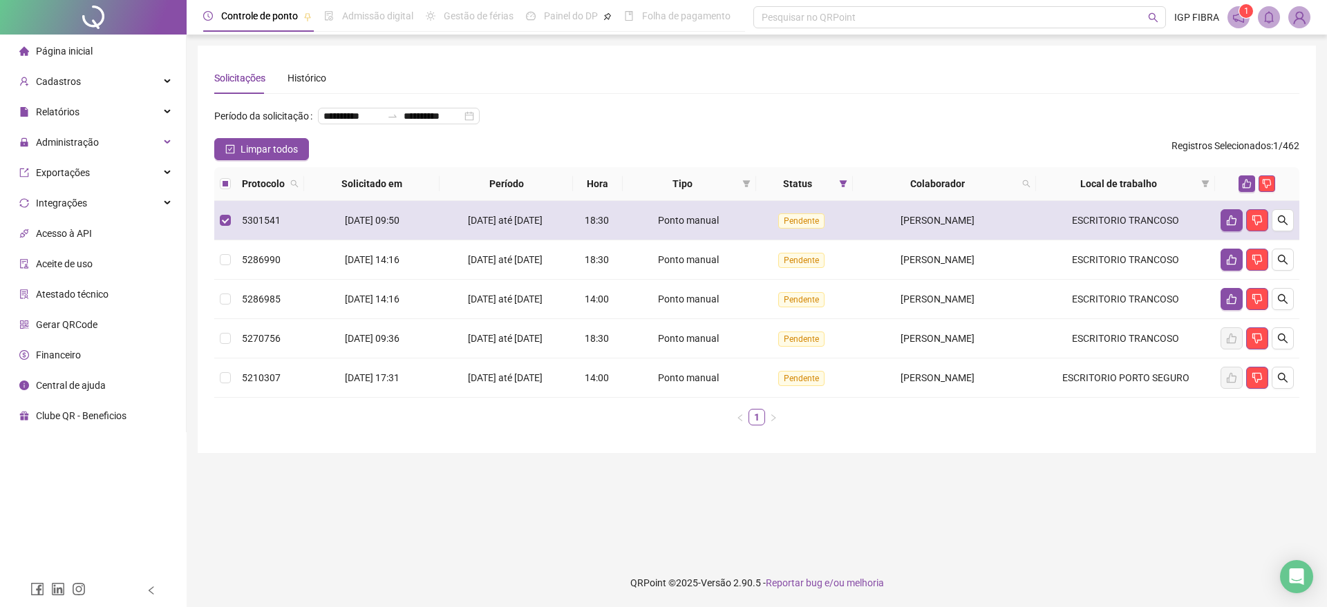
click at [511, 228] on div "[DATE] até [DATE]" at bounding box center [506, 220] width 122 height 15
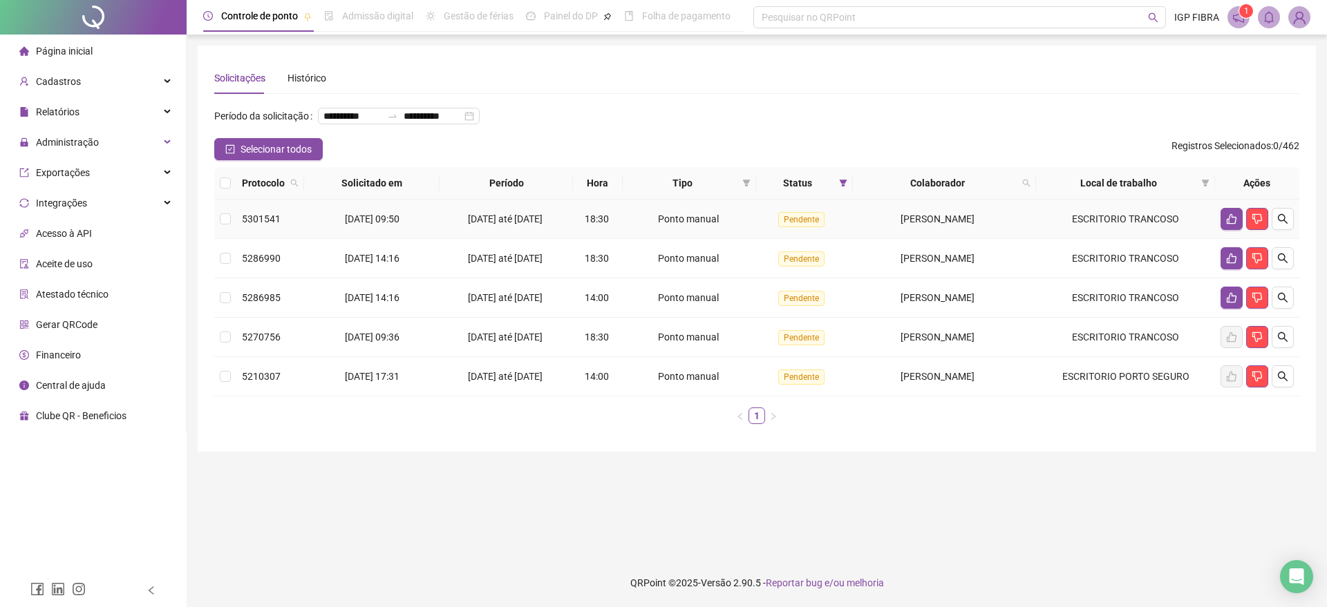
click at [542, 225] on span "[DATE] até [DATE]" at bounding box center [505, 219] width 75 height 11
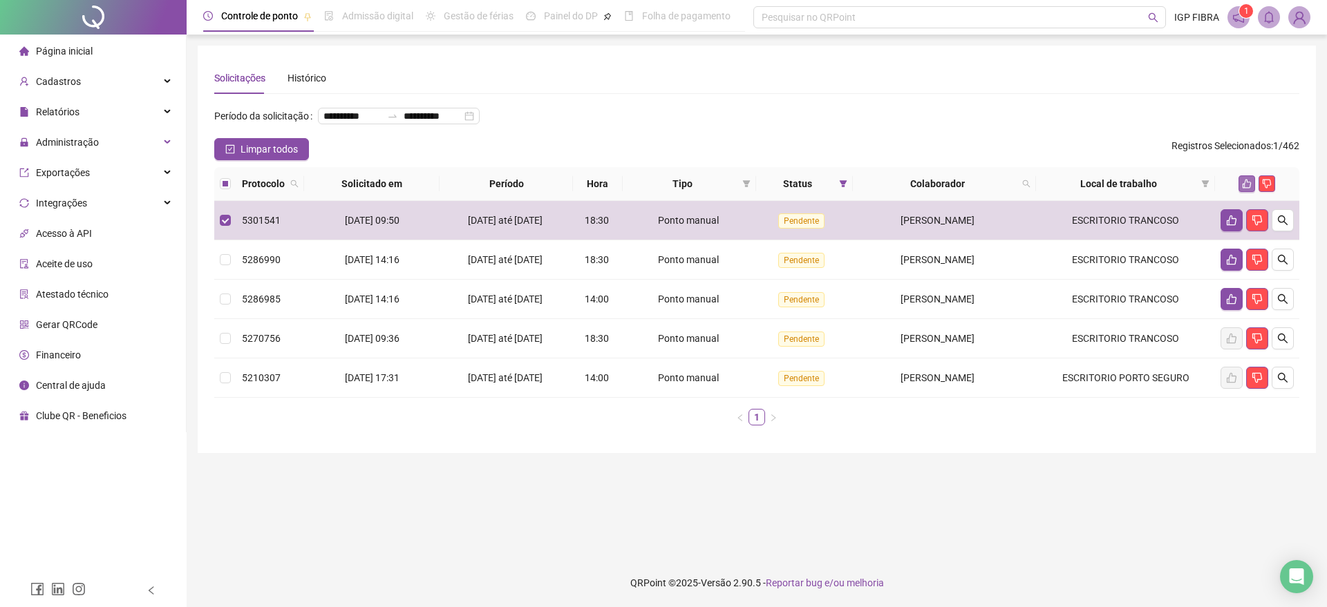
click at [1251, 189] on icon "like" at bounding box center [1247, 184] width 10 height 10
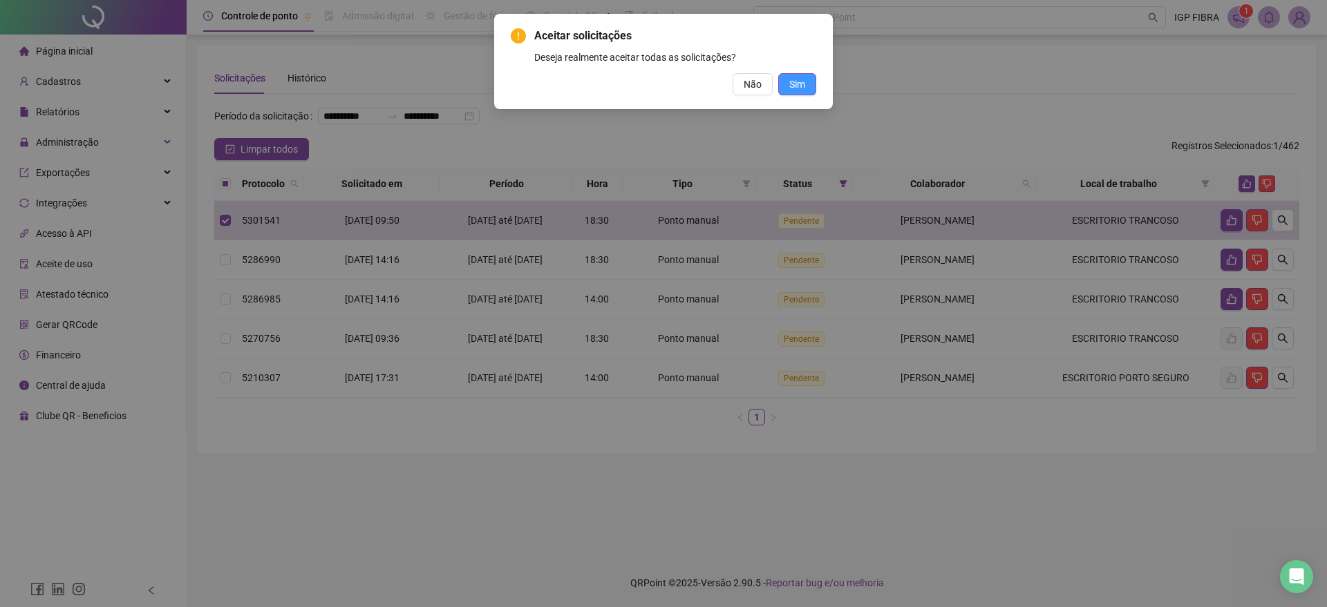
click at [796, 75] on button "Sim" at bounding box center [797, 84] width 38 height 22
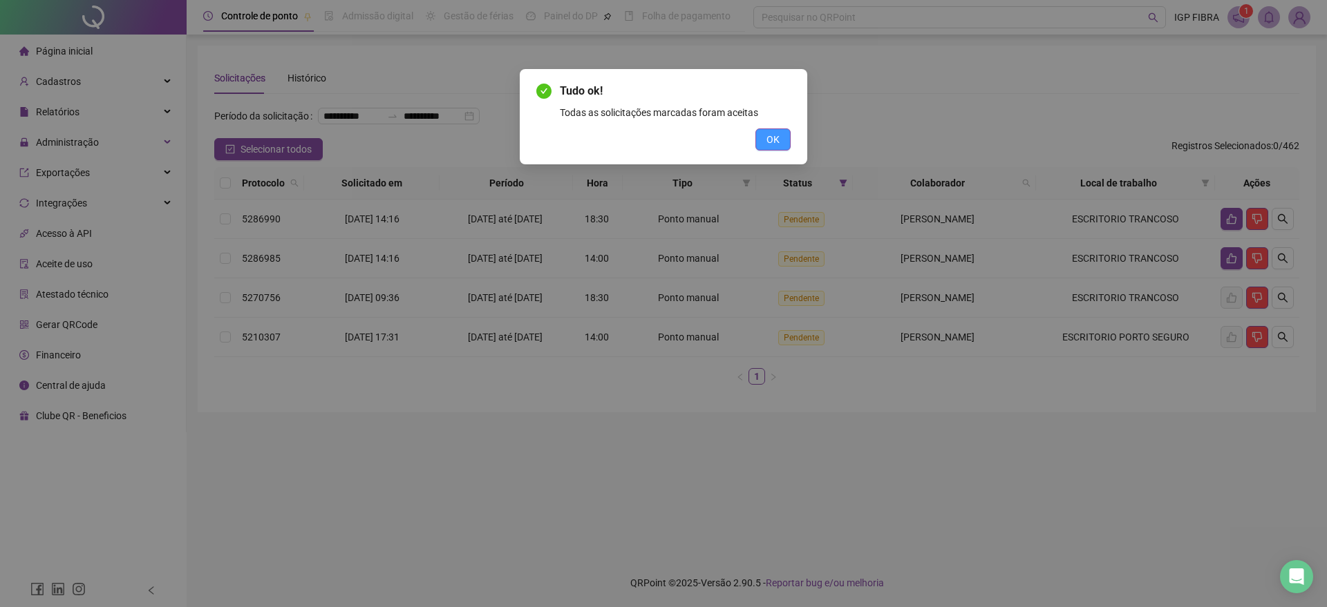
click at [779, 135] on span "OK" at bounding box center [772, 139] width 13 height 15
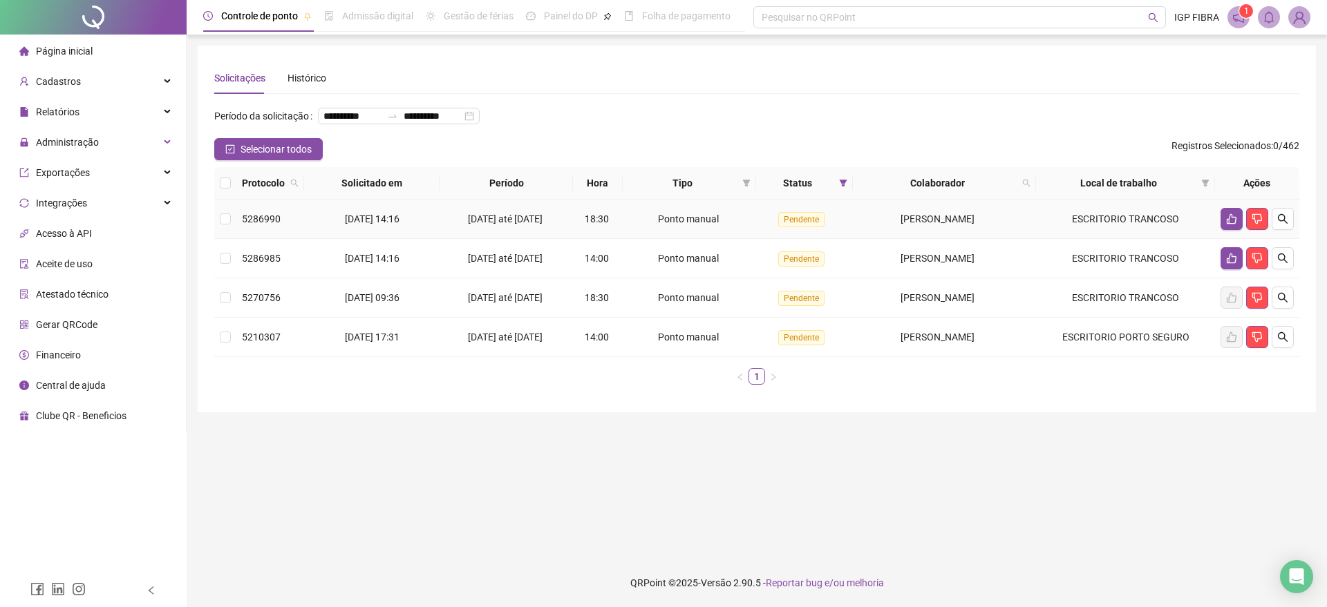
click at [591, 225] on span "18:30" at bounding box center [597, 219] width 24 height 11
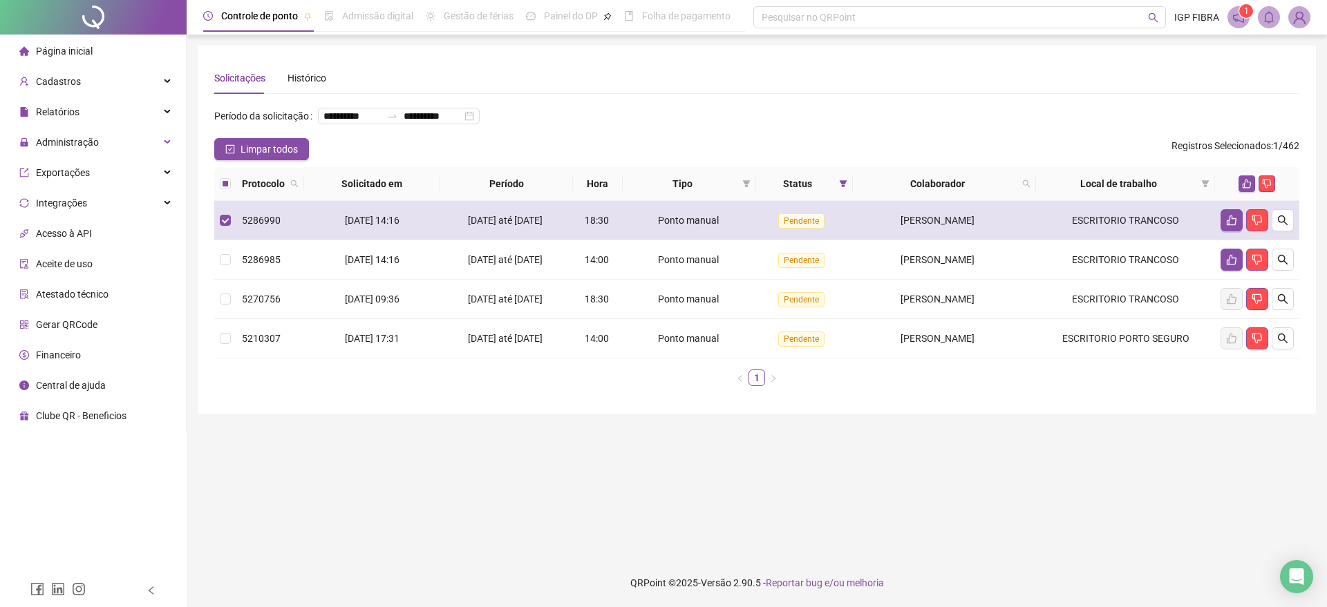
drag, startPoint x: 525, startPoint y: 250, endPoint x: 509, endPoint y: 269, distance: 24.5
click at [525, 240] on td "[DATE] até [DATE]" at bounding box center [506, 220] width 133 height 39
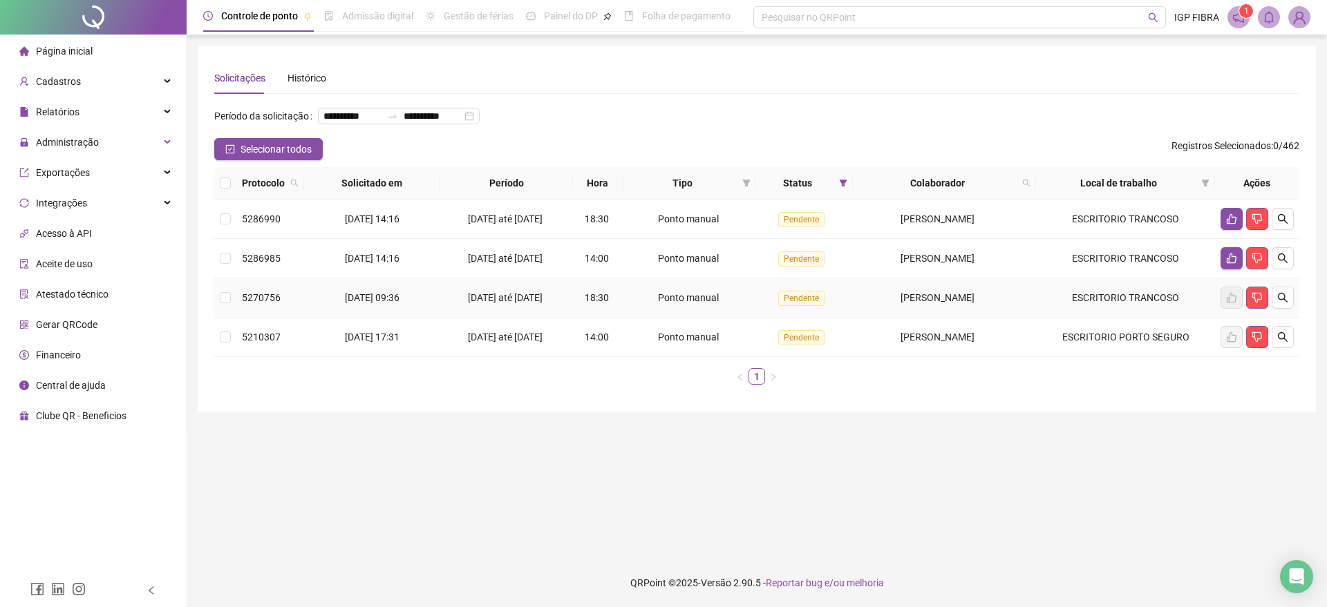
click at [491, 305] on div "[DATE] até [DATE]" at bounding box center [506, 297] width 122 height 15
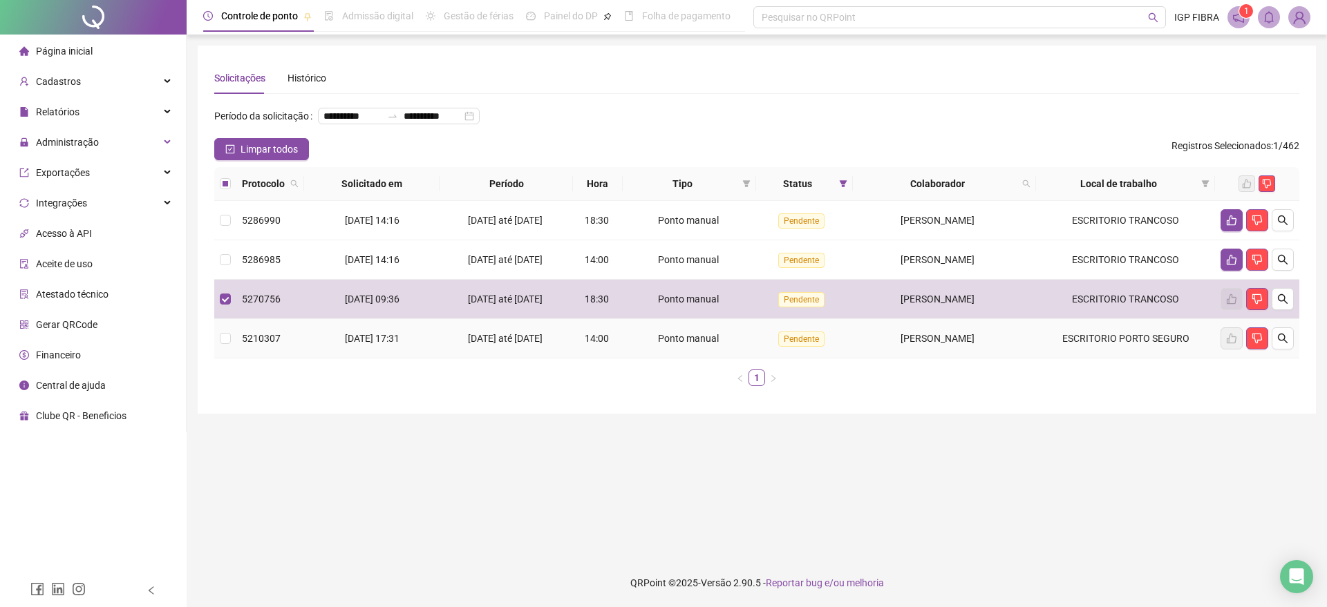
click at [513, 344] on span "25/07/2025 até 27/07/2025" at bounding box center [505, 338] width 75 height 11
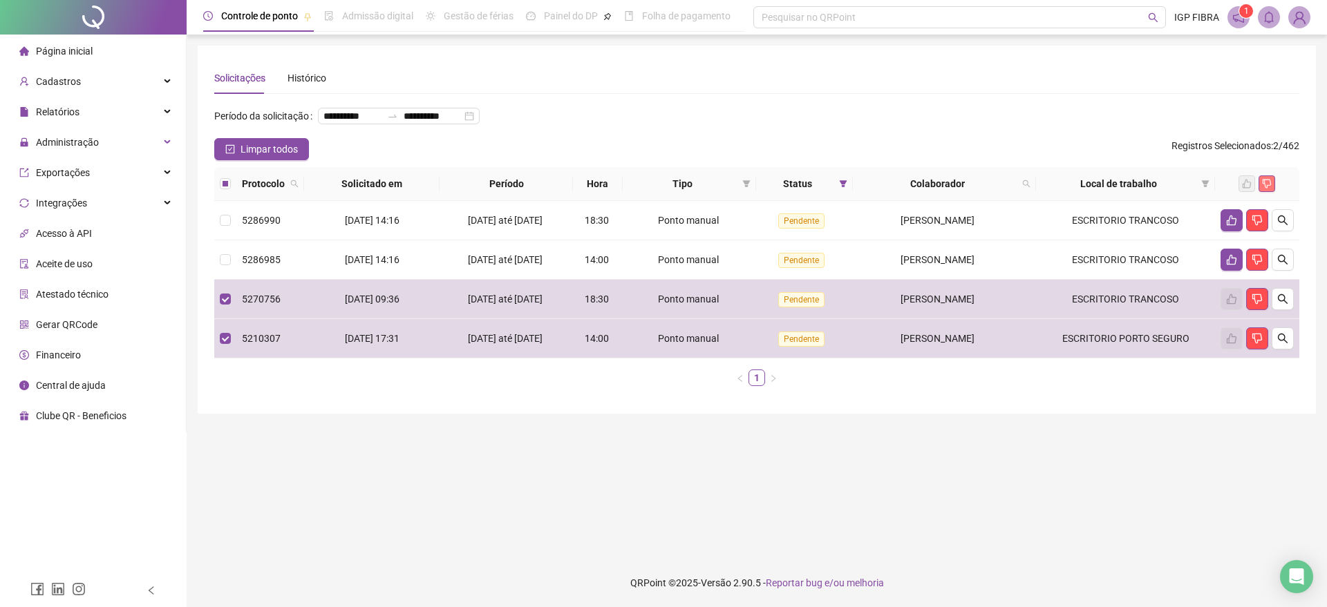
click at [1270, 189] on icon "dislike" at bounding box center [1267, 184] width 10 height 10
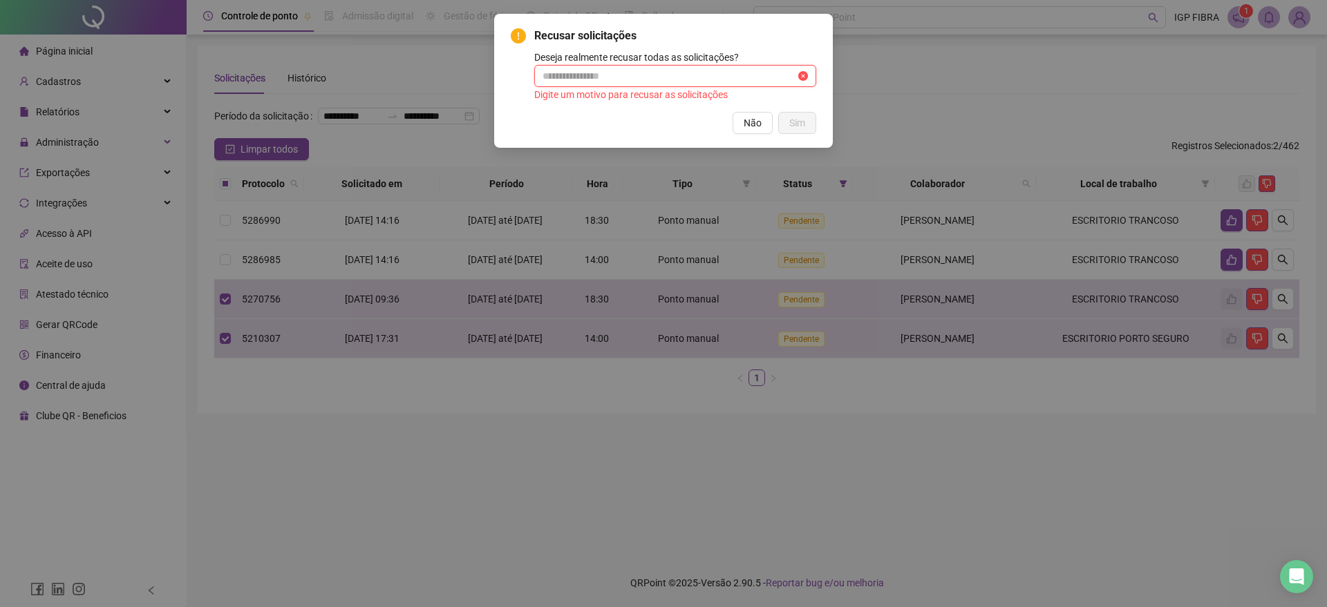
click at [601, 78] on input "text" at bounding box center [668, 75] width 253 height 15
type input "*****"
click at [801, 113] on button "Sim" at bounding box center [797, 123] width 38 height 22
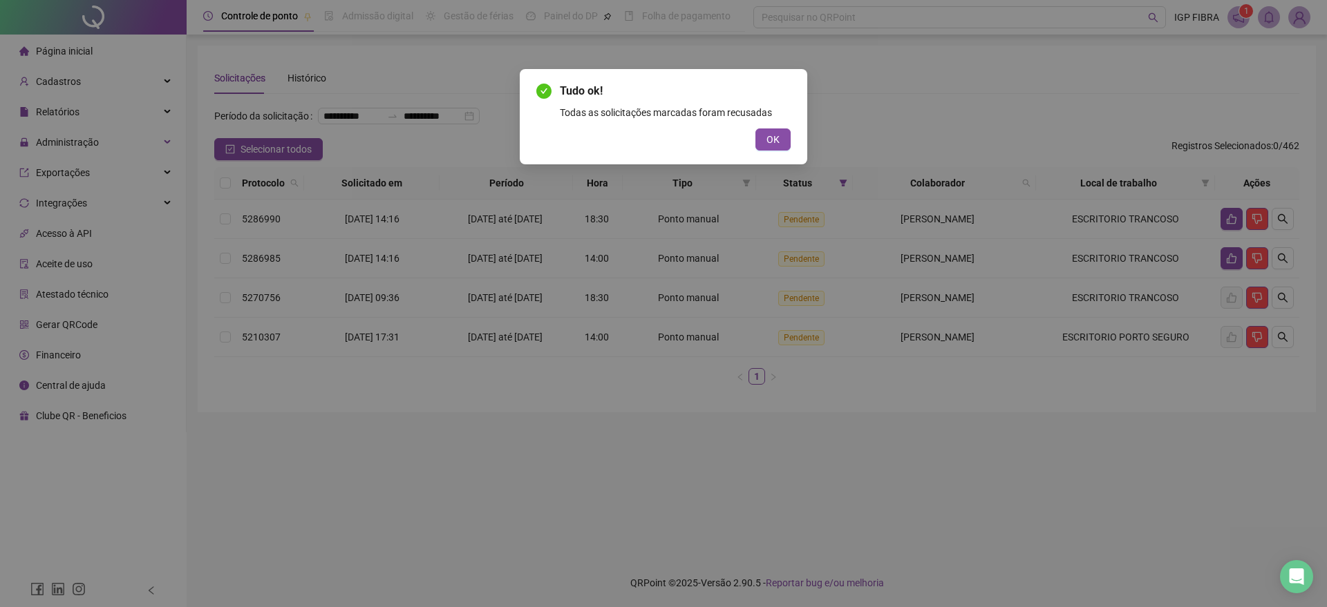
click at [781, 137] on button "OK" at bounding box center [772, 140] width 35 height 22
